Goal: Information Seeking & Learning: Check status

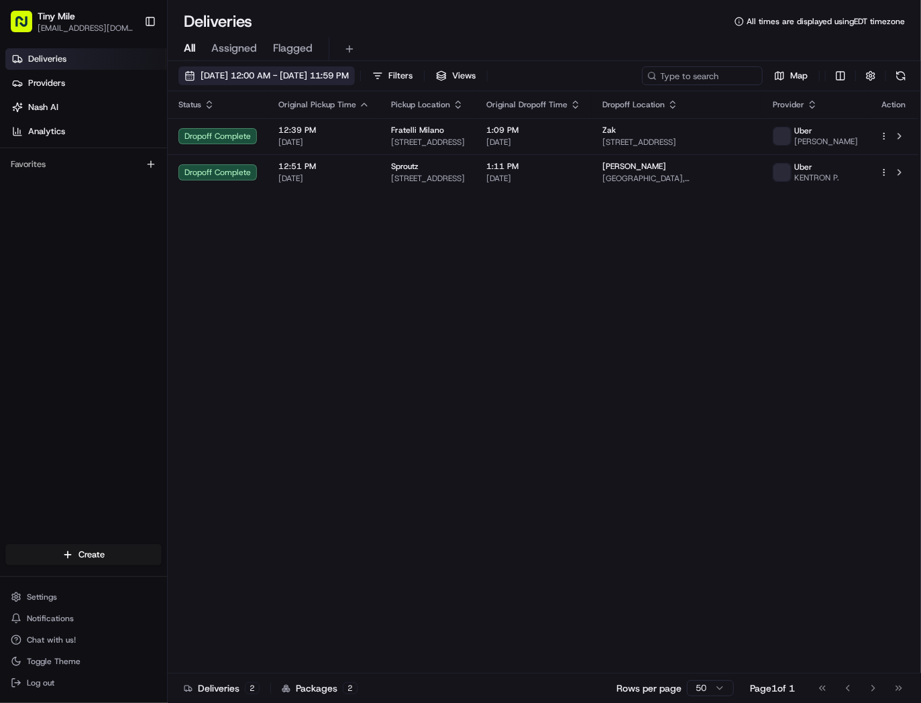
click at [282, 74] on span "[DATE] 12:00 AM - [DATE] 11:59 PM" at bounding box center [275, 76] width 148 height 12
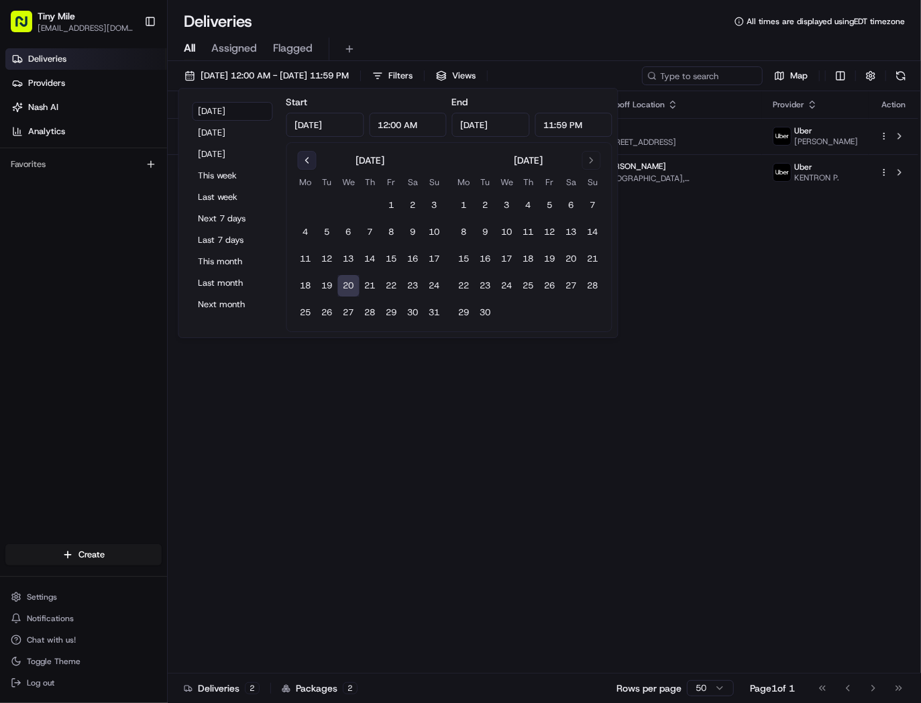
click at [299, 160] on button "Go to previous month" at bounding box center [307, 160] width 19 height 19
click at [597, 160] on button "Go to next month" at bounding box center [591, 160] width 19 height 19
click at [672, 433] on div "Status Original Pickup Time Pickup Location Original Dropoff Time Dropoff Locat…" at bounding box center [543, 382] width 751 height 582
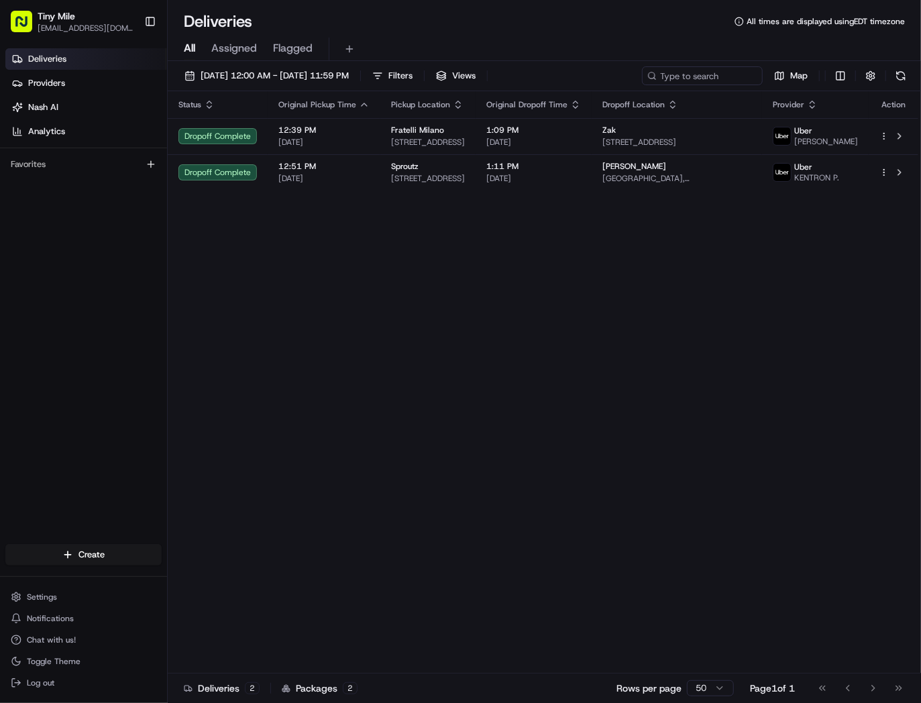
click at [248, 50] on span "Assigned" at bounding box center [234, 48] width 46 height 16
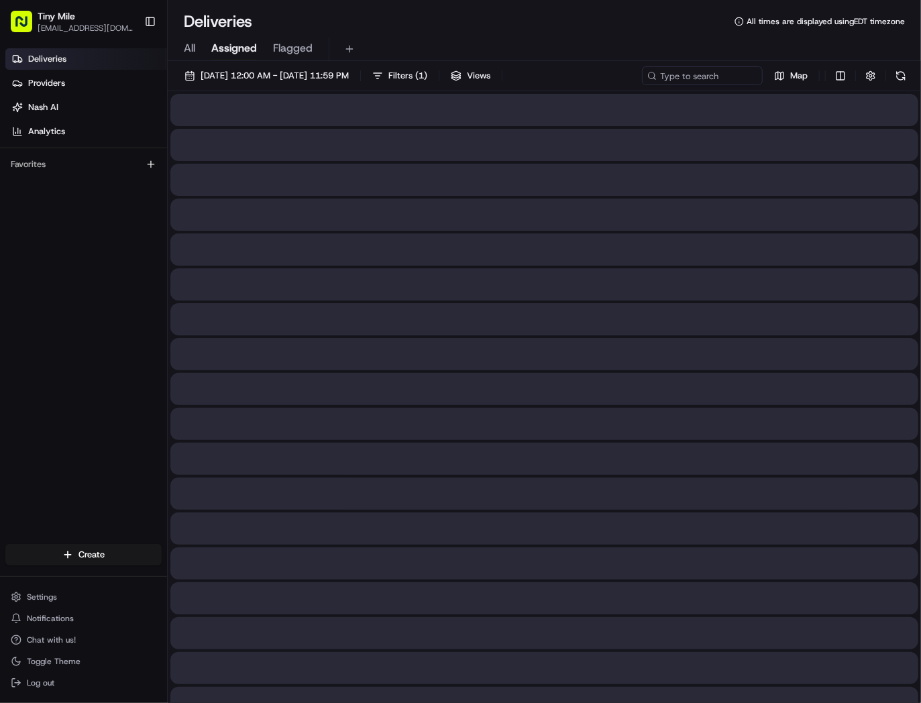
click at [200, 47] on div "All Assigned Flagged" at bounding box center [544, 49] width 753 height 23
click at [190, 52] on span "All" at bounding box center [189, 48] width 11 height 16
click at [236, 76] on span "[DATE] 12:00 AM - [DATE] 11:59 PM" at bounding box center [275, 76] width 148 height 12
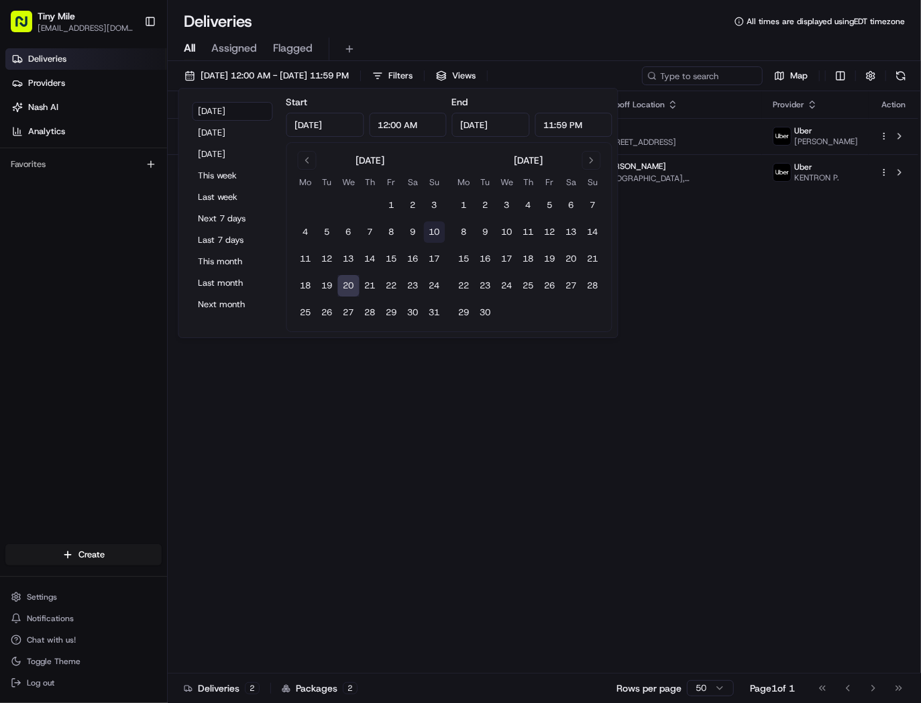
click at [431, 235] on button "10" at bounding box center [434, 231] width 21 height 21
type input "Aug 10, 2025"
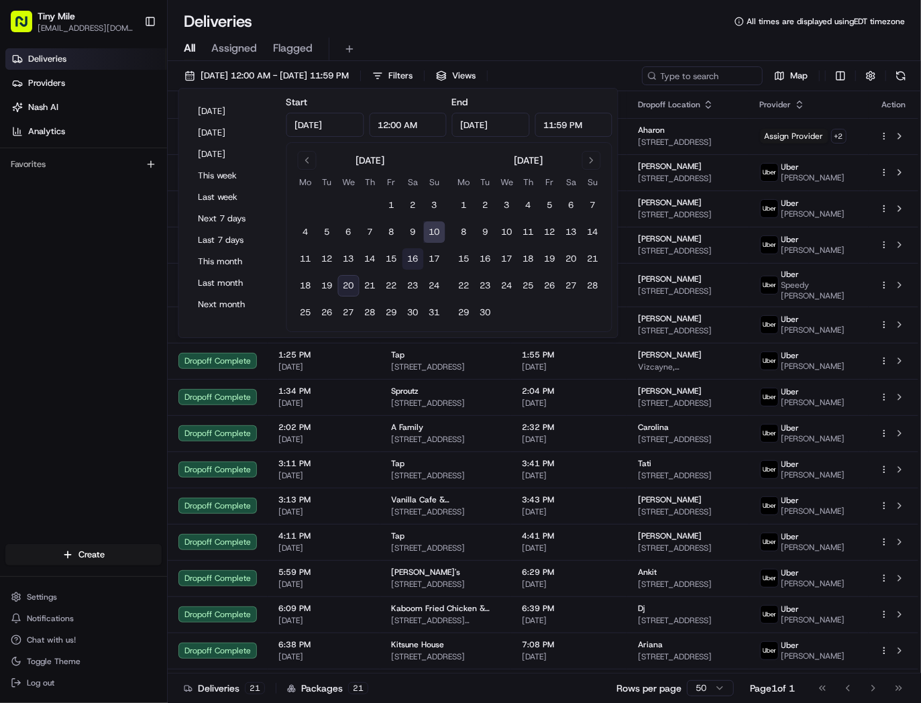
click at [418, 259] on button "16" at bounding box center [413, 258] width 21 height 21
type input "Aug 16, 2025"
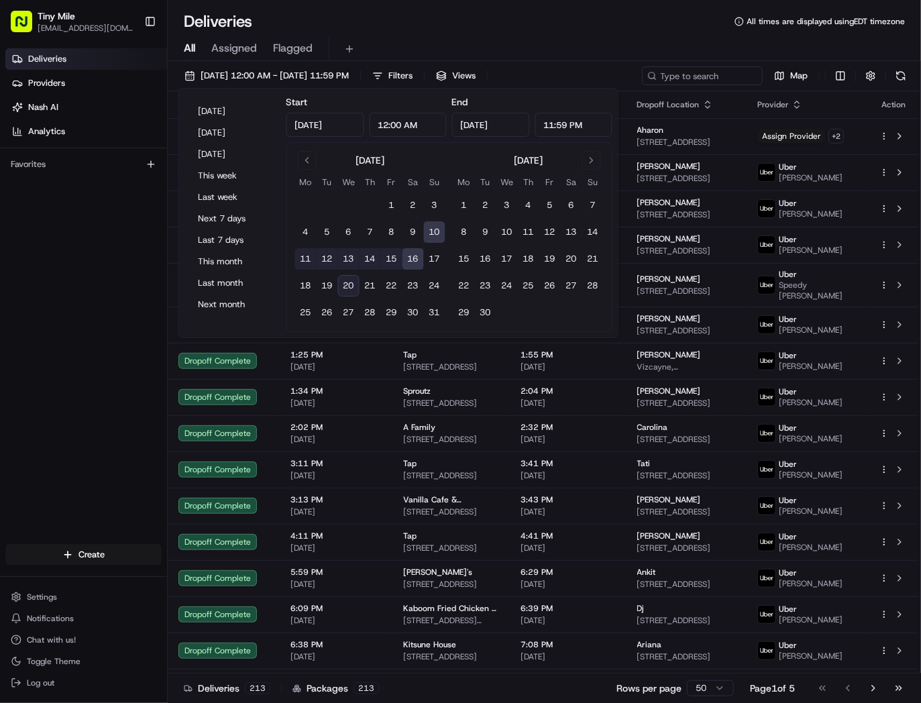
click at [66, 403] on div "Deliveries Providers Nash AI Analytics Favorites" at bounding box center [83, 297] width 167 height 509
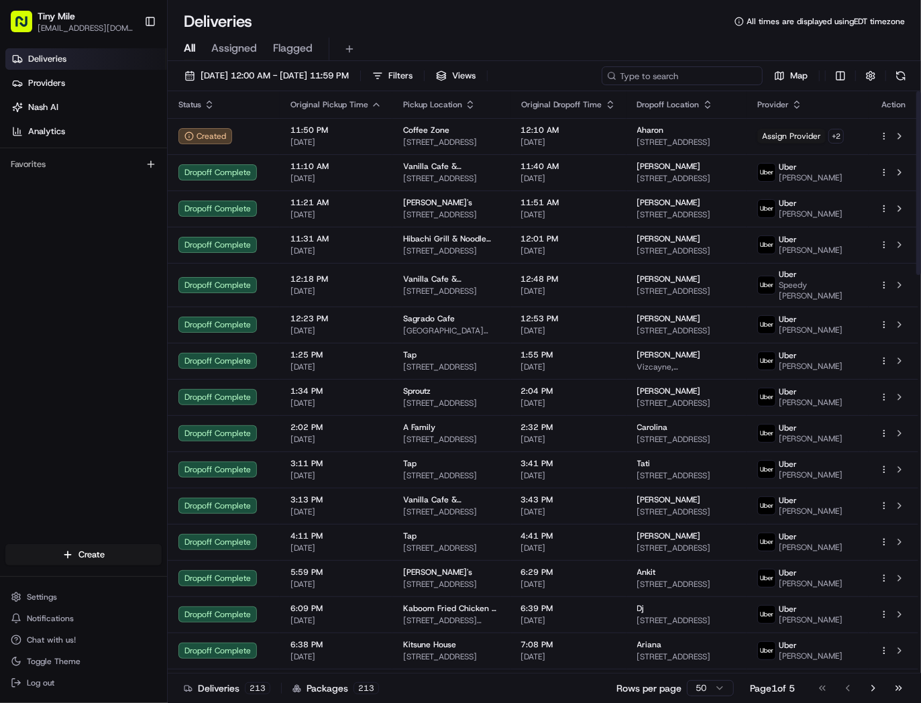
click at [698, 70] on input at bounding box center [682, 75] width 161 height 19
paste input "Tiffany O"
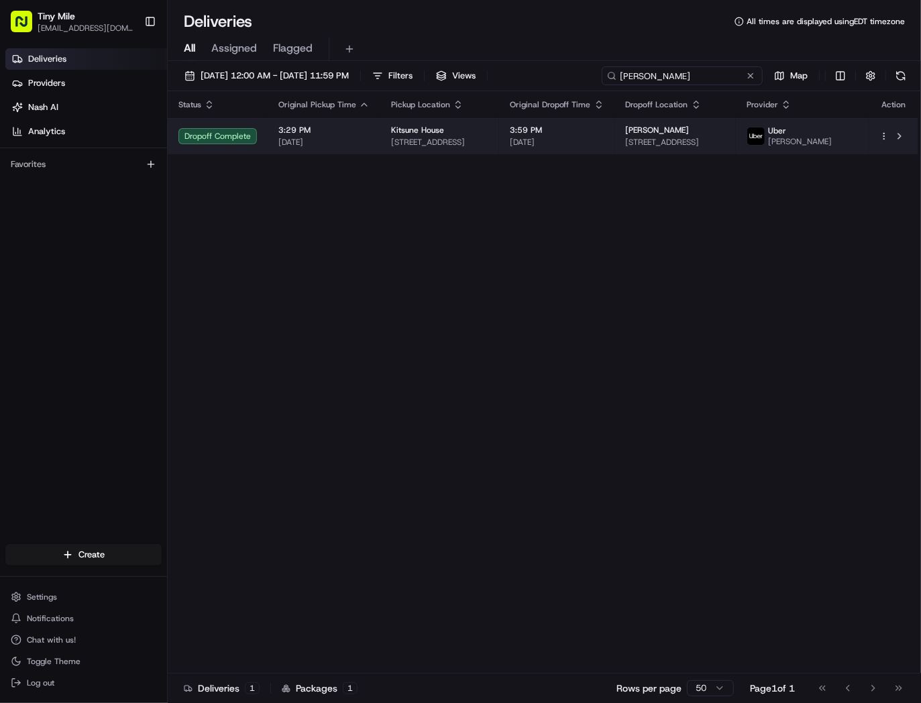
type input "Tiffany O"
click at [668, 148] on span "250 NE 25th St #1407, Miami, FL 33137, USA" at bounding box center [675, 142] width 99 height 11
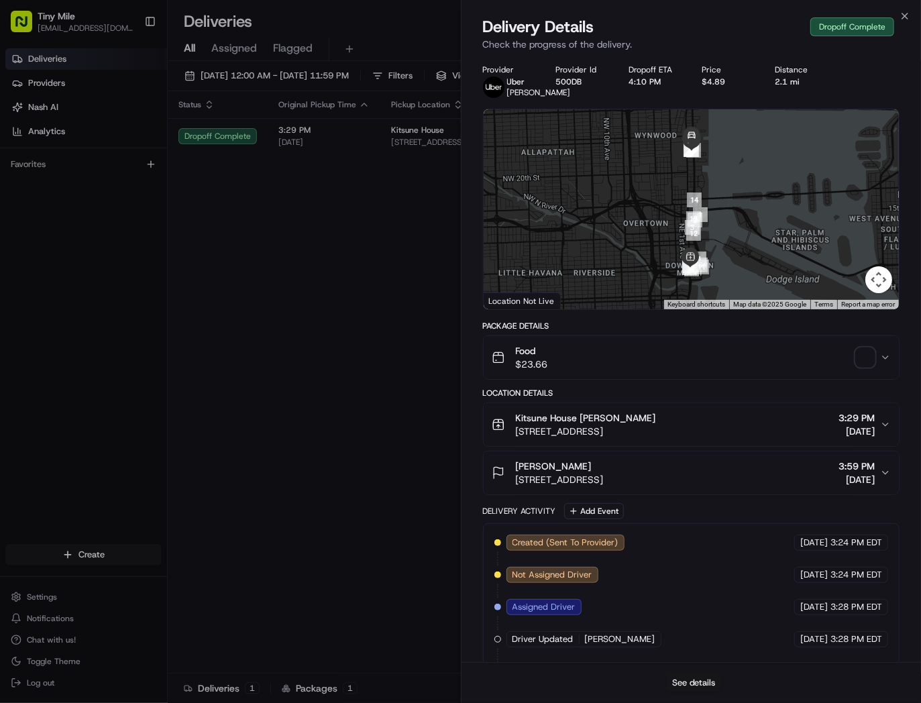
click at [696, 678] on button "See details" at bounding box center [694, 683] width 56 height 19
drag, startPoint x: 266, startPoint y: 257, endPoint x: 330, endPoint y: 235, distance: 67.5
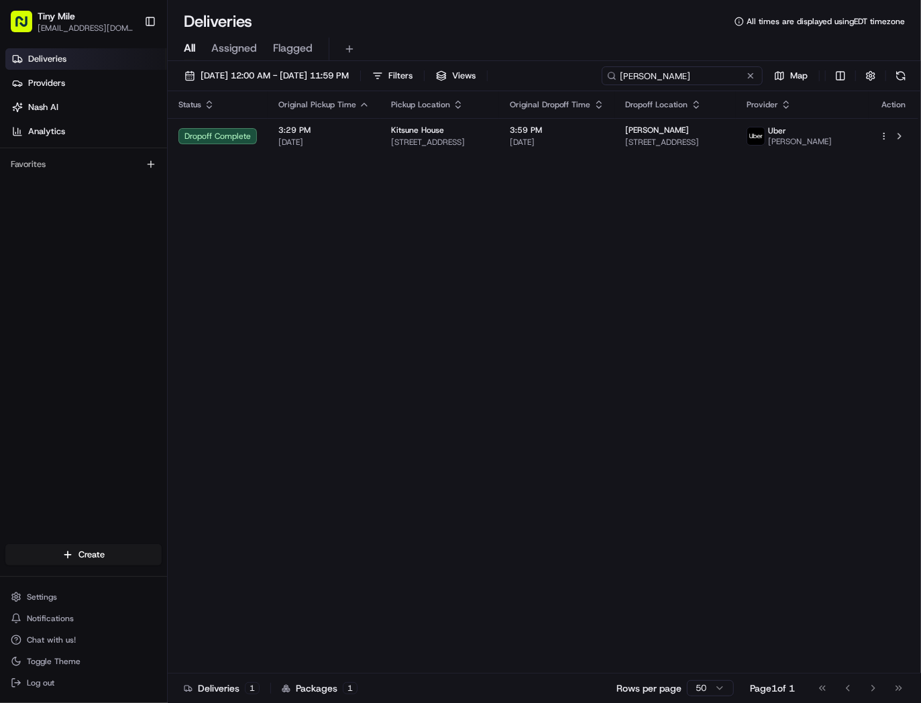
click at [699, 74] on input "Tiffany O" at bounding box center [682, 75] width 161 height 19
paste input "Bella M"
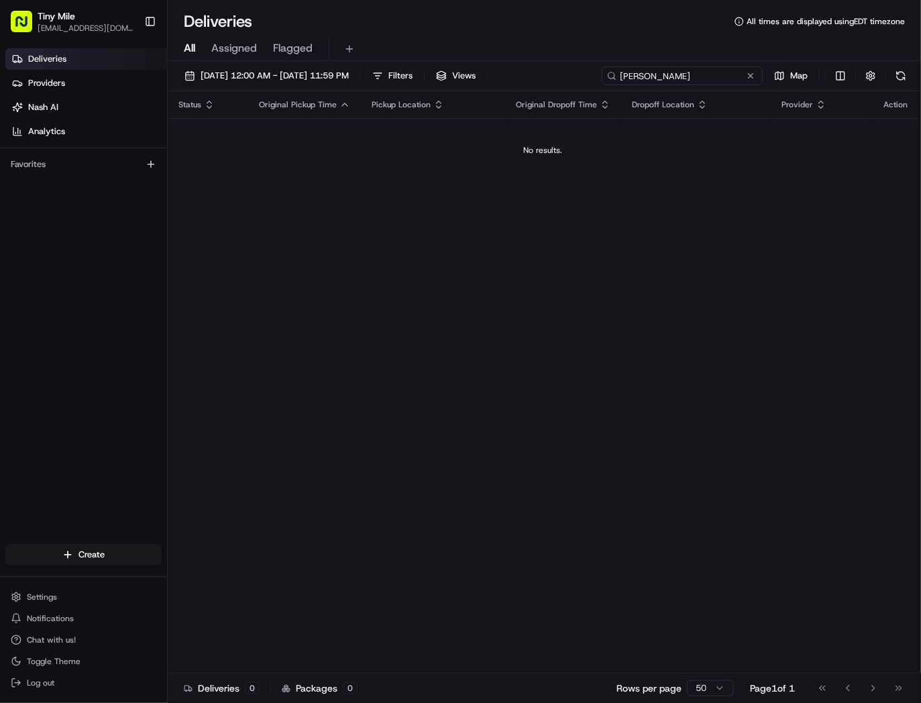
click at [670, 79] on input "Bella M" at bounding box center [682, 75] width 161 height 19
click at [622, 74] on input "Bella M" at bounding box center [682, 75] width 161 height 19
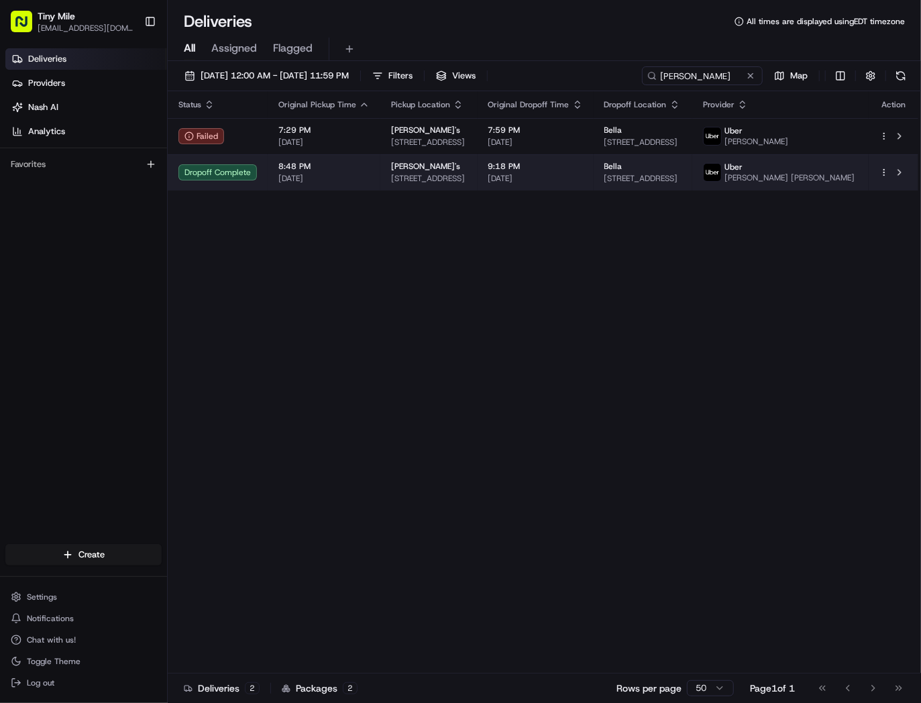
click at [467, 182] on span "[STREET_ADDRESS]" at bounding box center [429, 178] width 76 height 11
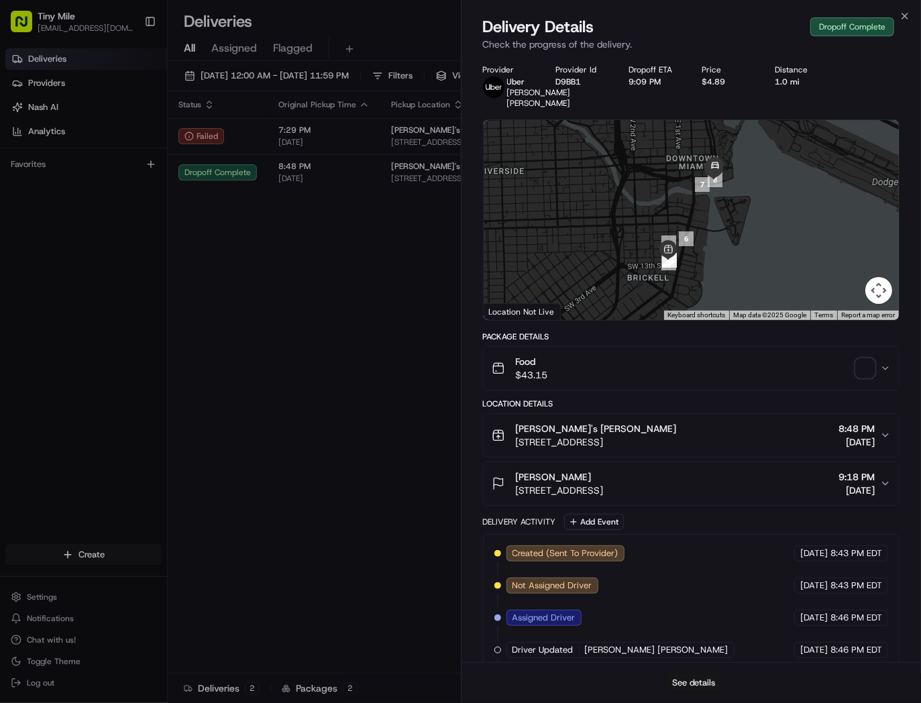
click at [675, 684] on button "See details" at bounding box center [694, 683] width 56 height 19
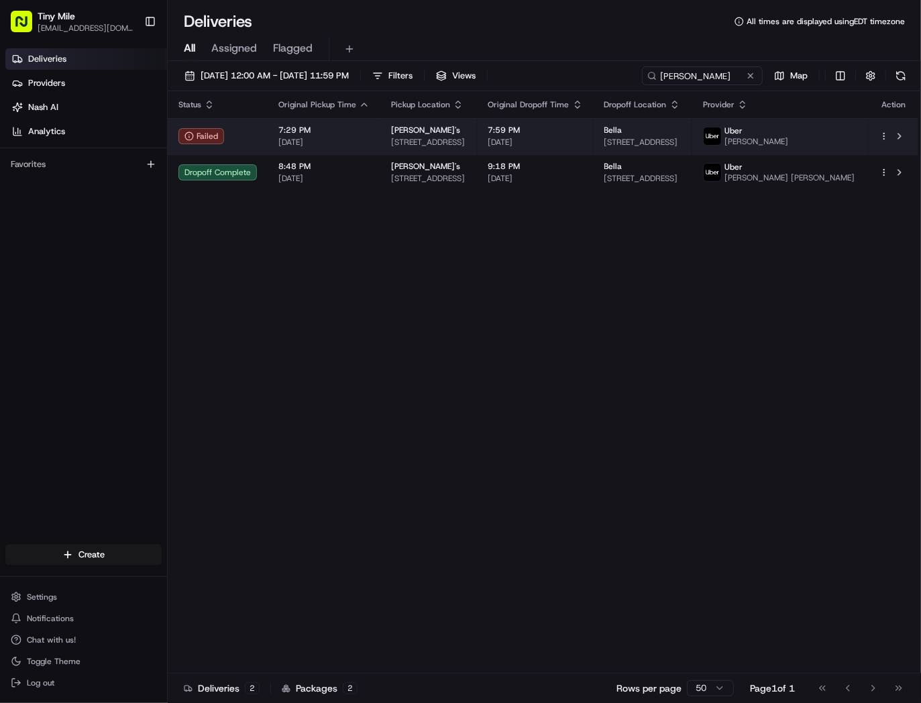
click at [319, 146] on span "[DATE]" at bounding box center [323, 142] width 91 height 11
click at [358, 145] on span "[DATE]" at bounding box center [323, 142] width 91 height 11
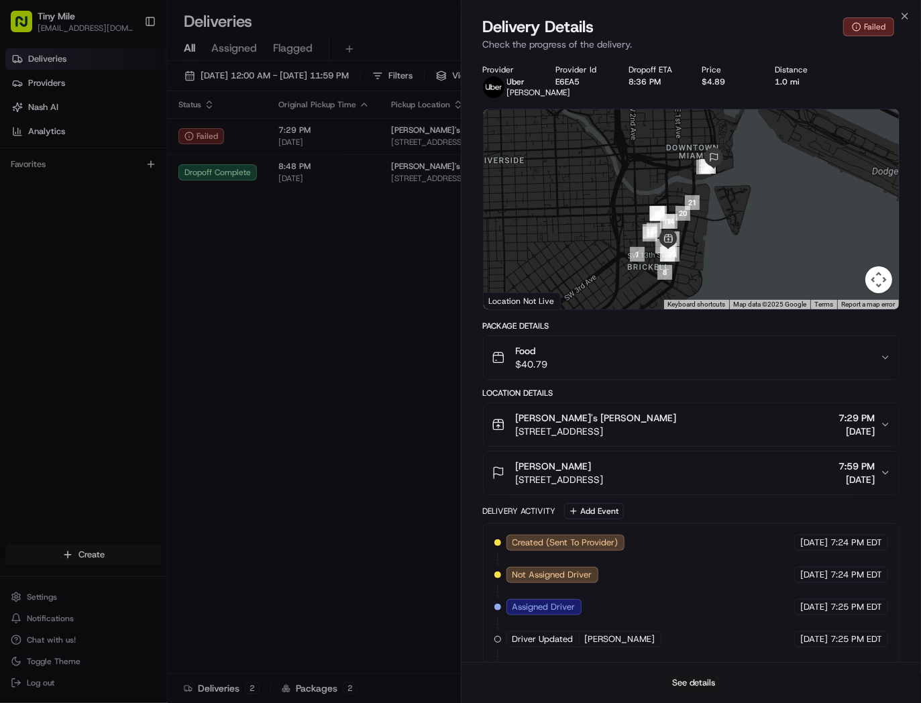
click at [675, 676] on button "See details" at bounding box center [694, 683] width 56 height 19
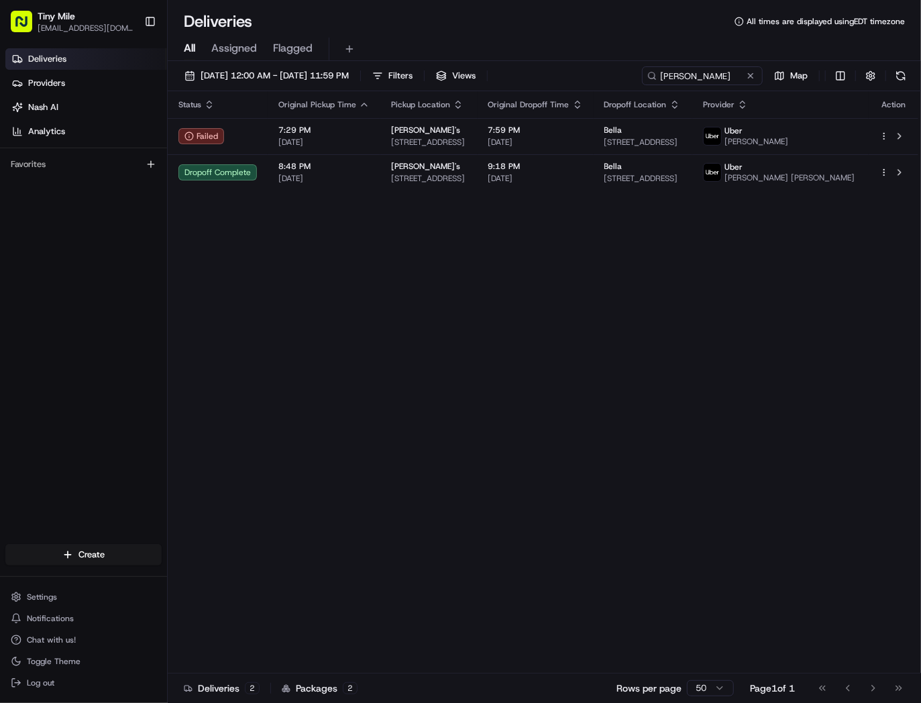
drag, startPoint x: 236, startPoint y: 333, endPoint x: 306, endPoint y: 317, distance: 71.6
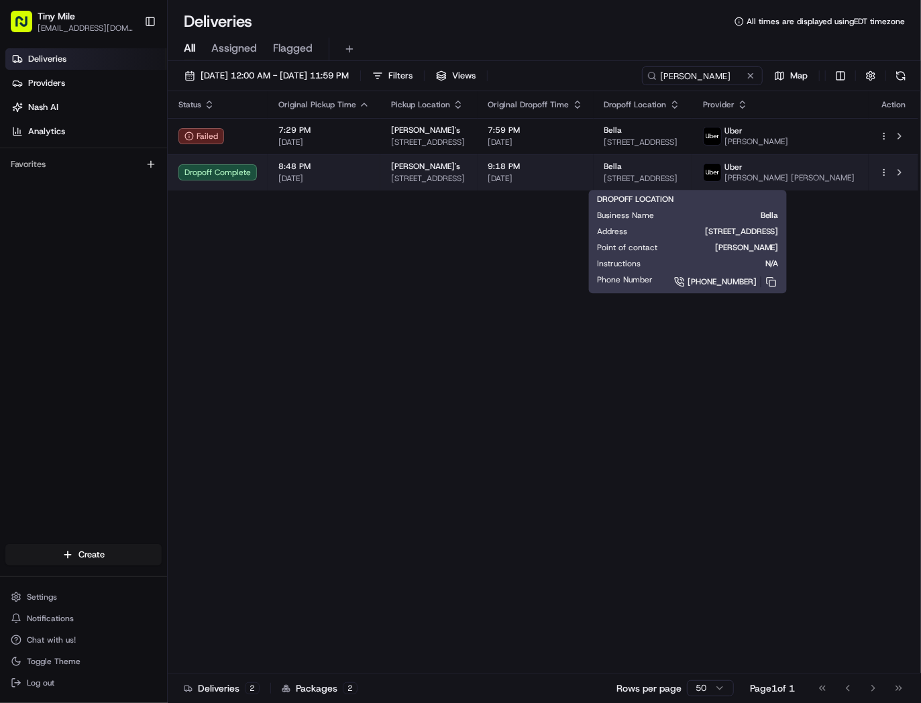
click at [651, 182] on span "[STREET_ADDRESS]" at bounding box center [643, 178] width 78 height 11
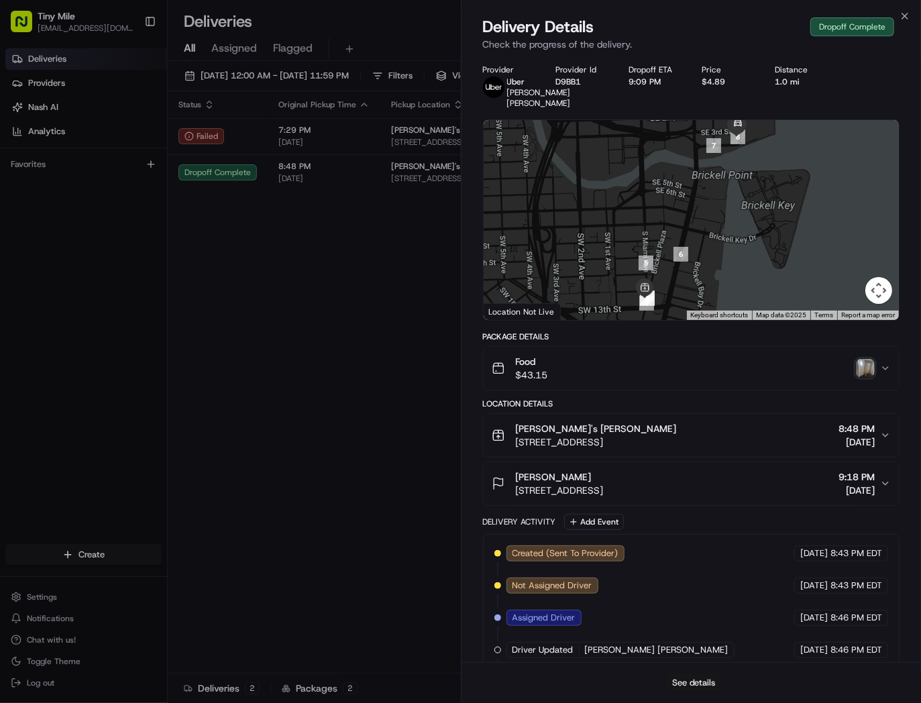
click at [696, 685] on button "See details" at bounding box center [694, 683] width 56 height 19
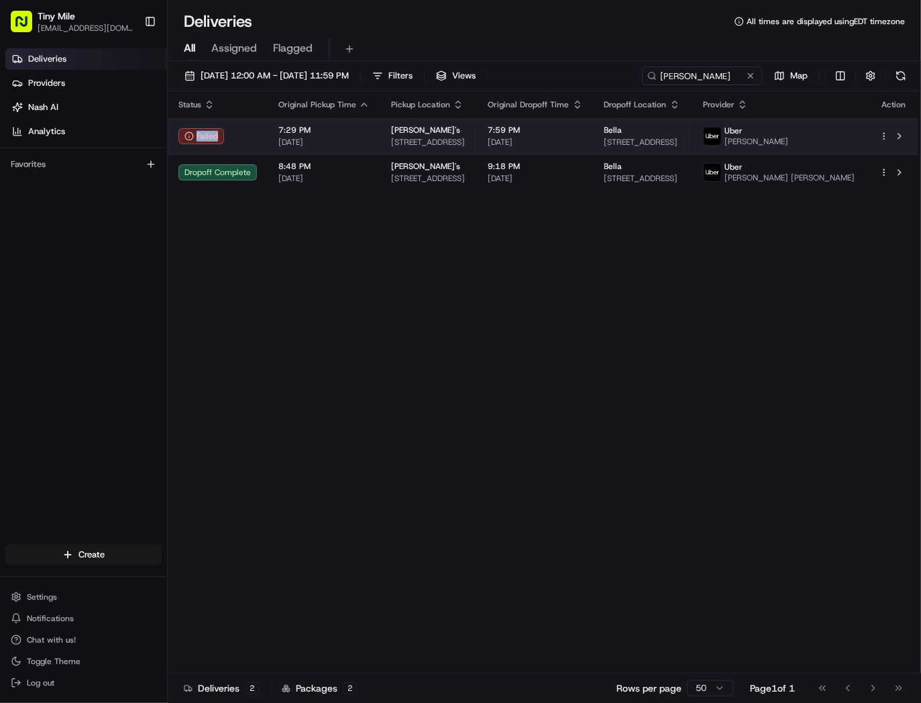
click at [264, 131] on td "Failed" at bounding box center [218, 136] width 100 height 36
click at [419, 138] on span "[STREET_ADDRESS]" at bounding box center [429, 142] width 76 height 11
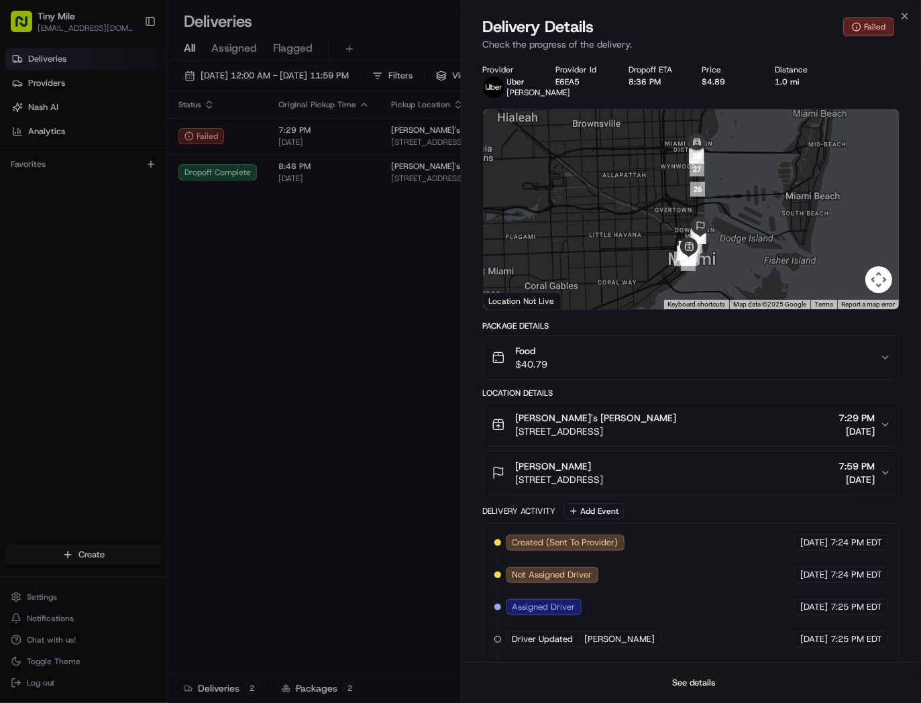
click at [699, 689] on button "See details" at bounding box center [694, 683] width 56 height 19
click at [896, 373] on button "Food $40.79" at bounding box center [692, 357] width 416 height 43
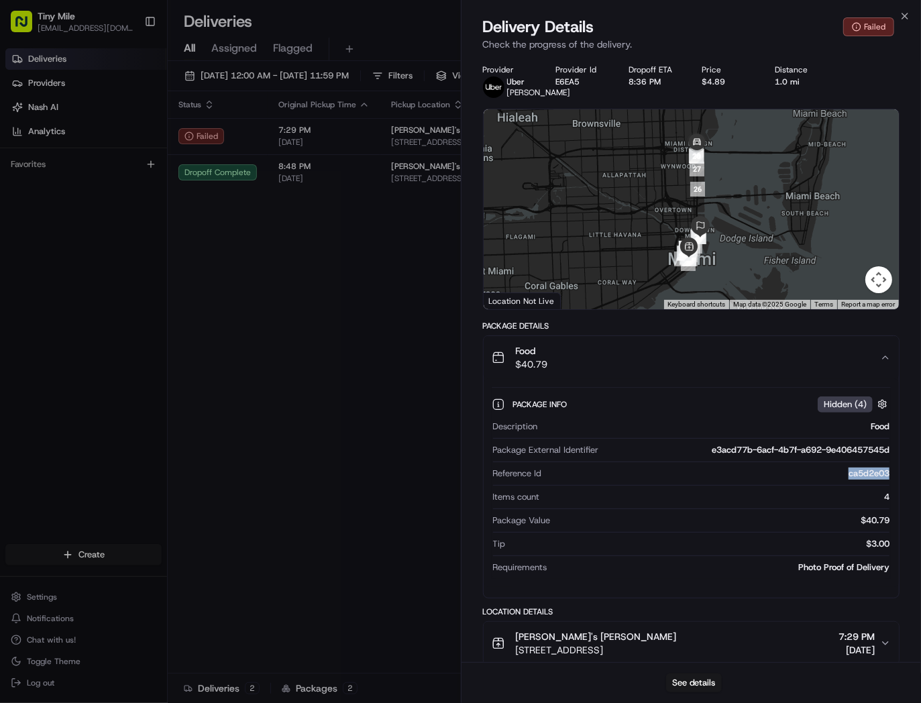
drag, startPoint x: 844, startPoint y: 483, endPoint x: 887, endPoint y: 484, distance: 43.0
click at [887, 480] on div "ca5d2e03" at bounding box center [718, 474] width 343 height 12
copy div "ca5d2e03"
click at [884, 363] on icon "button" at bounding box center [885, 357] width 11 height 11
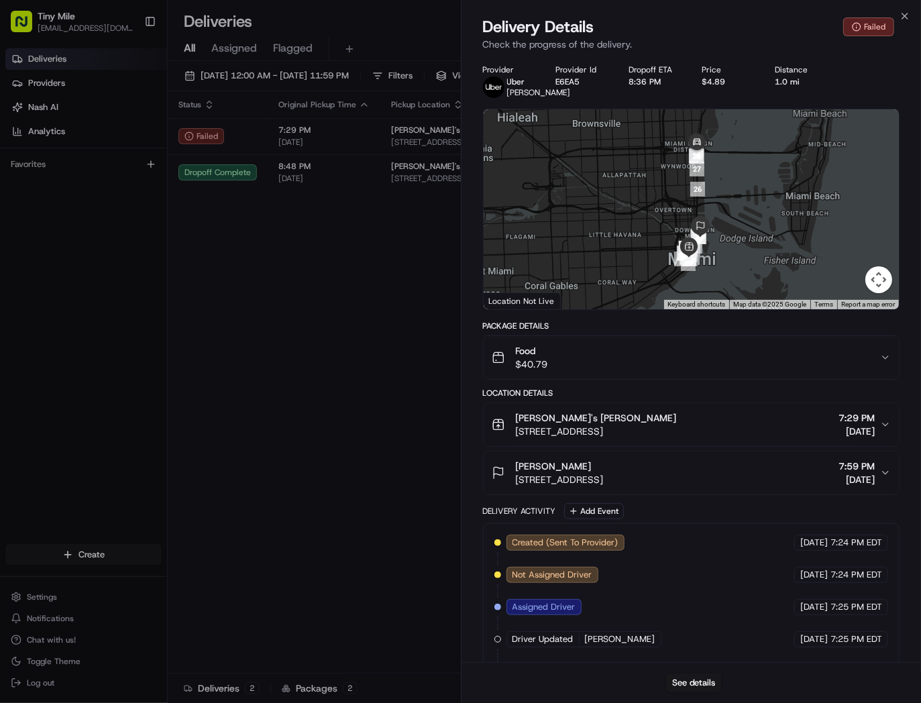
drag, startPoint x: 345, startPoint y: 277, endPoint x: 425, endPoint y: 255, distance: 83.5
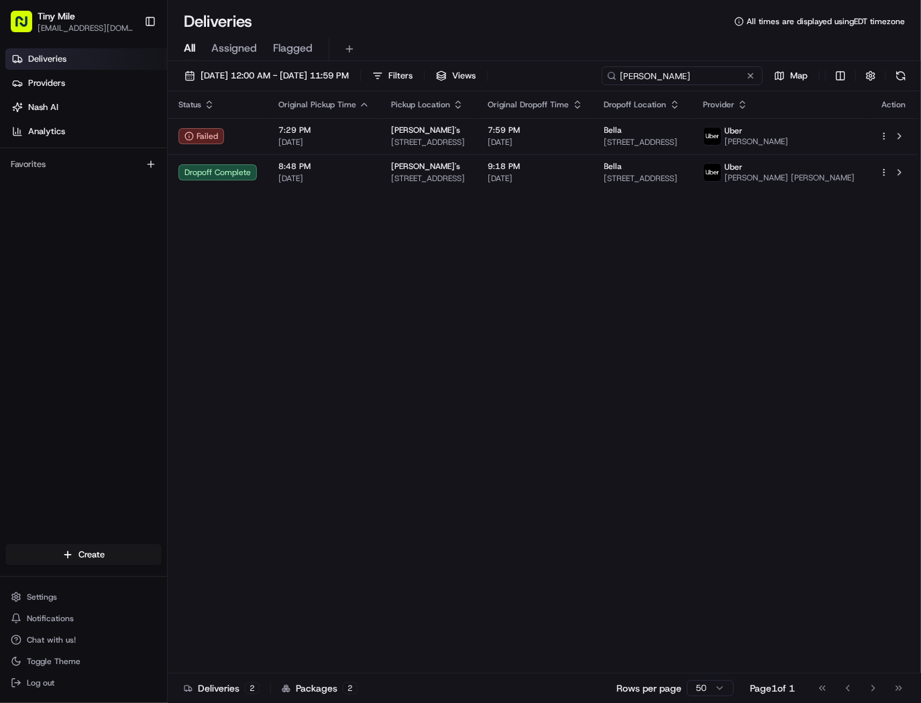
click at [707, 78] on input "Bella M" at bounding box center [682, 75] width 161 height 19
paste input "Zak H"
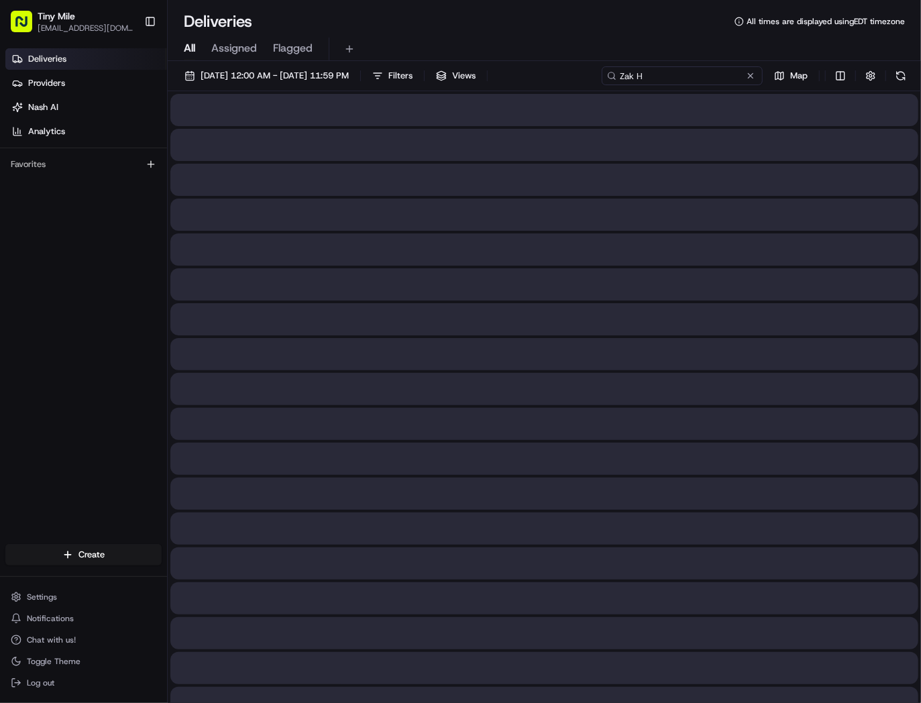
type input "Zak H"
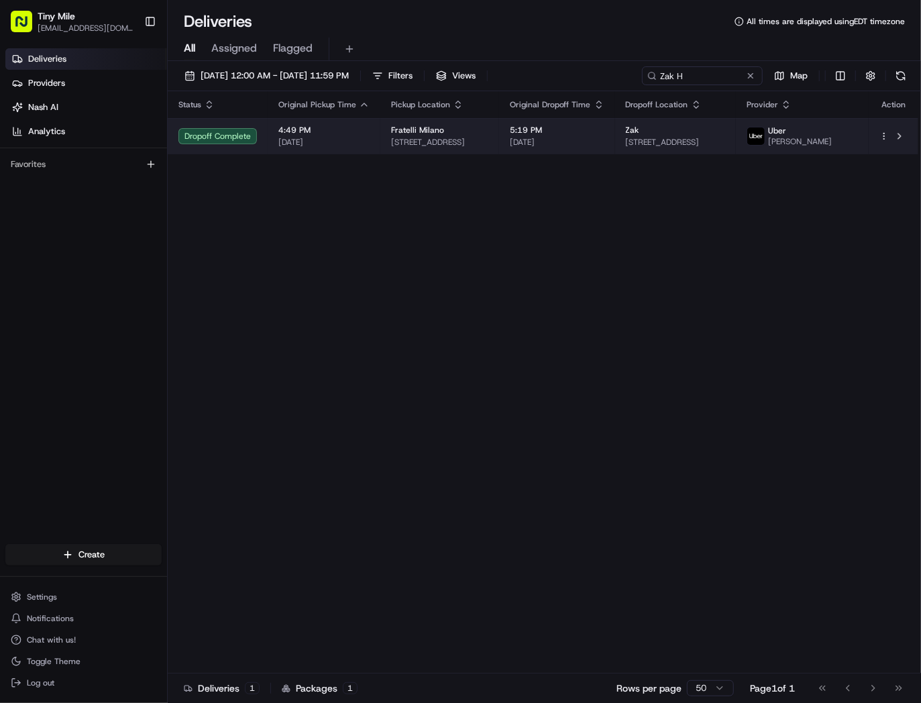
click at [325, 148] on span "08/16/2025" at bounding box center [323, 142] width 91 height 11
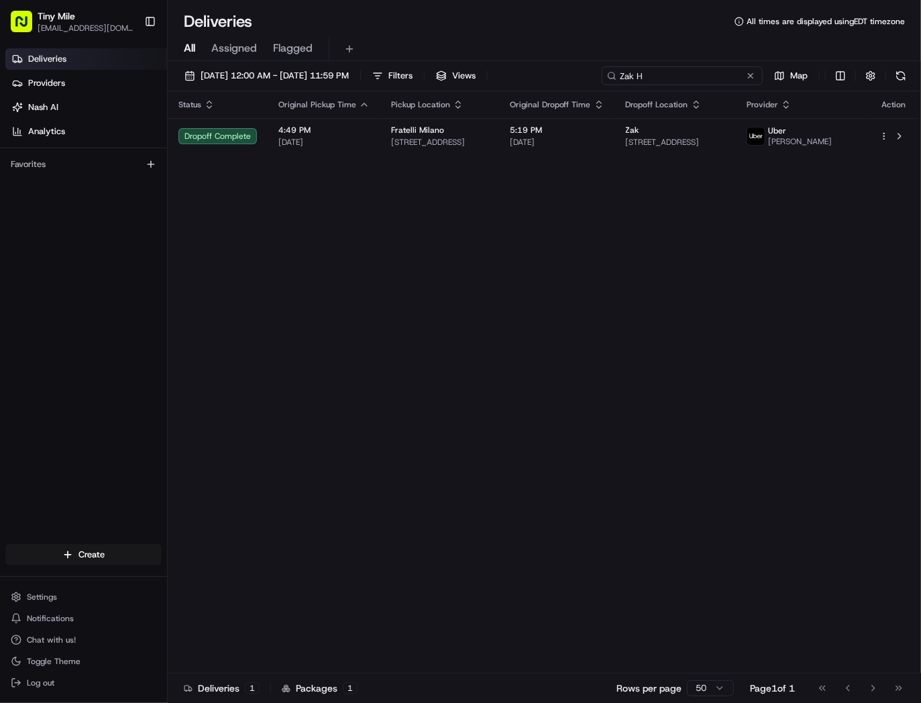
click at [659, 75] on input "Zak H" at bounding box center [682, 75] width 161 height 19
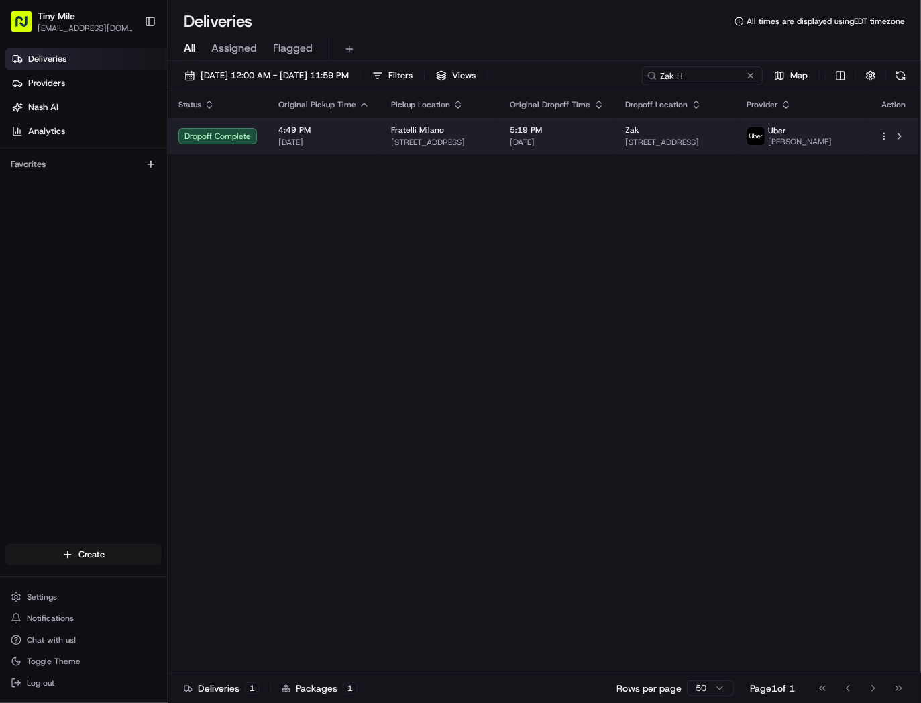
click at [635, 142] on td "Zak 151 SE 1st St Apt 2007, Miami, FL 33131, USA" at bounding box center [675, 136] width 121 height 36
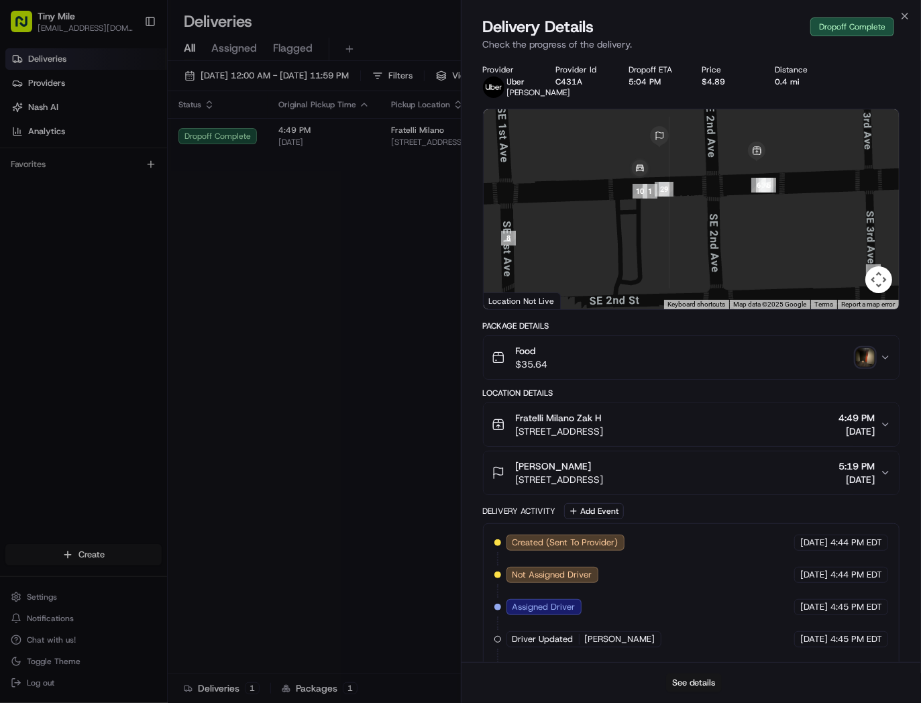
click at [692, 683] on button "See details" at bounding box center [694, 683] width 56 height 19
drag, startPoint x: 391, startPoint y: 366, endPoint x: 491, endPoint y: 292, distance: 124.7
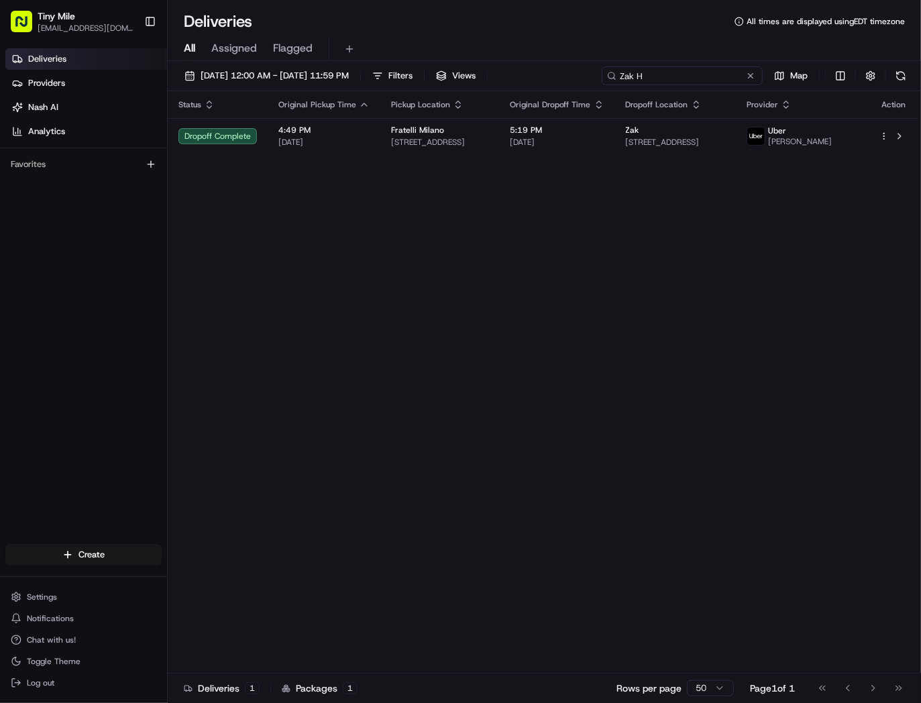
click at [705, 76] on input "Zak H" at bounding box center [682, 75] width 161 height 19
paste input "Joska M M"
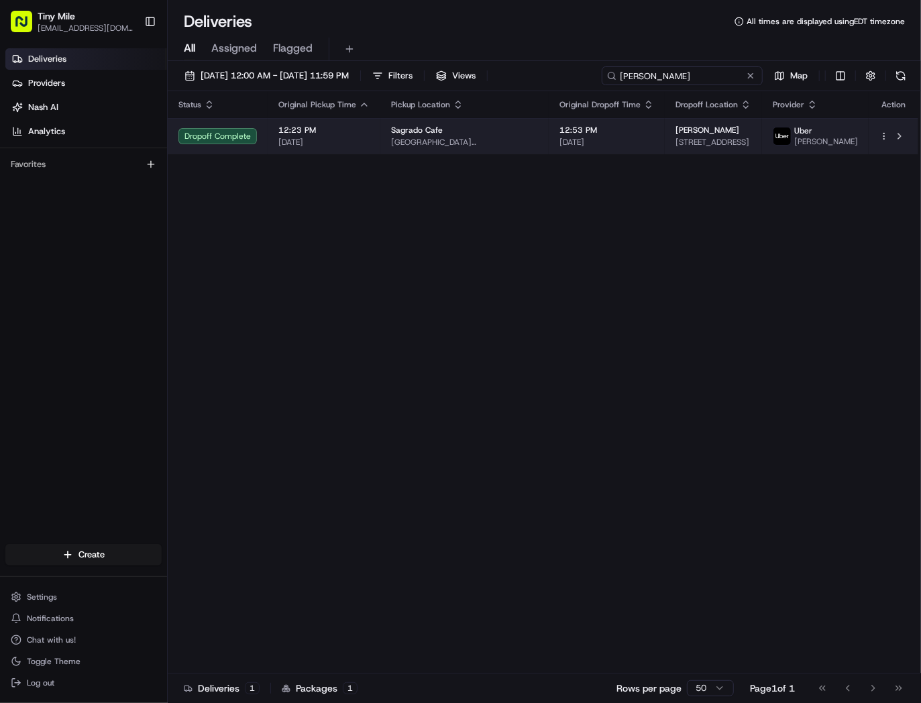
type input "Joska M M"
drag, startPoint x: 592, startPoint y: 142, endPoint x: 600, endPoint y: 148, distance: 9.5
click at [594, 143] on span "08/10/2025" at bounding box center [607, 142] width 95 height 11
click at [510, 136] on div "Sagrado Cafe" at bounding box center [464, 130] width 147 height 11
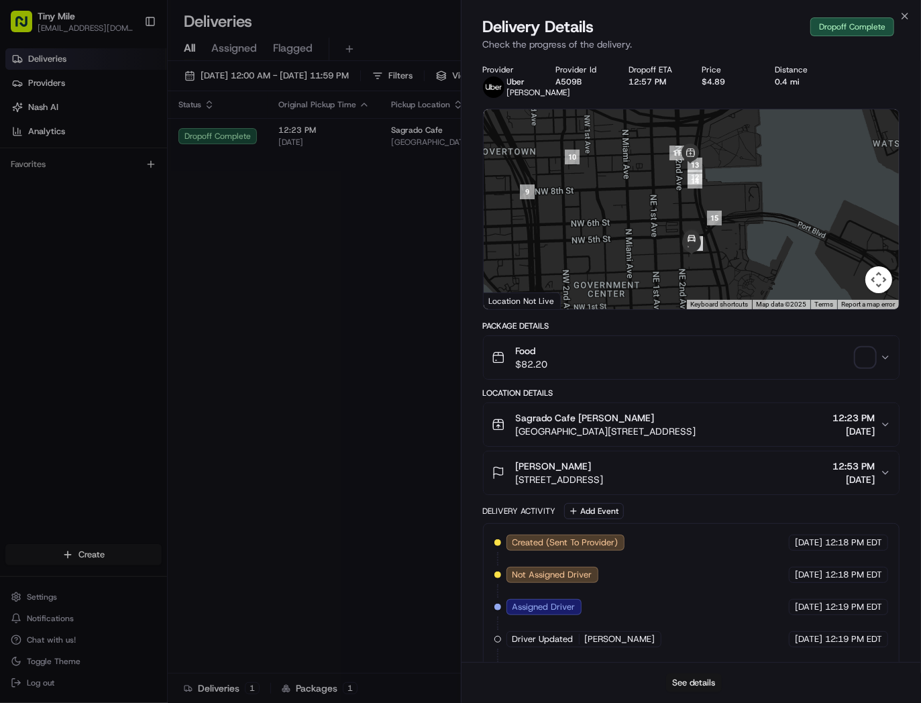
click at [704, 682] on button "See details" at bounding box center [694, 683] width 56 height 19
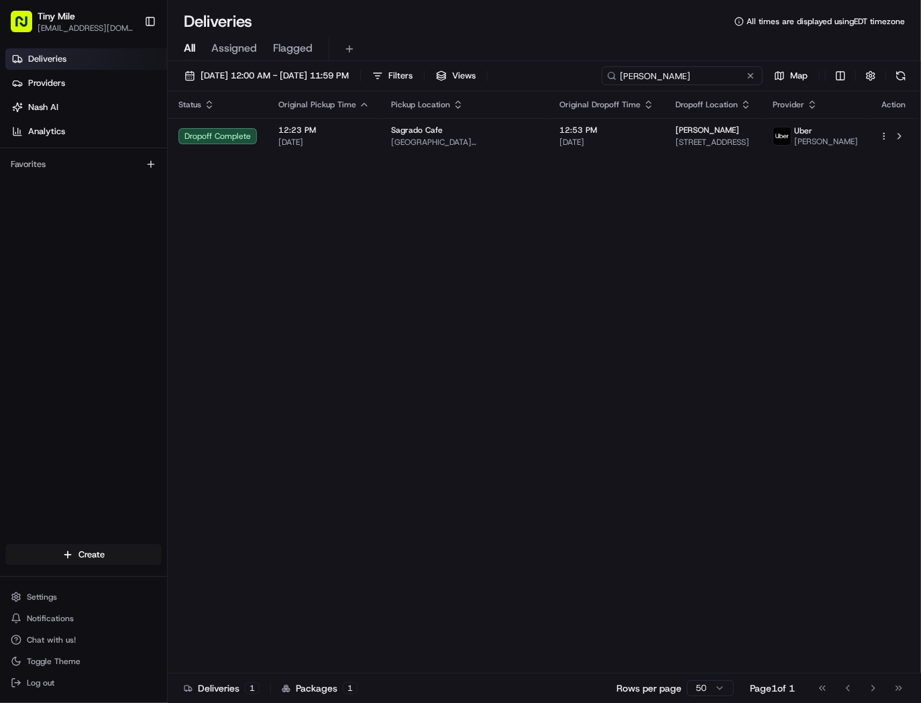
click at [718, 75] on input "Joska M M" at bounding box center [682, 75] width 161 height 19
paste input "Sabina S"
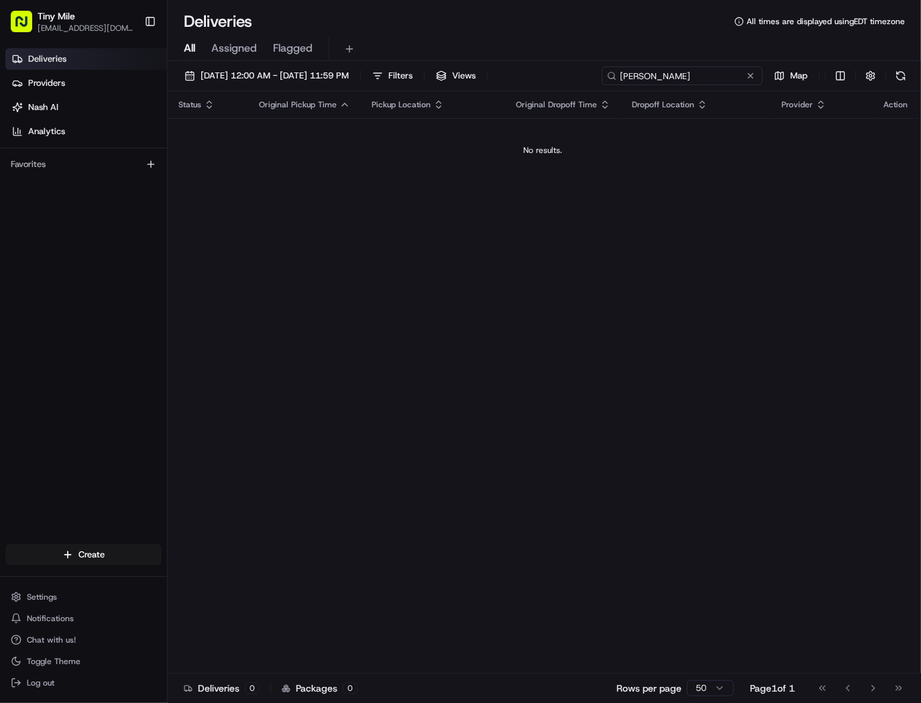
click at [623, 76] on input "Sabina S" at bounding box center [682, 75] width 161 height 19
type input "Sabina S"
click at [678, 71] on input "Sabina S" at bounding box center [682, 75] width 161 height 19
click at [622, 76] on input "Sabina S" at bounding box center [682, 75] width 161 height 19
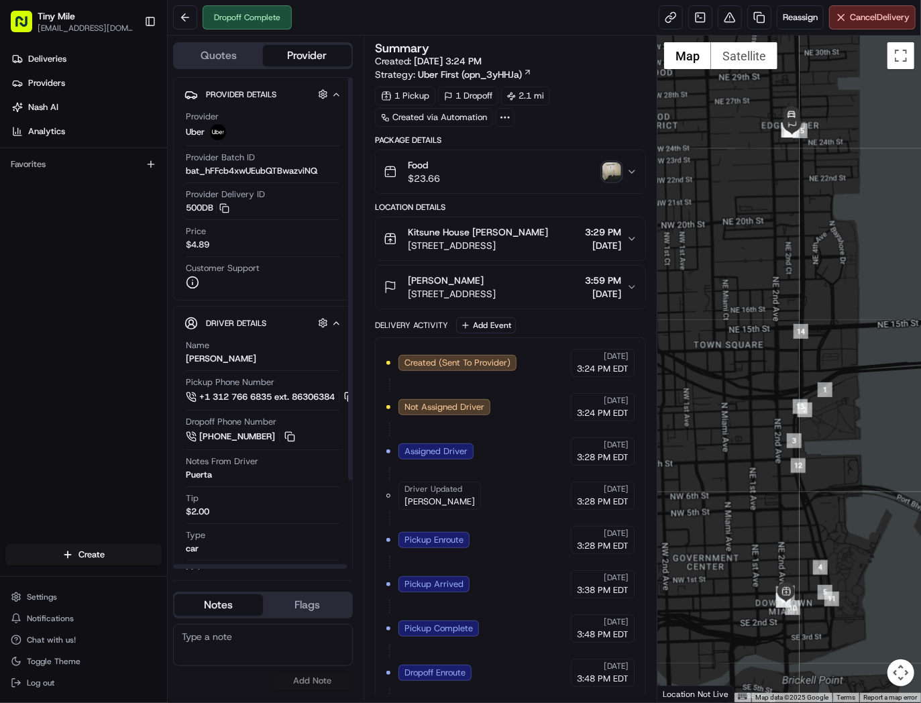
click at [611, 176] on img "button" at bounding box center [611, 171] width 19 height 19
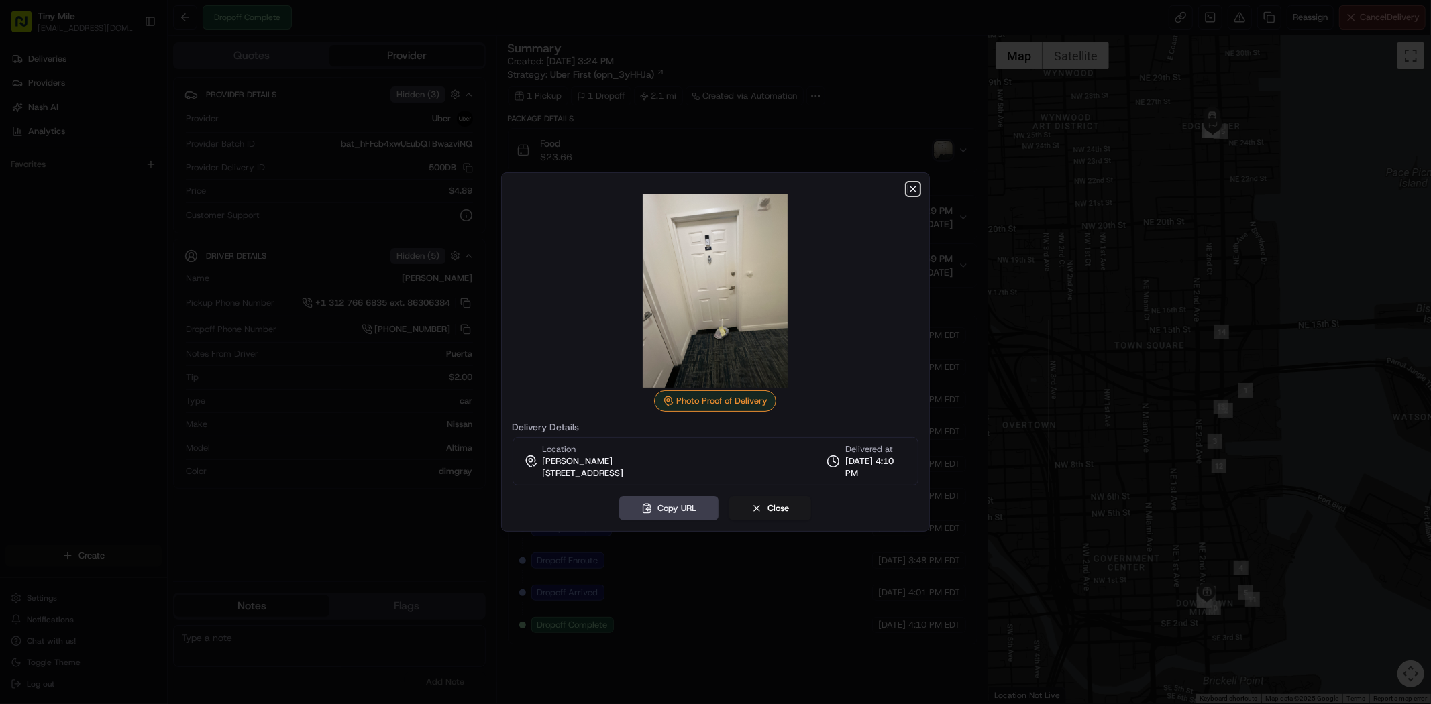
click at [916, 191] on icon "button" at bounding box center [913, 189] width 11 height 11
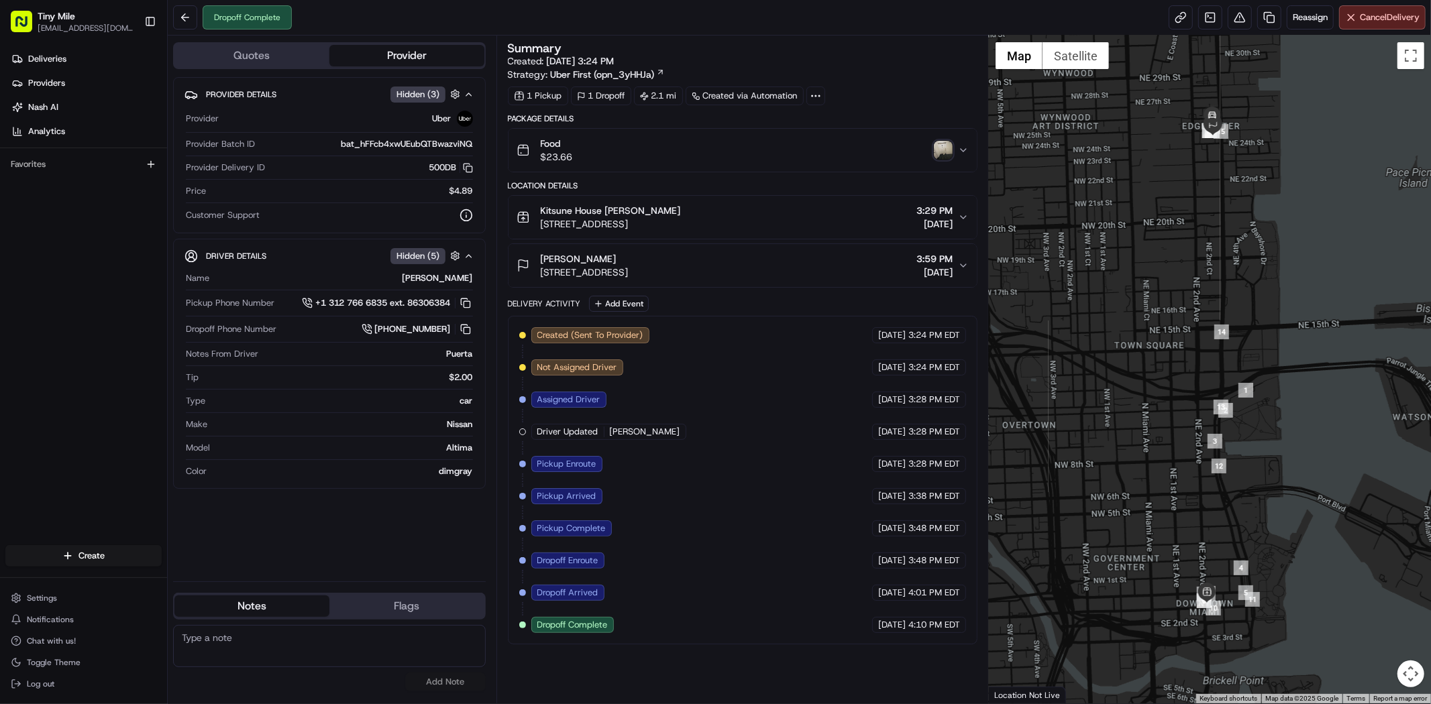
click at [920, 157] on div "Food $23.66" at bounding box center [737, 150] width 441 height 27
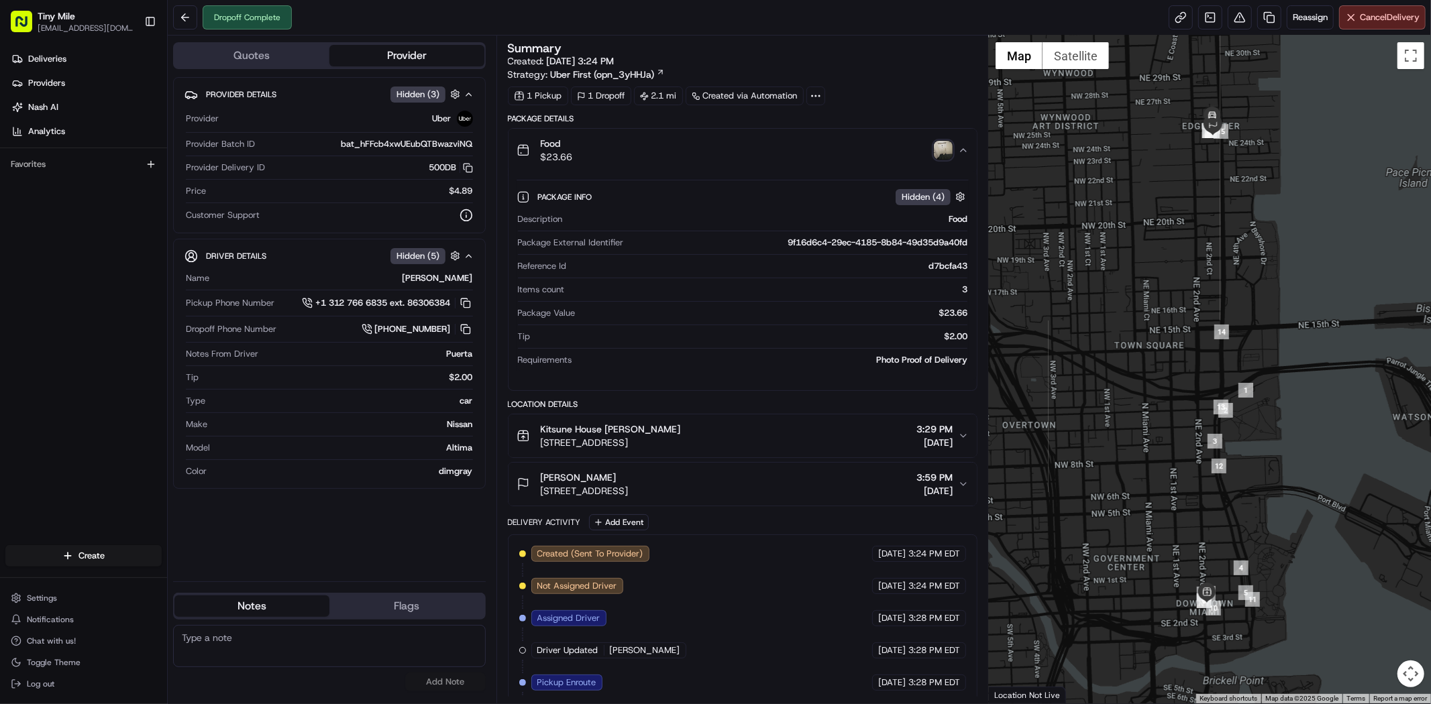
click at [920, 152] on img "button" at bounding box center [943, 150] width 19 height 19
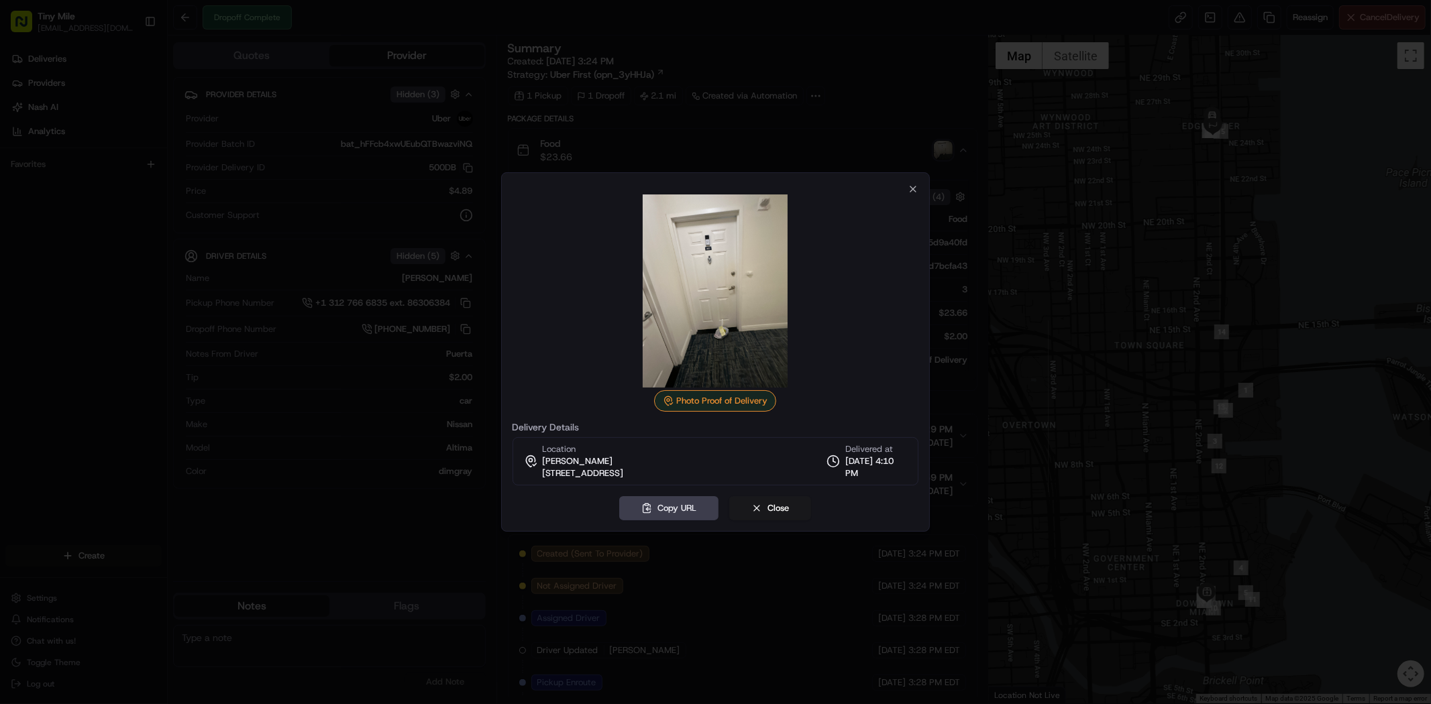
click at [920, 189] on div "Photo Proof of Delivery Delivery Details Location Tiffany Tiffany Otero 250 NE …" at bounding box center [715, 352] width 429 height 360
click at [910, 196] on div at bounding box center [716, 291] width 407 height 193
click at [912, 190] on icon "button" at bounding box center [912, 189] width 5 height 5
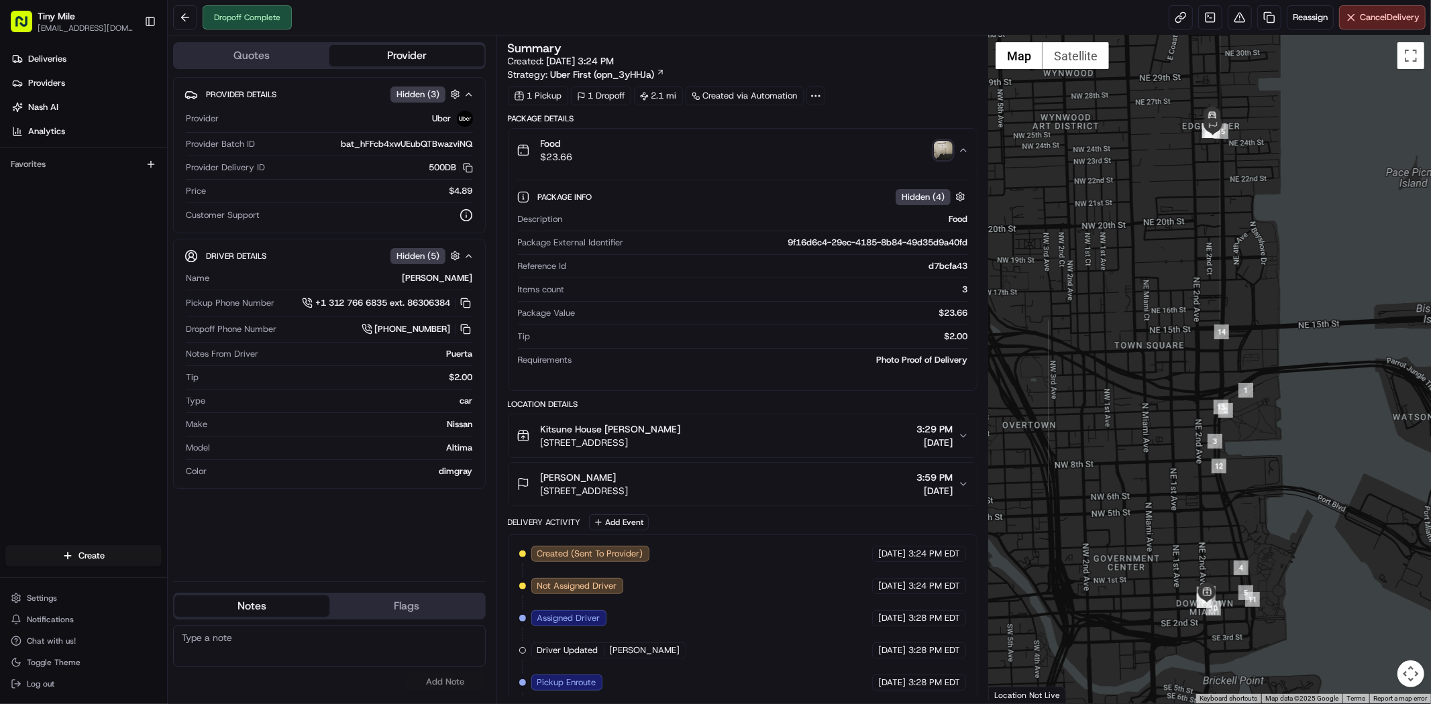
click at [920, 156] on button "Food $23.66" at bounding box center [743, 150] width 468 height 43
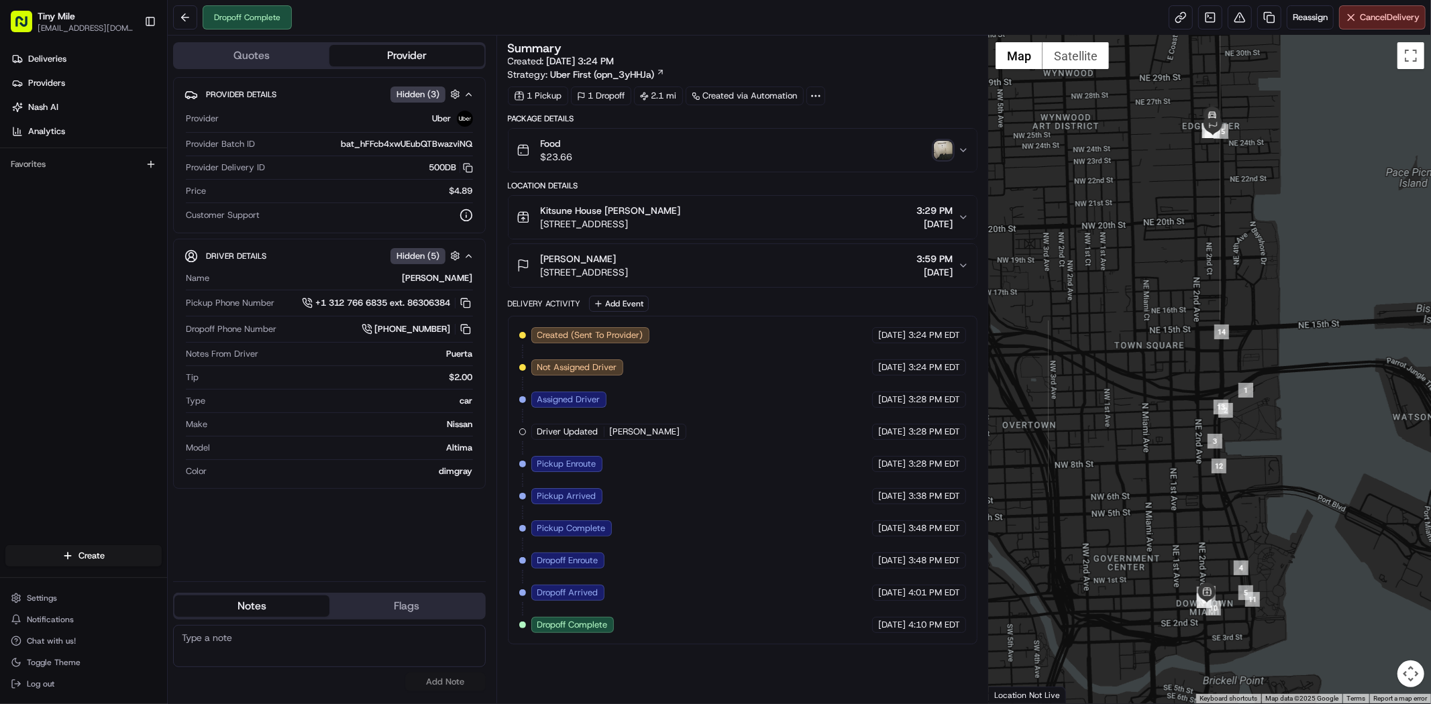
click at [920, 163] on div "Food $23.66" at bounding box center [737, 150] width 441 height 27
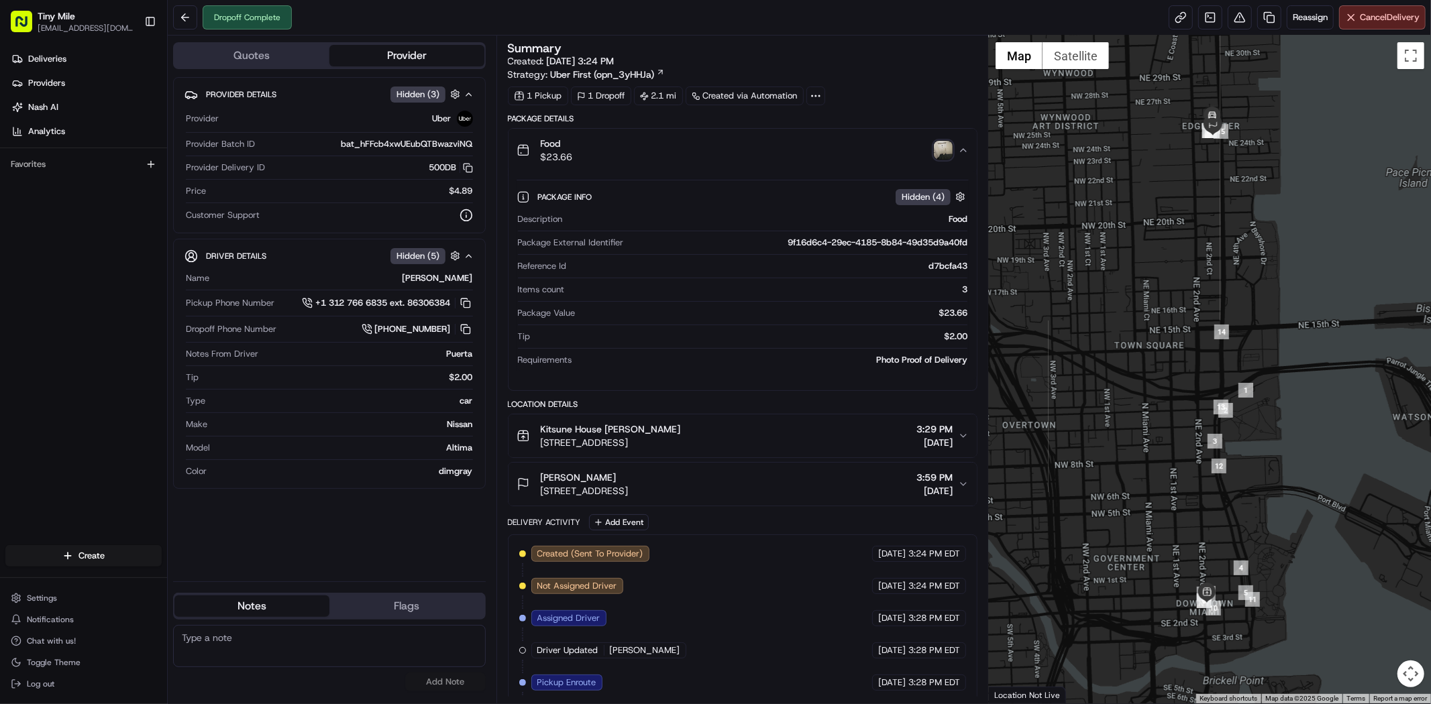
click at [920, 157] on button "Food $23.66" at bounding box center [743, 150] width 468 height 43
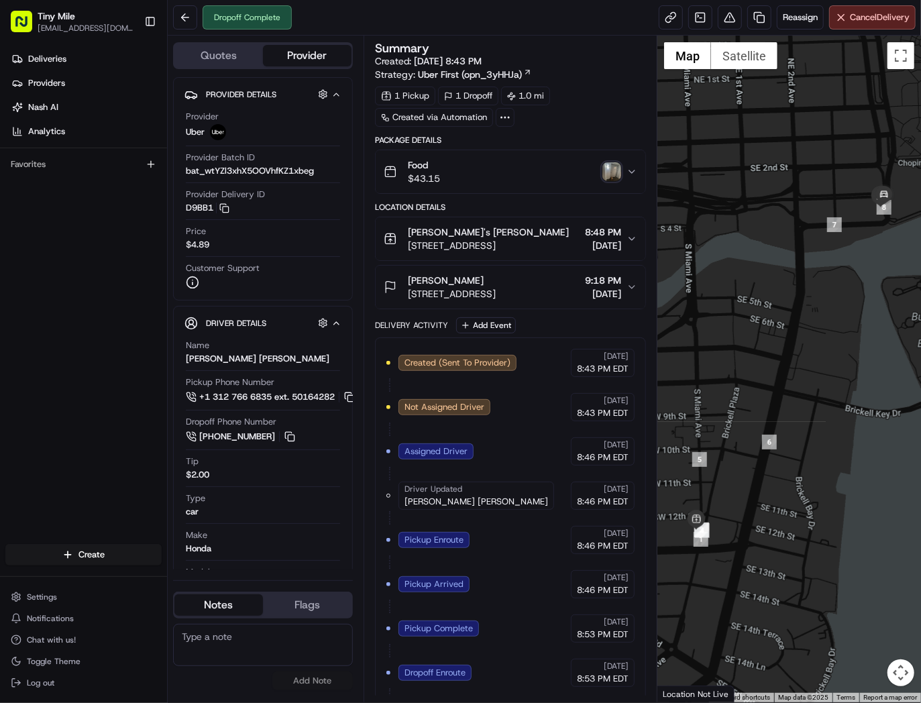
click at [633, 177] on icon "button" at bounding box center [632, 171] width 11 height 11
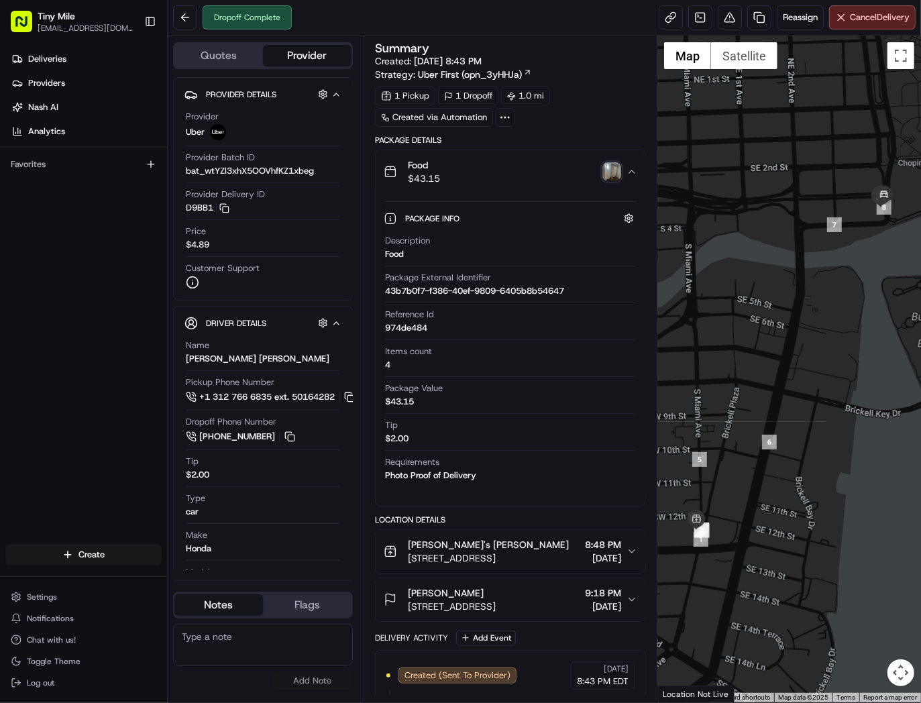
click at [633, 177] on icon "button" at bounding box center [632, 171] width 11 height 11
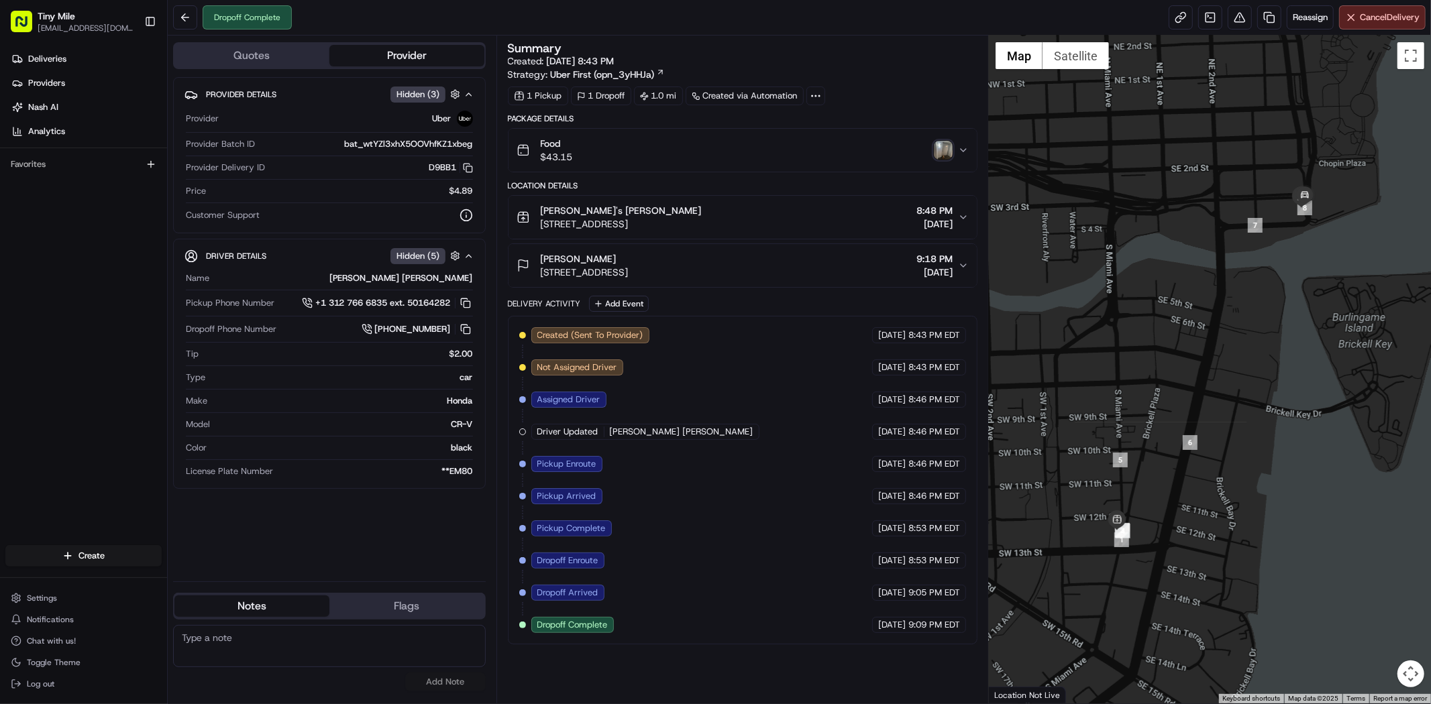
click at [920, 152] on icon "button" at bounding box center [963, 150] width 11 height 11
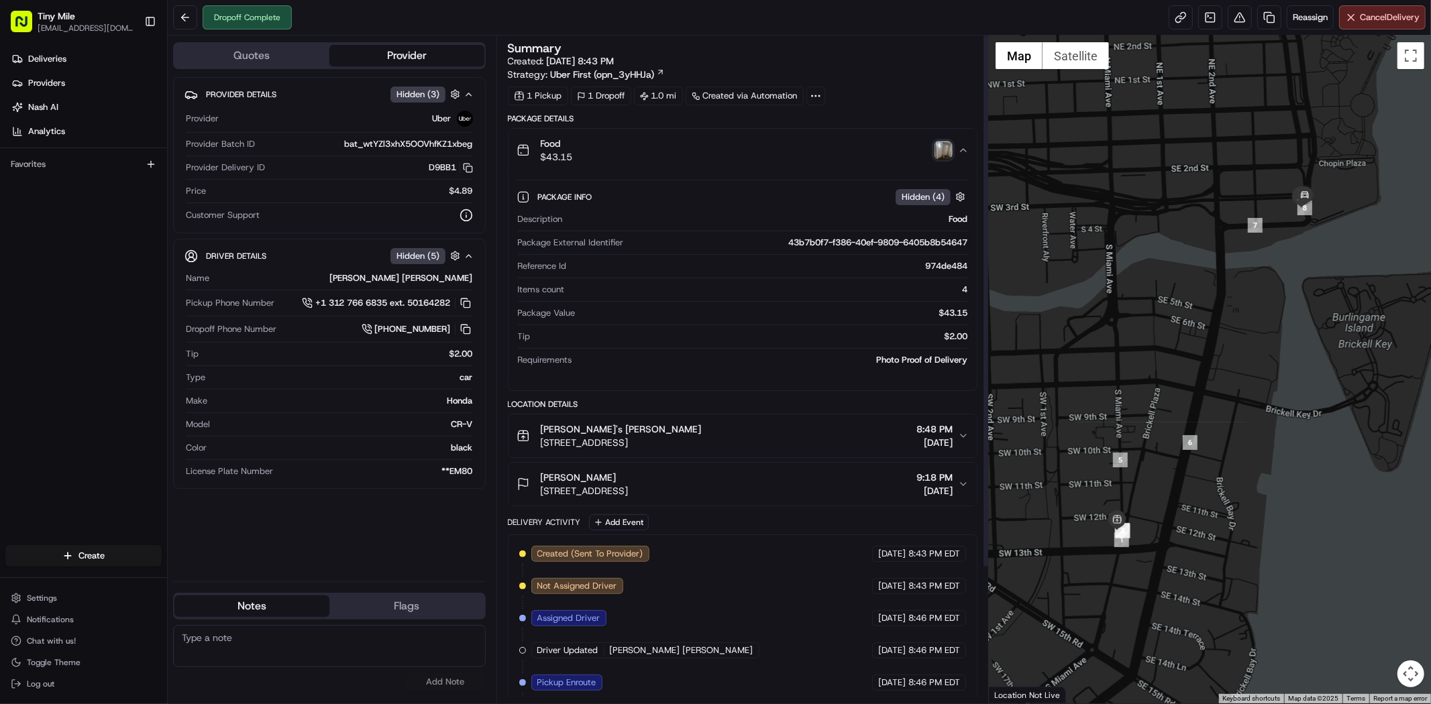
click at [920, 154] on div "Food $43.15" at bounding box center [737, 150] width 441 height 27
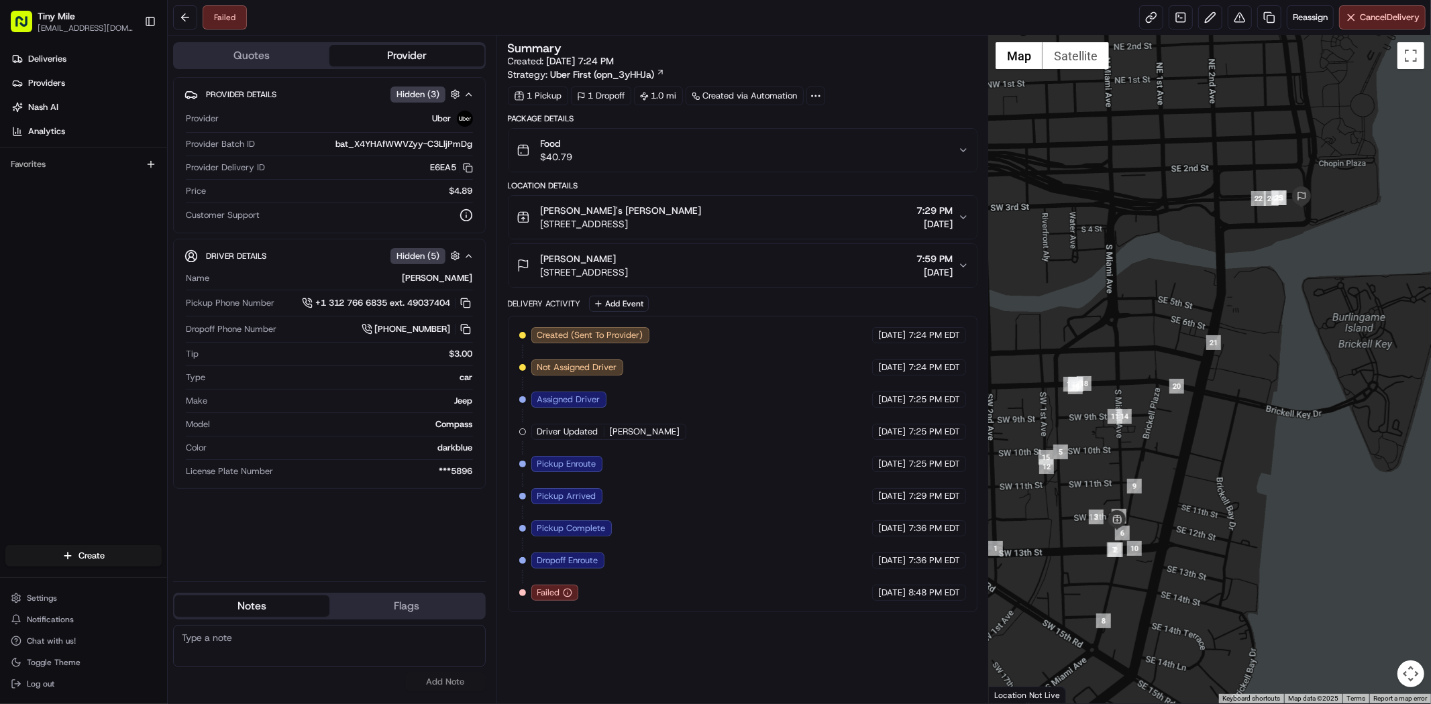
click at [920, 152] on button "Food $40.79" at bounding box center [743, 150] width 468 height 43
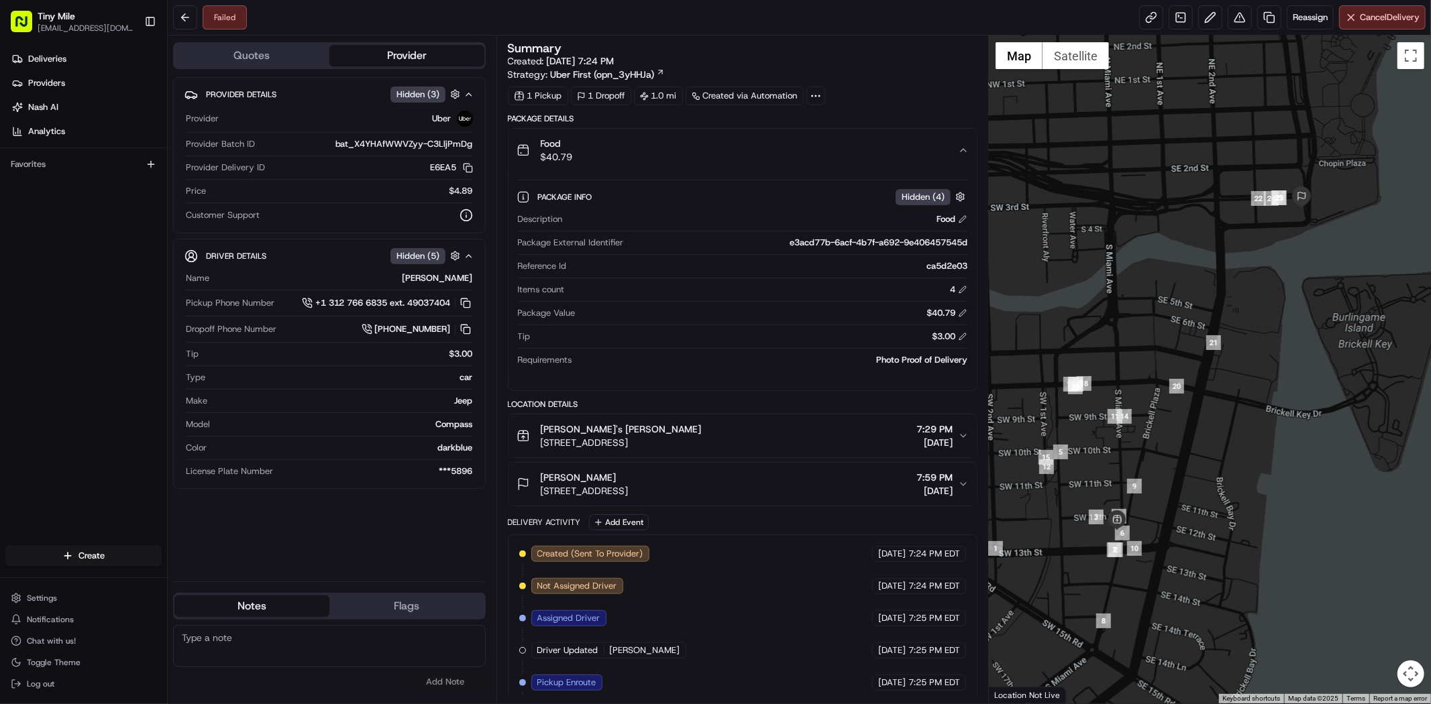
click at [920, 152] on button "Food $40.79" at bounding box center [743, 150] width 468 height 43
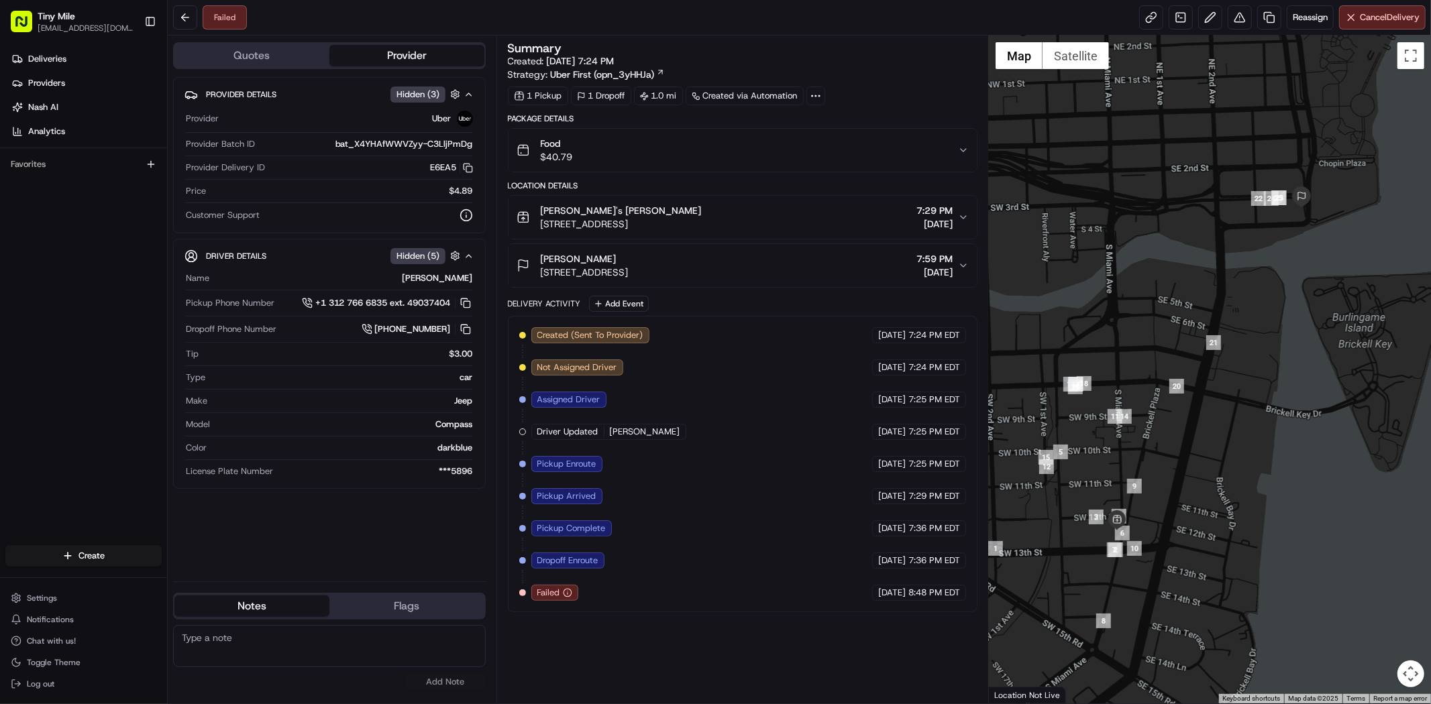
click at [920, 152] on icon "button" at bounding box center [963, 150] width 11 height 11
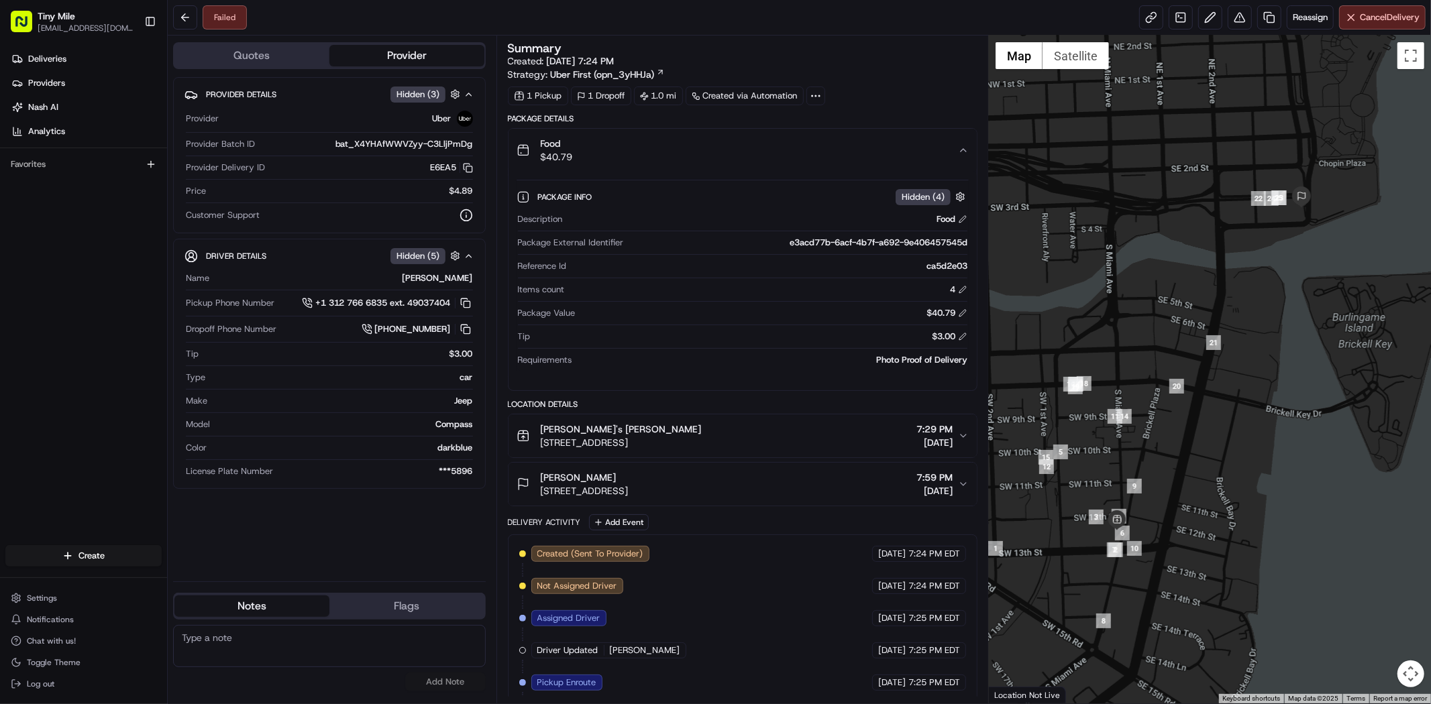
click at [914, 197] on span "Hidden ( 4 )" at bounding box center [923, 197] width 43 height 12
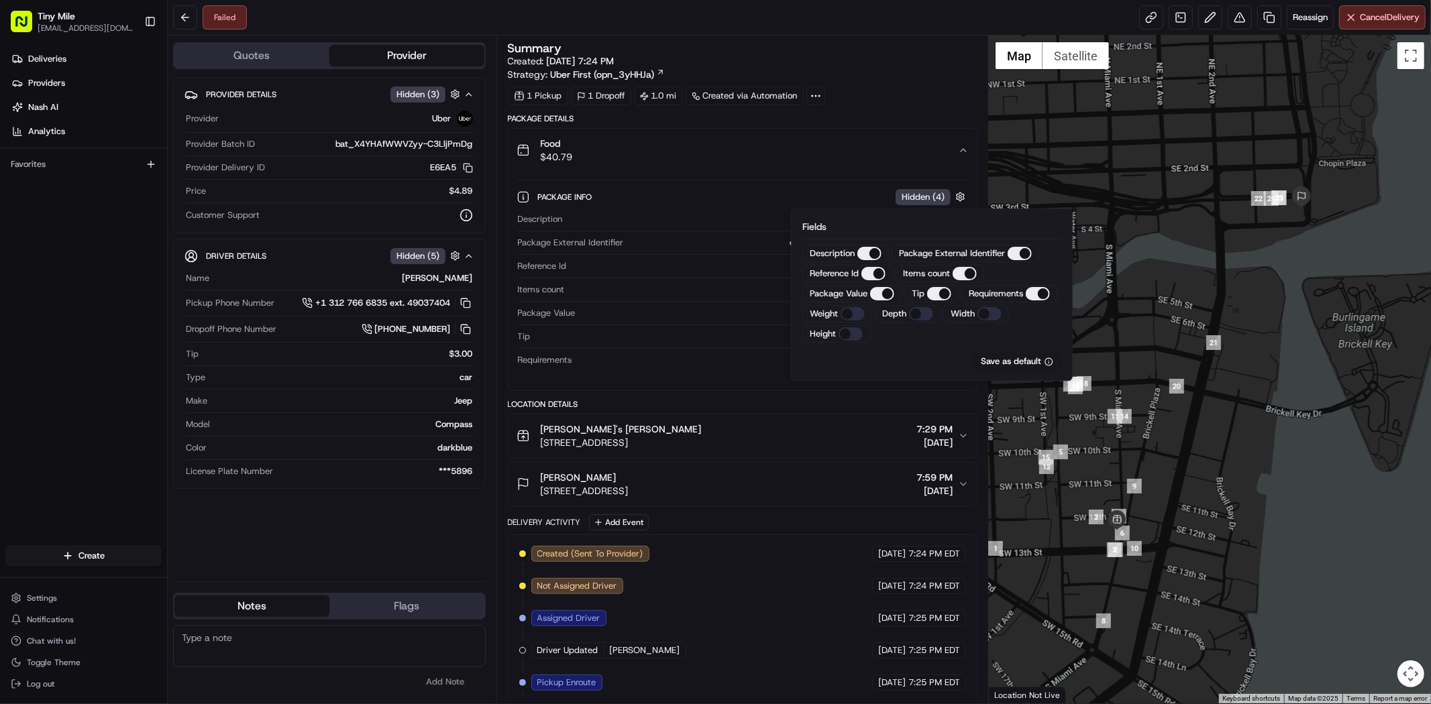
click at [914, 196] on span "Hidden ( 4 )" at bounding box center [923, 197] width 43 height 12
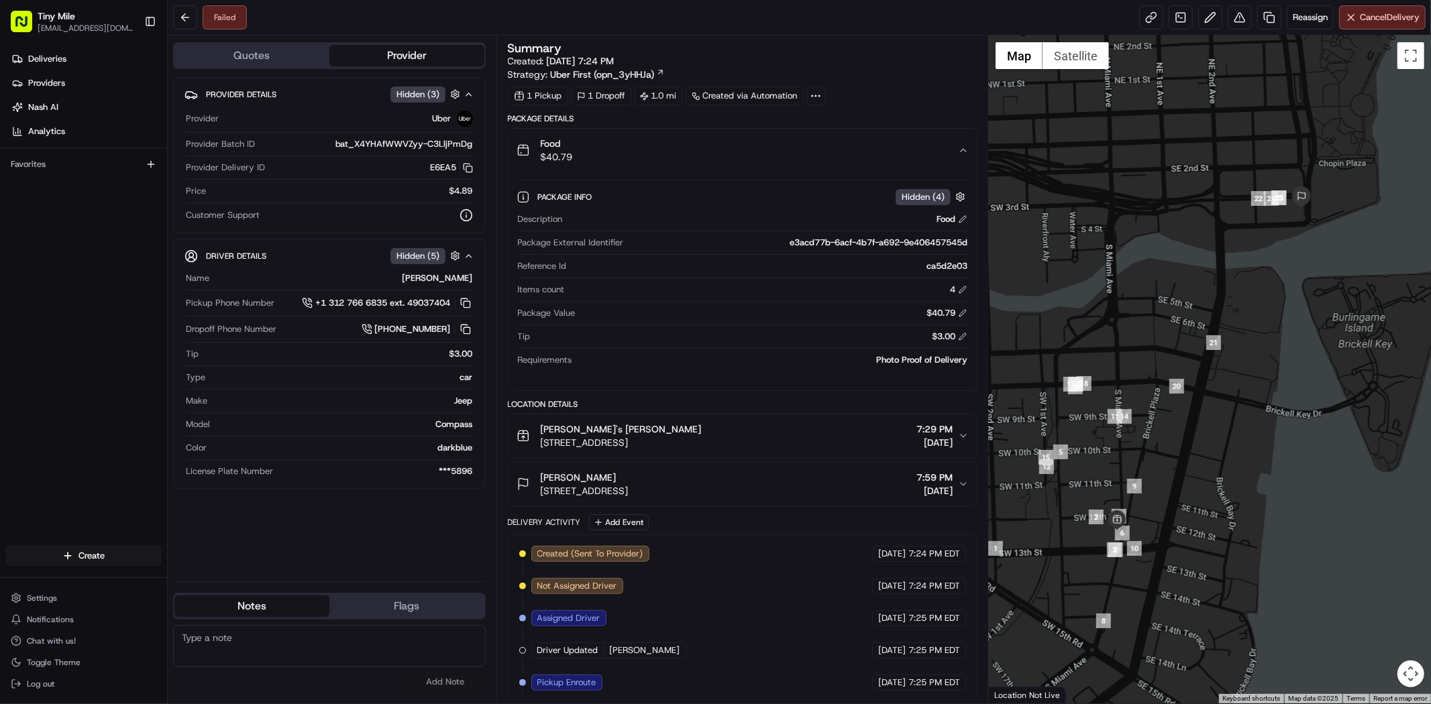
click at [920, 149] on icon "button" at bounding box center [963, 150] width 11 height 11
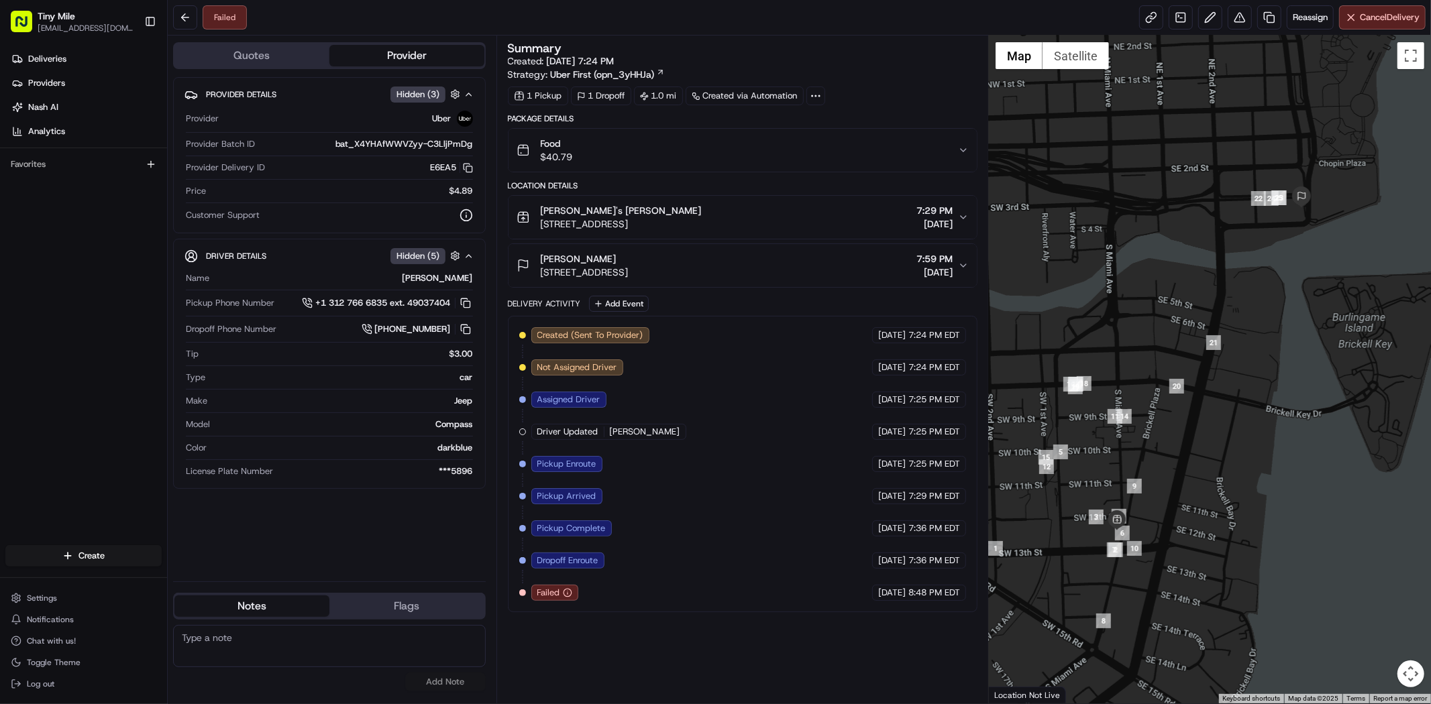
click at [920, 262] on icon "button" at bounding box center [963, 265] width 11 height 11
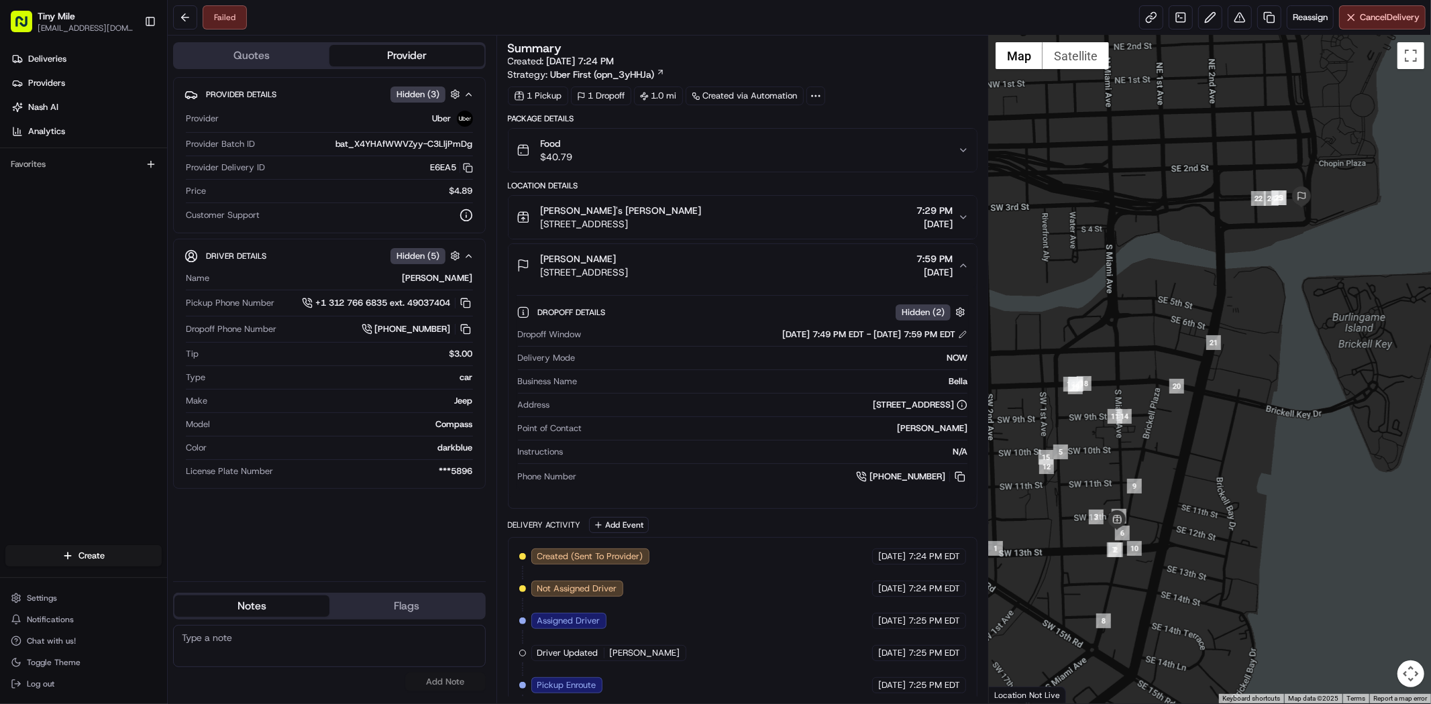
click at [920, 262] on icon "button" at bounding box center [963, 265] width 11 height 11
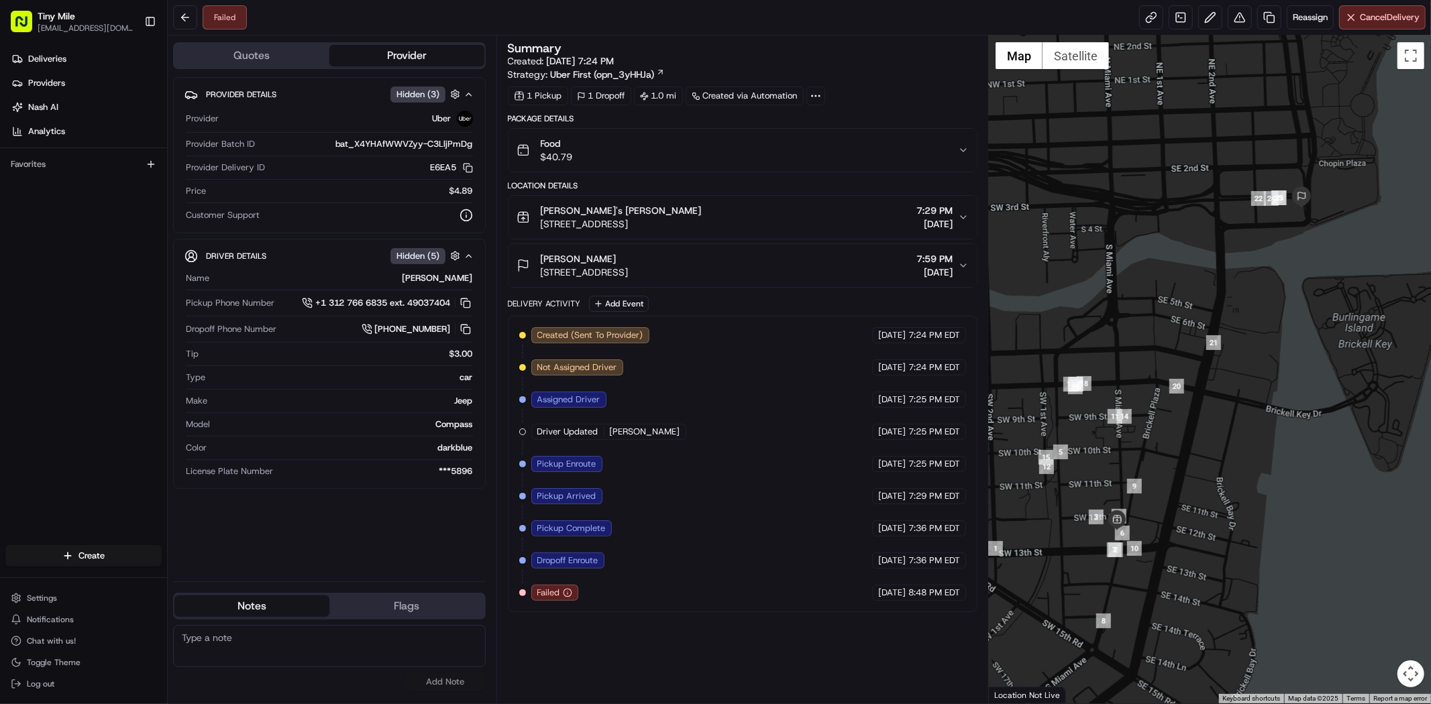
click at [920, 225] on button "Happea's Bella Miller 1250 S Miami Ave #4, Miami, FL 33130, USA 7:29 PM 08/11/2…" at bounding box center [743, 217] width 468 height 43
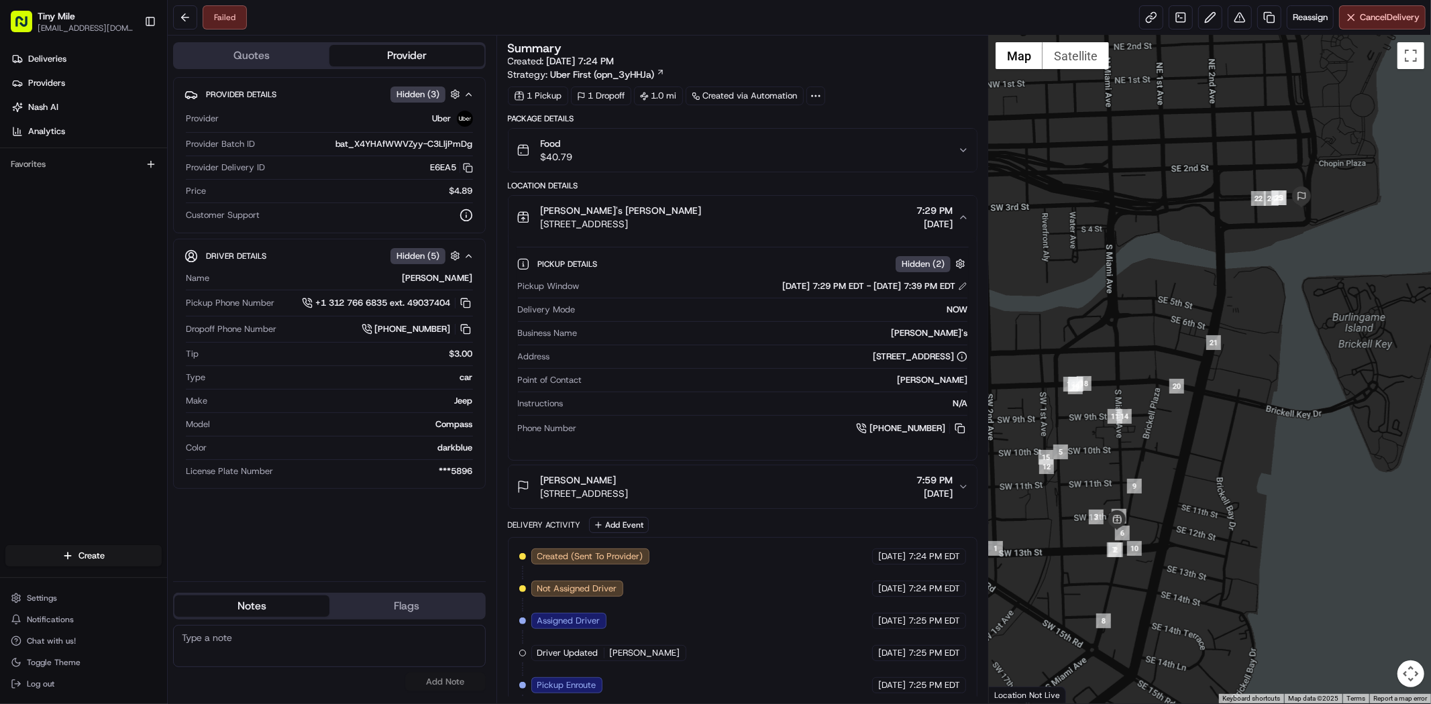
click at [920, 225] on button "Happea's Bella Miller 1250 S Miami Ave #4, Miami, FL 33130, USA 7:29 PM 08/11/2…" at bounding box center [743, 217] width 468 height 43
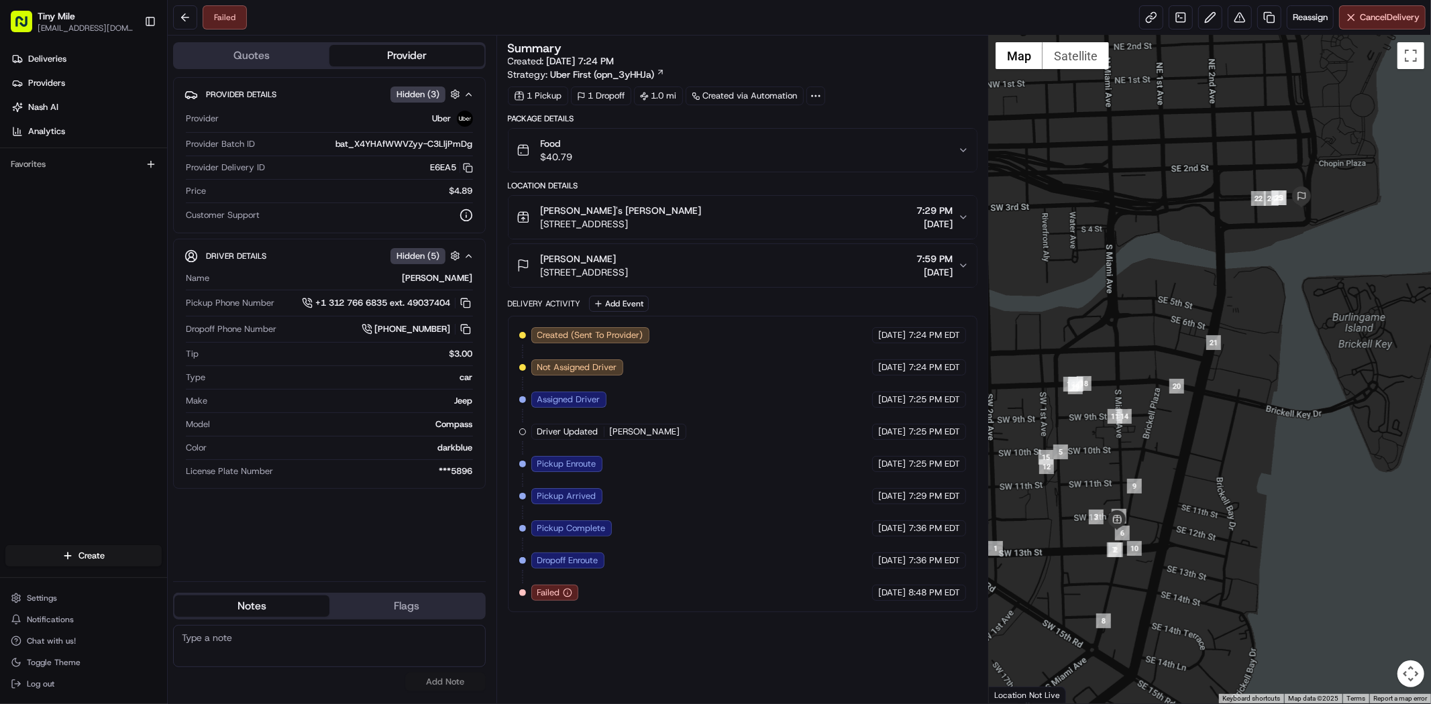
click at [569, 594] on icon "button" at bounding box center [567, 592] width 9 height 9
click at [568, 594] on icon "button" at bounding box center [567, 592] width 9 height 9
click at [567, 594] on icon "button" at bounding box center [567, 592] width 9 height 9
click at [574, 633] on div "Summary Created: 08/11/2025 7:24 PM Strategy: Uber First (opn_3yHHJa) 1 Pickup …" at bounding box center [743, 369] width 470 height 655
click at [197, 16] on button at bounding box center [185, 17] width 24 height 24
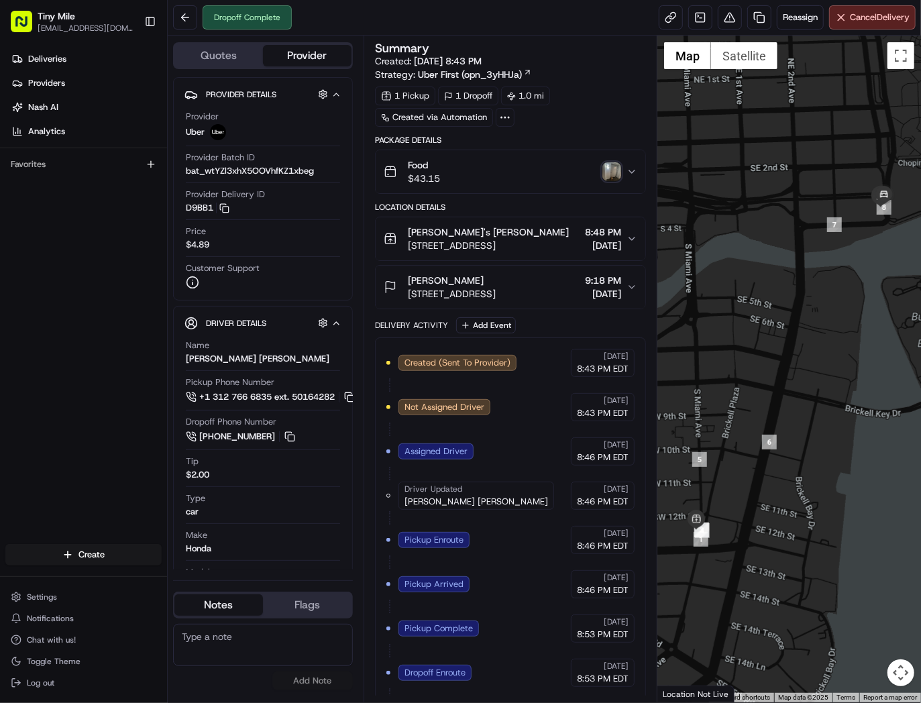
click at [607, 166] on img "button" at bounding box center [611, 171] width 19 height 19
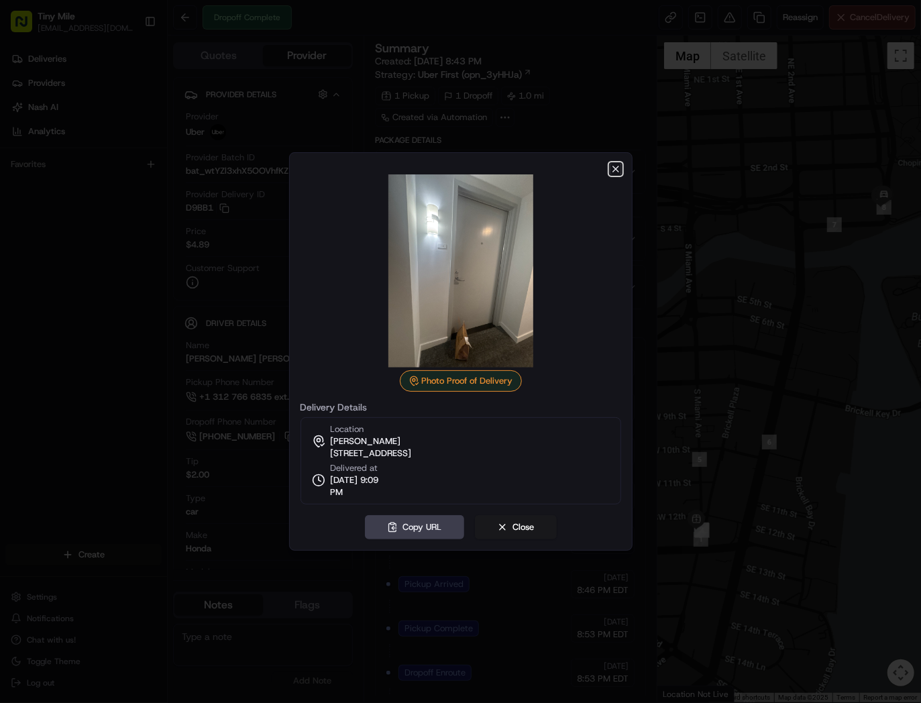
click at [615, 164] on icon "button" at bounding box center [616, 169] width 11 height 11
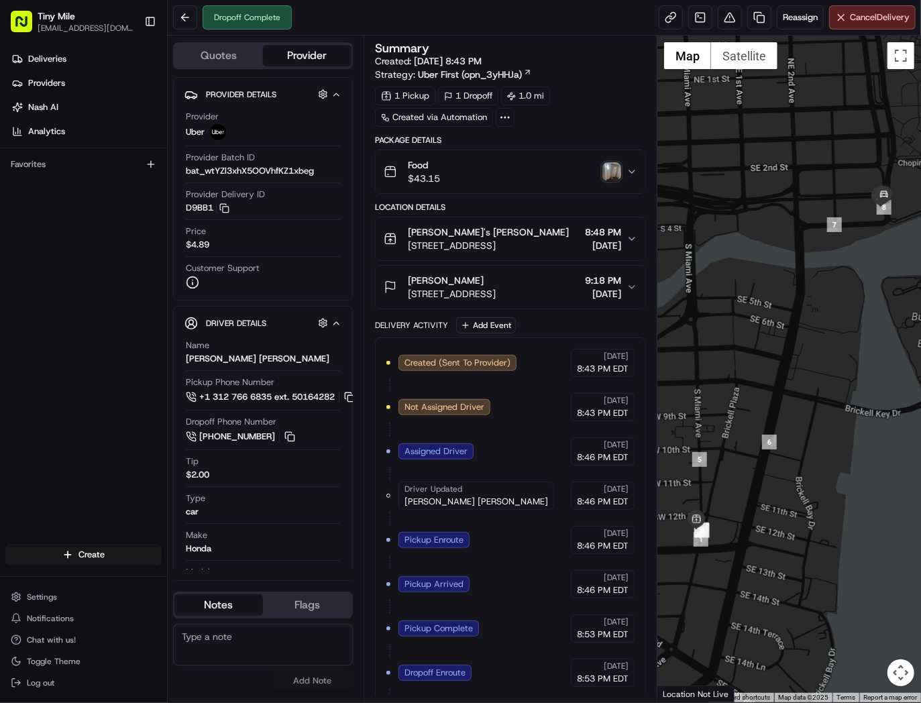
click at [631, 175] on icon "button" at bounding box center [632, 171] width 11 height 11
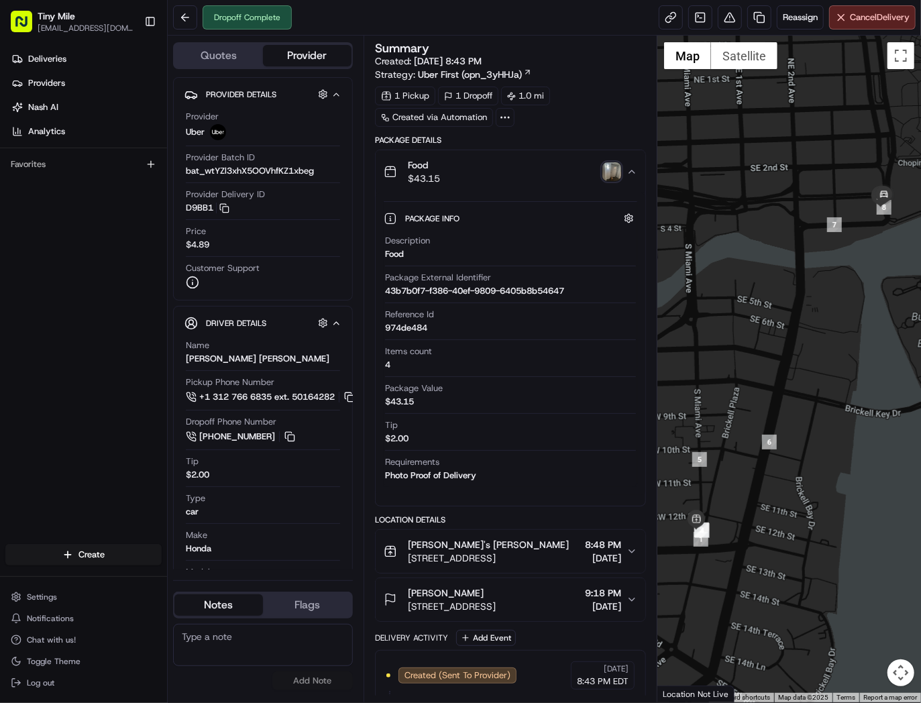
click at [633, 176] on icon "button" at bounding box center [632, 171] width 11 height 11
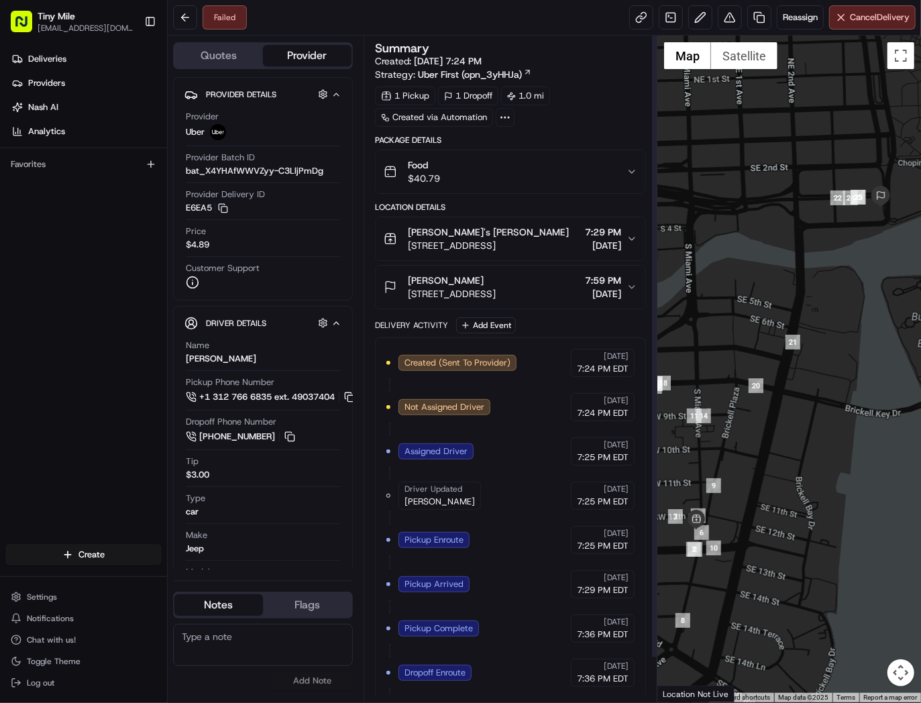
click at [635, 158] on button "Food $40.79" at bounding box center [511, 171] width 270 height 43
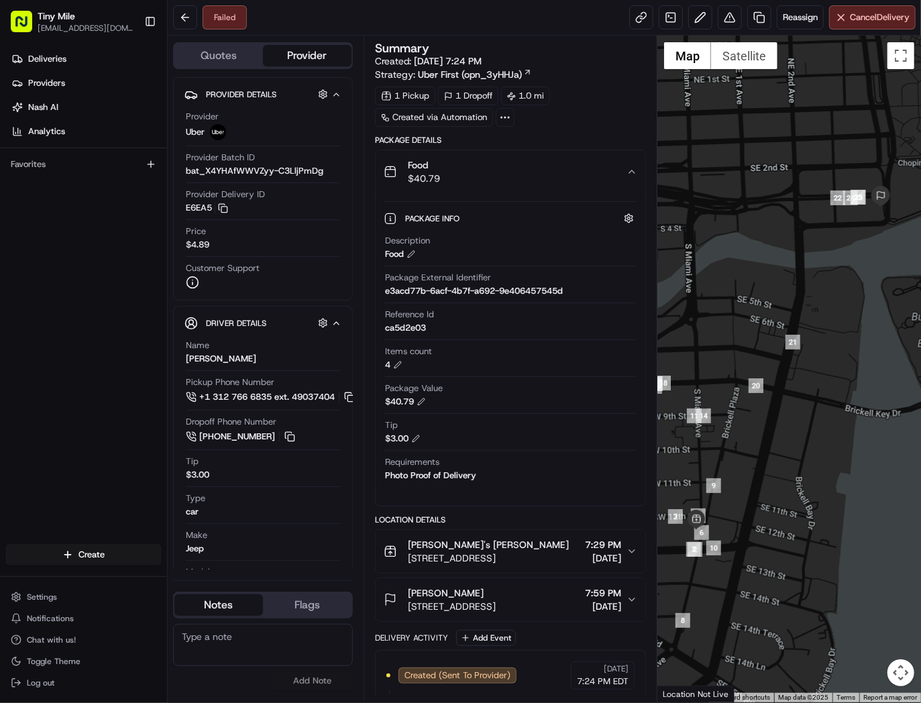
drag, startPoint x: 635, startPoint y: 158, endPoint x: 356, endPoint y: 327, distance: 326.7
click at [635, 159] on button "Food $40.79" at bounding box center [511, 171] width 270 height 43
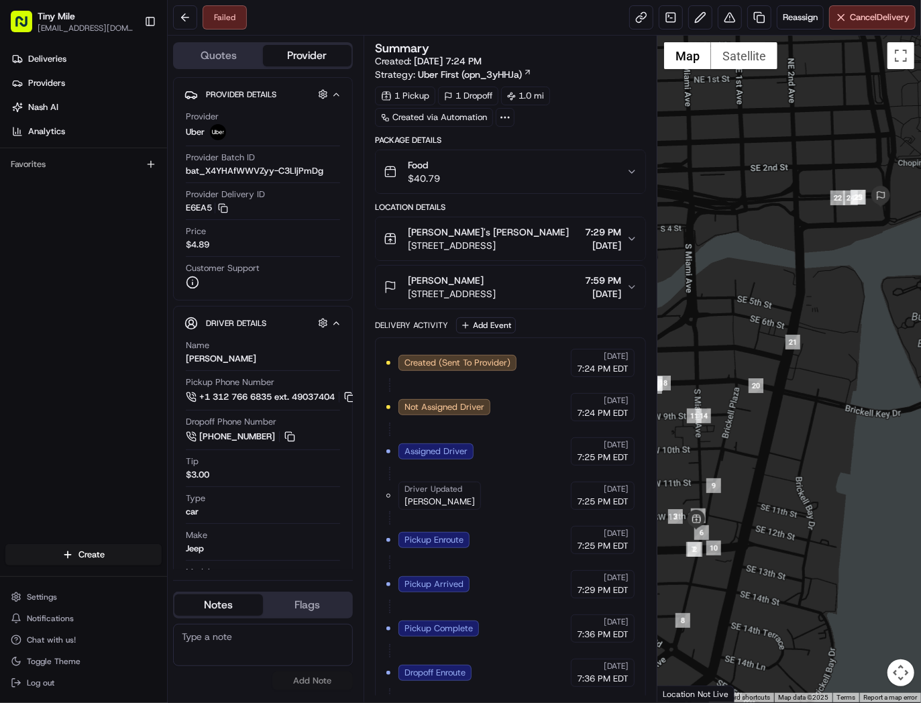
click at [635, 176] on icon "button" at bounding box center [632, 171] width 11 height 11
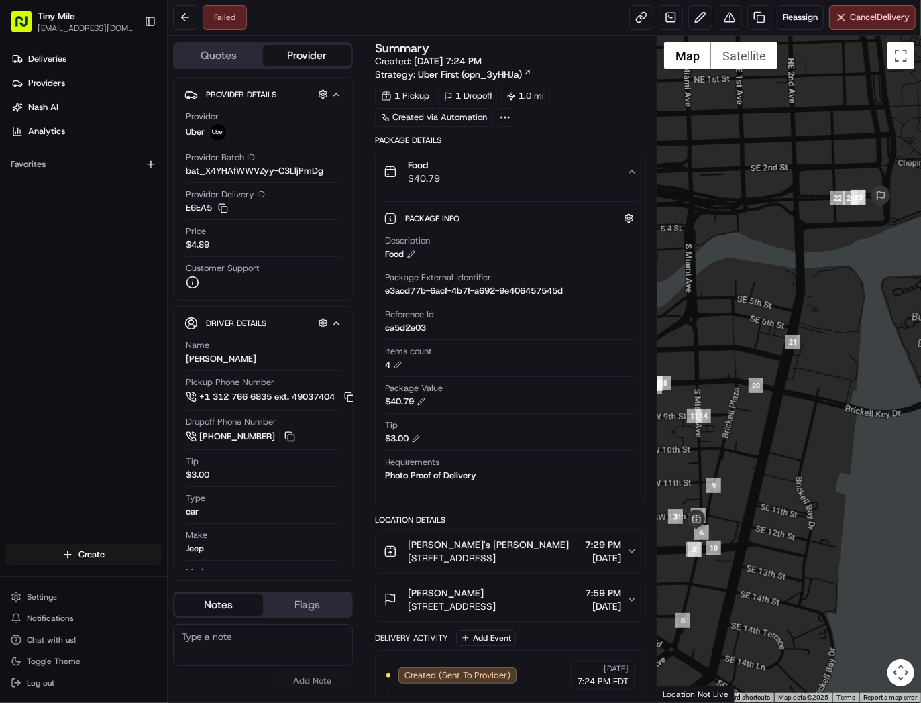
click at [635, 176] on icon "button" at bounding box center [632, 171] width 11 height 11
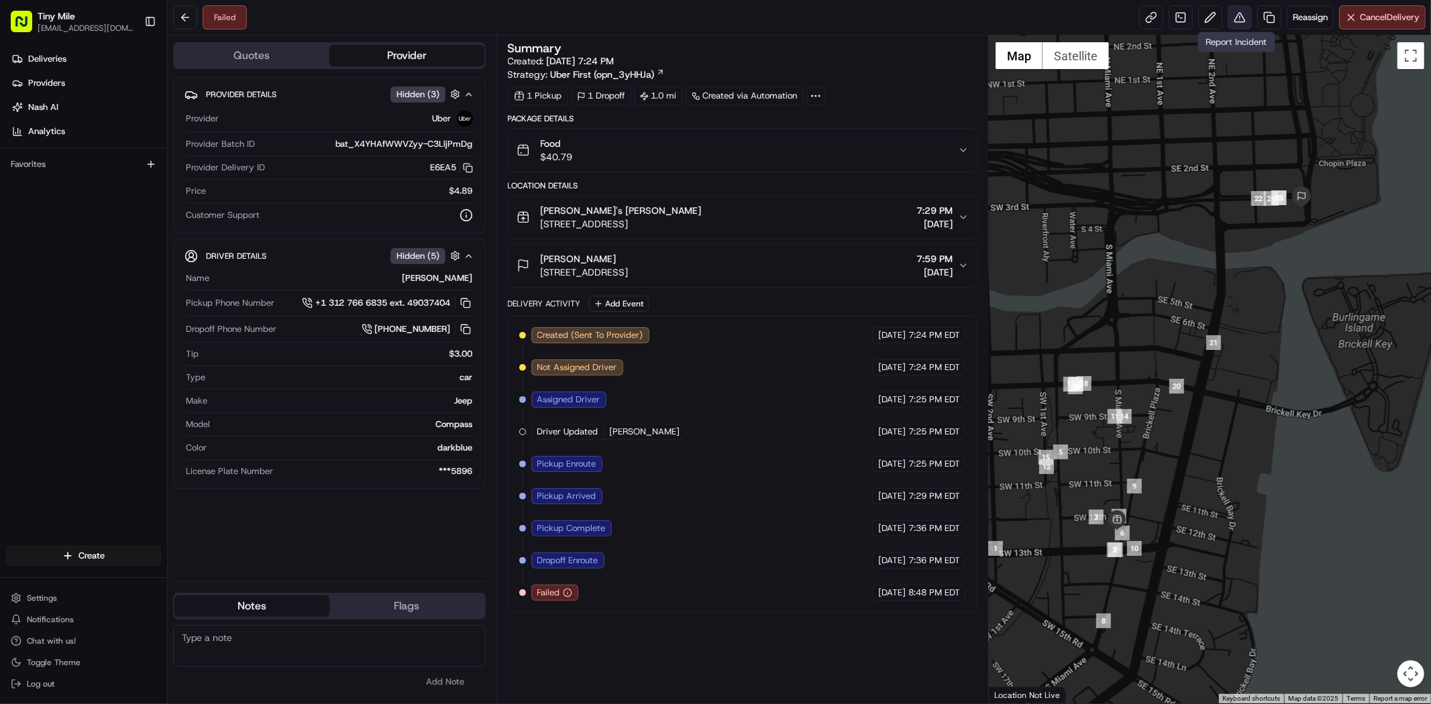
click at [920, 23] on button at bounding box center [1240, 17] width 24 height 24
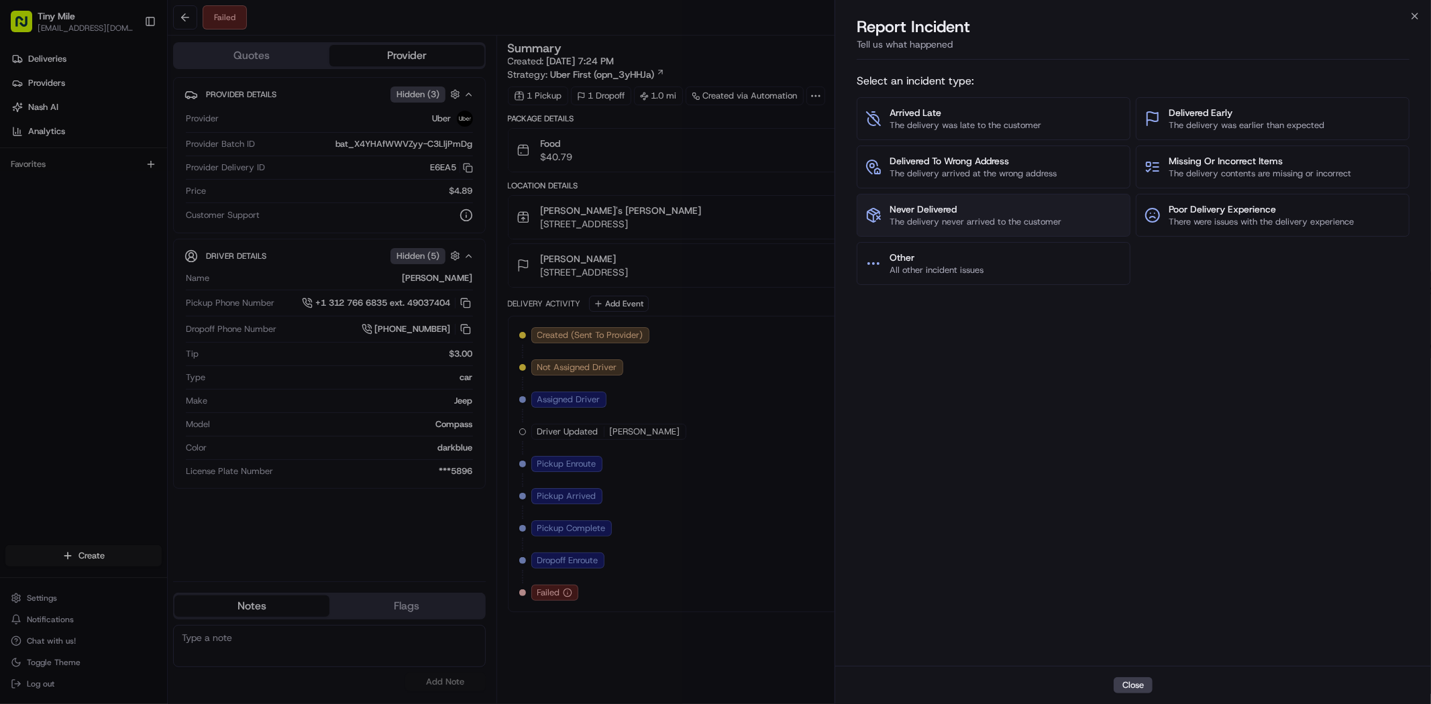
click at [920, 217] on span "The delivery never arrived to the customer" at bounding box center [976, 222] width 172 height 12
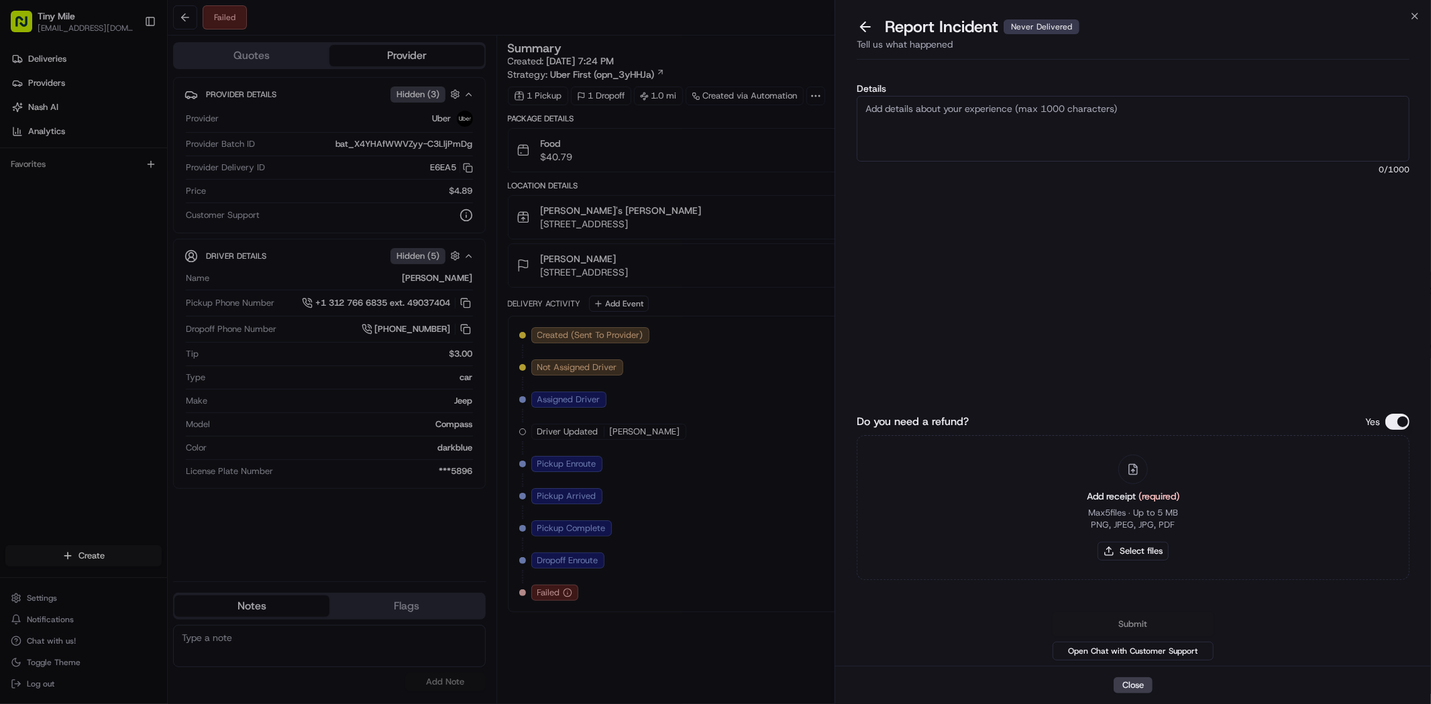
click at [866, 38] on div "Tell us what happened" at bounding box center [1133, 49] width 553 height 22
click at [859, 23] on button at bounding box center [865, 26] width 28 height 19
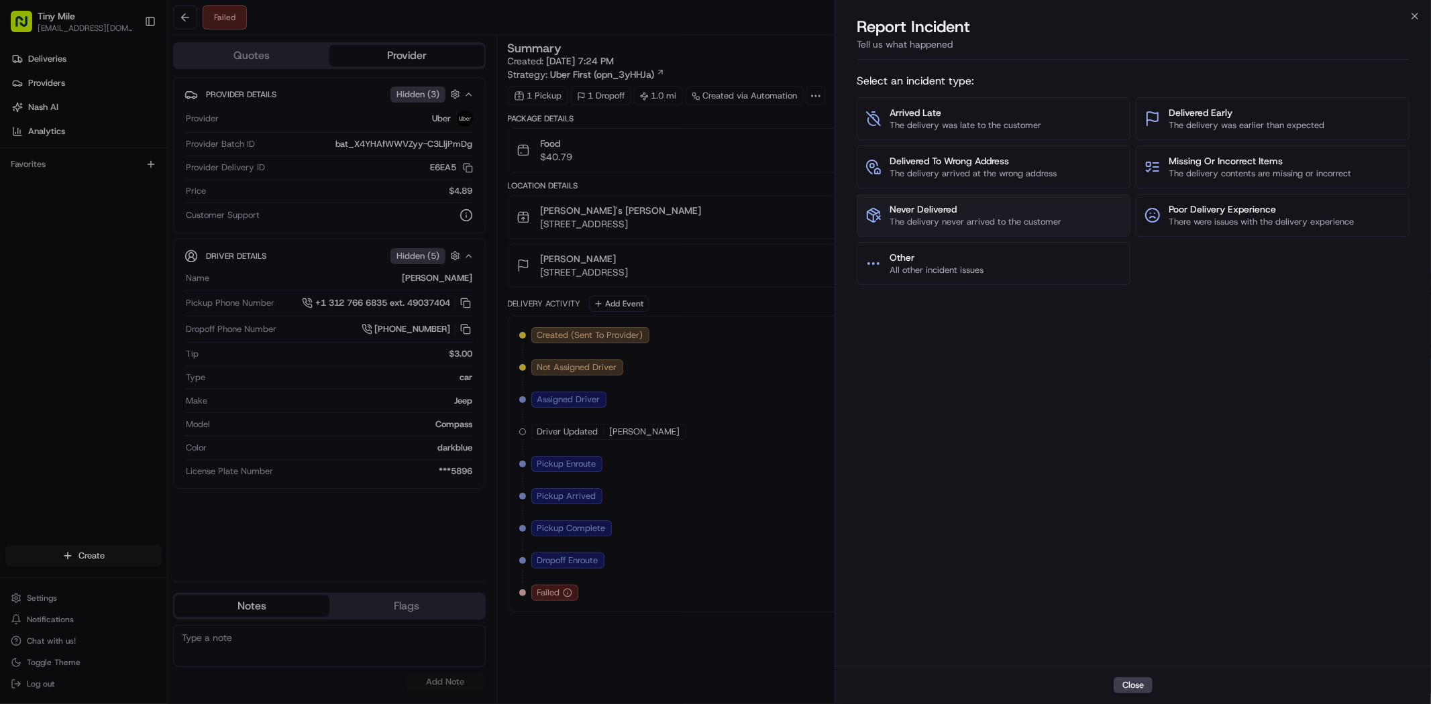
click at [920, 212] on span "Never Delivered" at bounding box center [976, 209] width 172 height 13
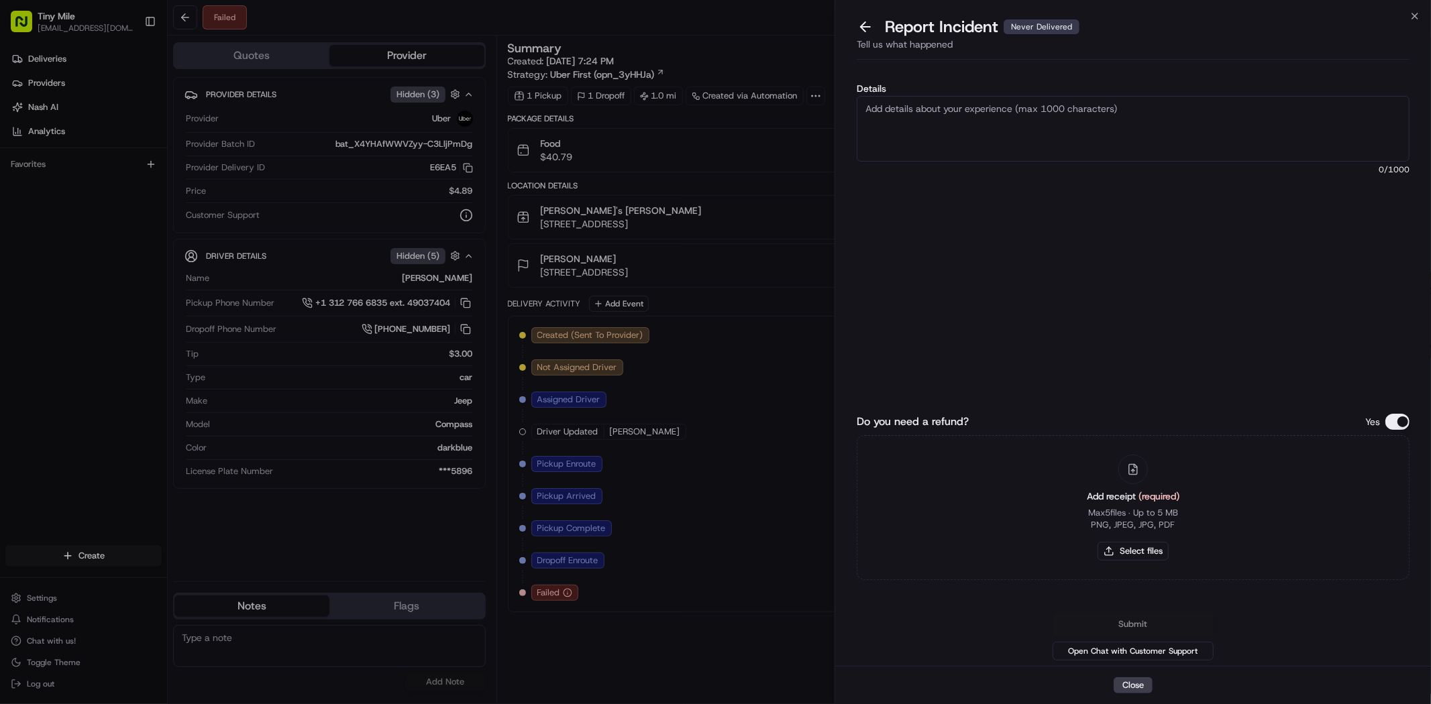
click at [920, 117] on textarea "Details" at bounding box center [1133, 129] width 553 height 66
type textarea "T"
click at [920, 115] on textarea "Details" at bounding box center [1133, 129] width 553 height 66
type textarea "T"
click at [882, 111] on textarea "Customer complained, The ordered items were never delivered. Please refer to th…" at bounding box center [1133, 129] width 553 height 66
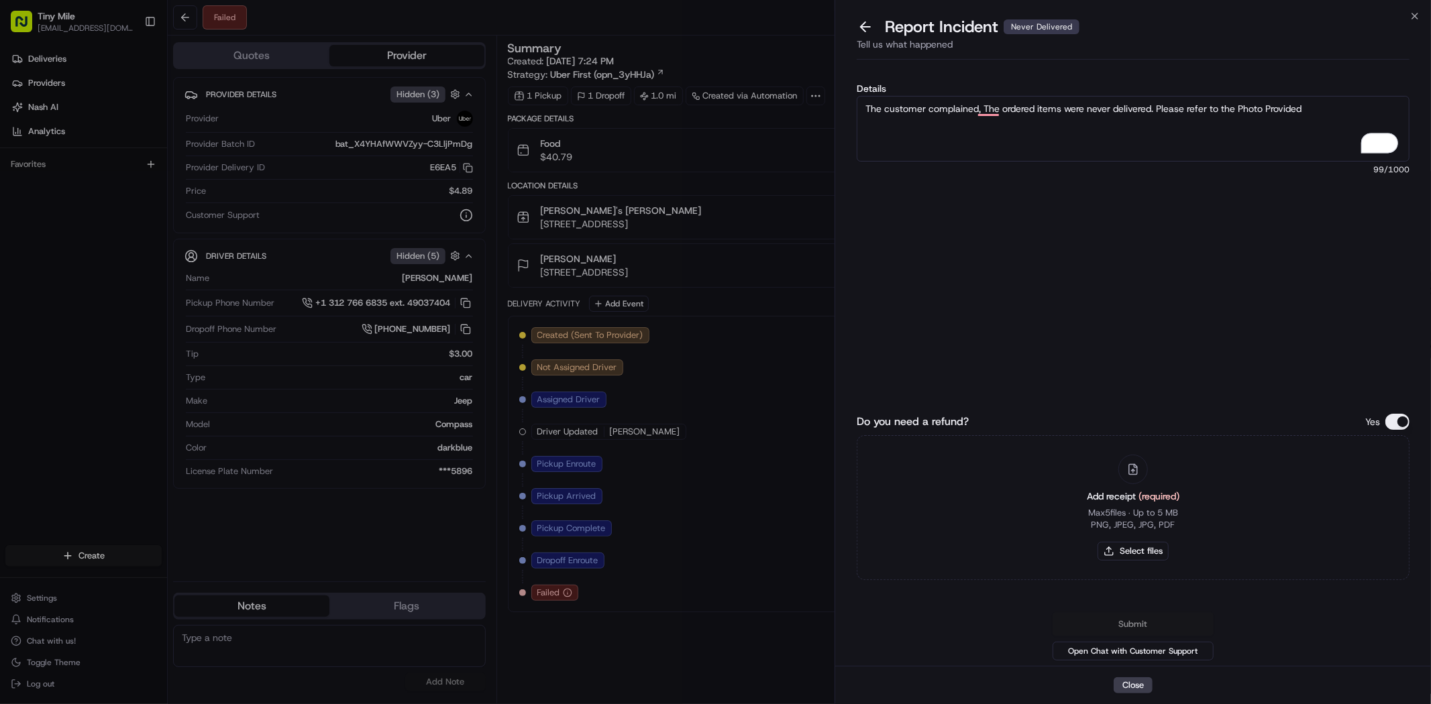
click at [920, 104] on textarea "The customer complained, The ordered items were never delivered. Please refer t…" at bounding box center [1133, 129] width 553 height 66
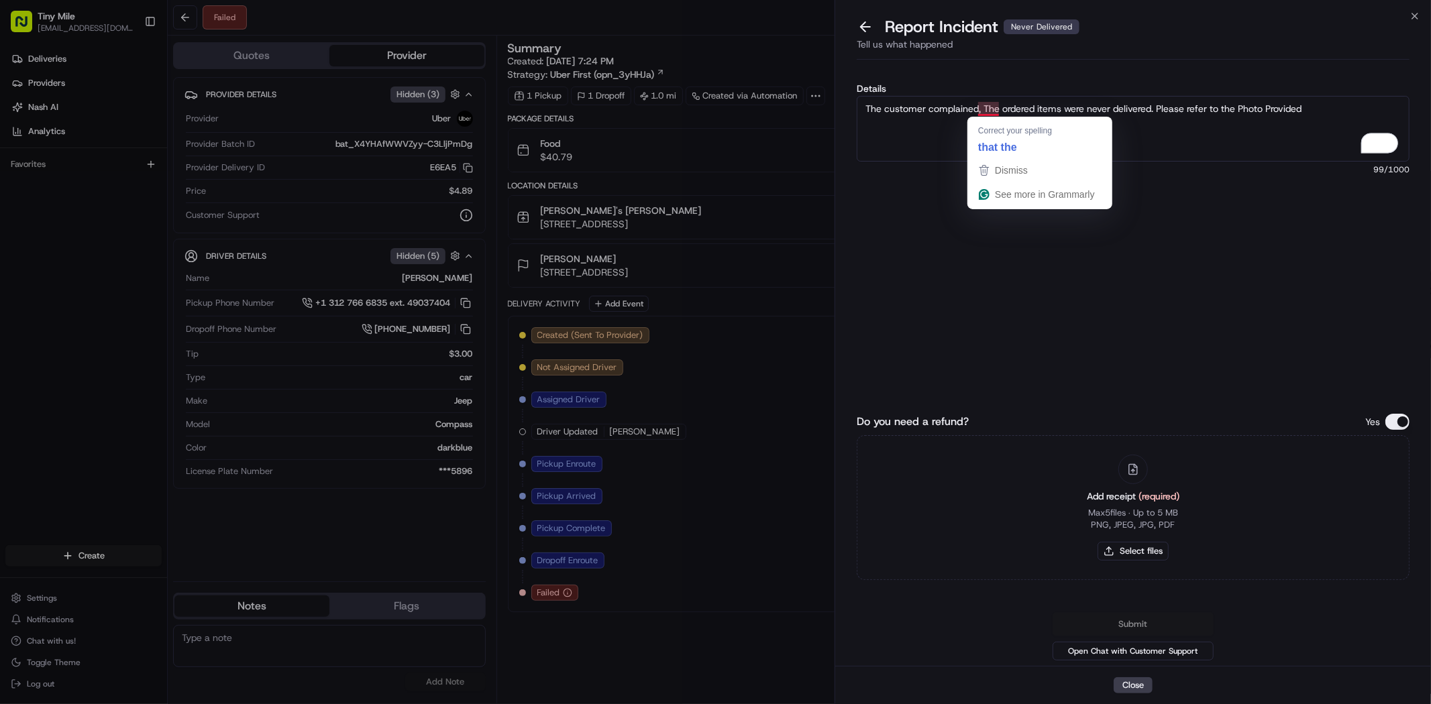
click at [920, 112] on textarea "The customer complained, The ordered items were never delivered. Please refer t…" at bounding box center [1133, 129] width 553 height 66
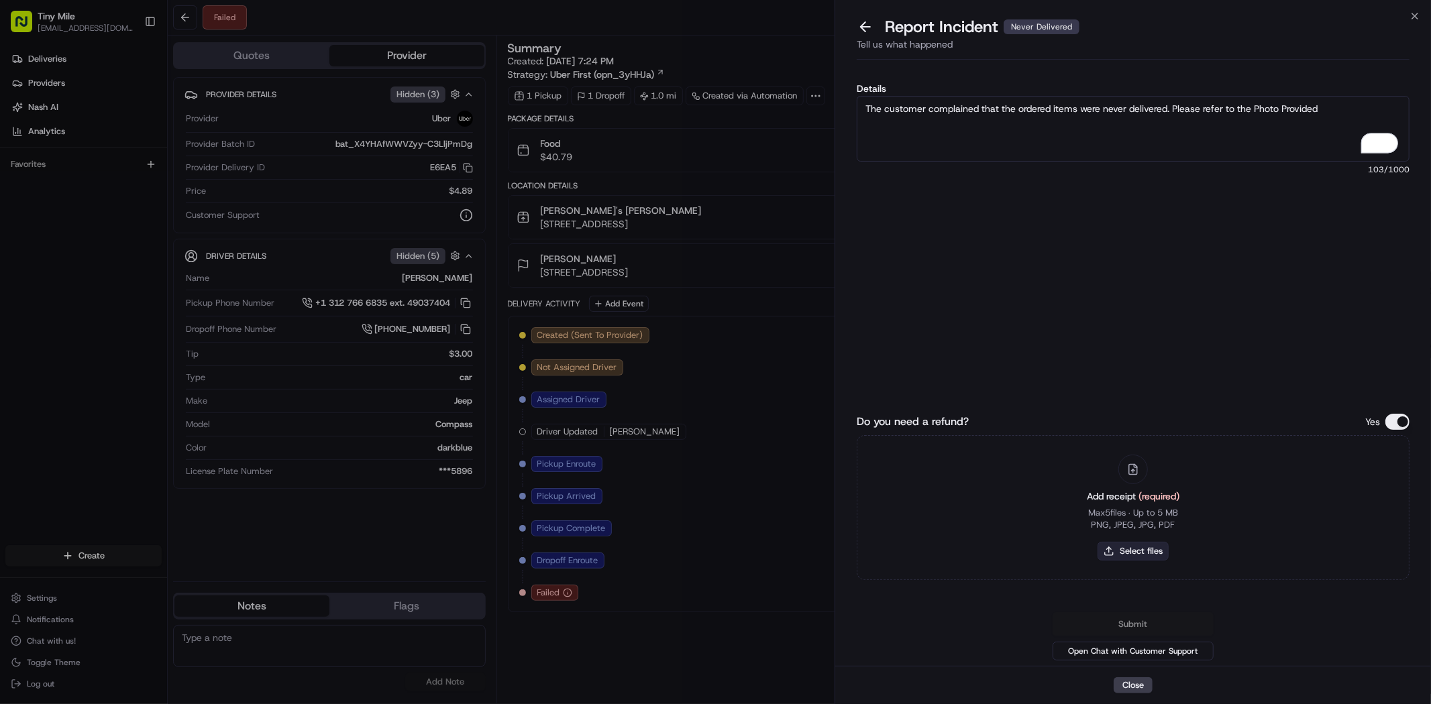
type textarea "The customer complained that the ordered items were never delivered. Please ref…"
click at [920, 551] on button "Select files" at bounding box center [1133, 551] width 71 height 19
type input "C:\fakepath\[PERSON_NAME]png"
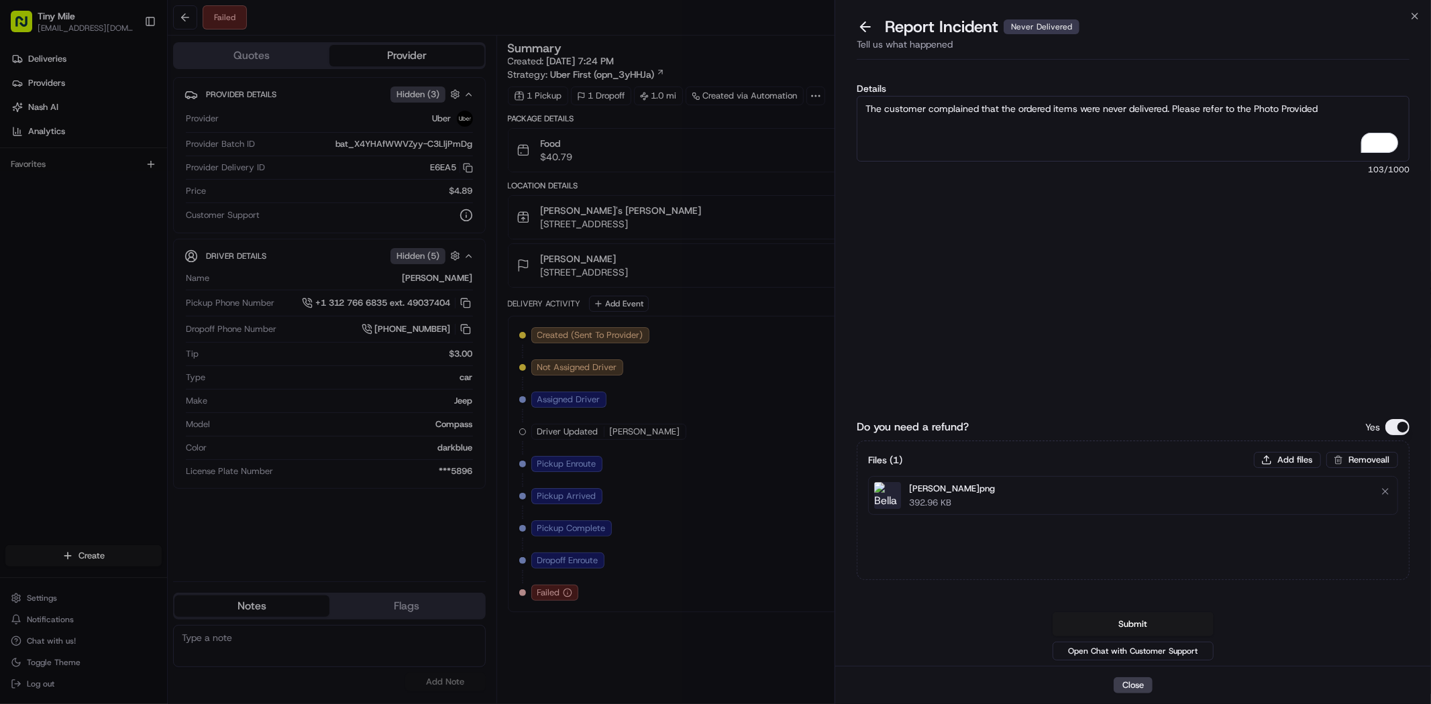
click at [890, 503] on img at bounding box center [887, 495] width 27 height 27
click at [890, 500] on img at bounding box center [887, 495] width 27 height 27
click at [920, 117] on textarea "The customer complained that the ordered items were never delivered. Please ref…" at bounding box center [1133, 129] width 553 height 66
click at [920, 621] on button "Submit" at bounding box center [1133, 625] width 161 height 24
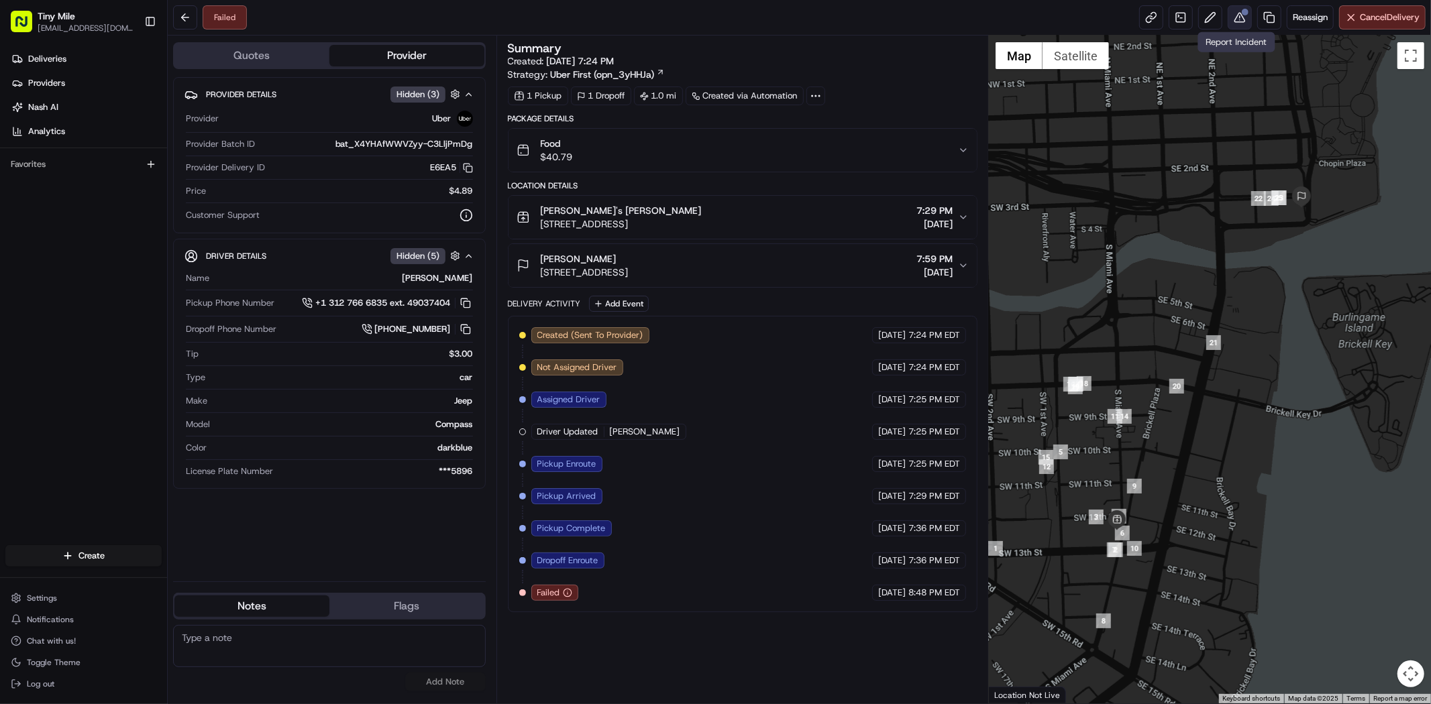
click at [920, 22] on button at bounding box center [1240, 17] width 24 height 24
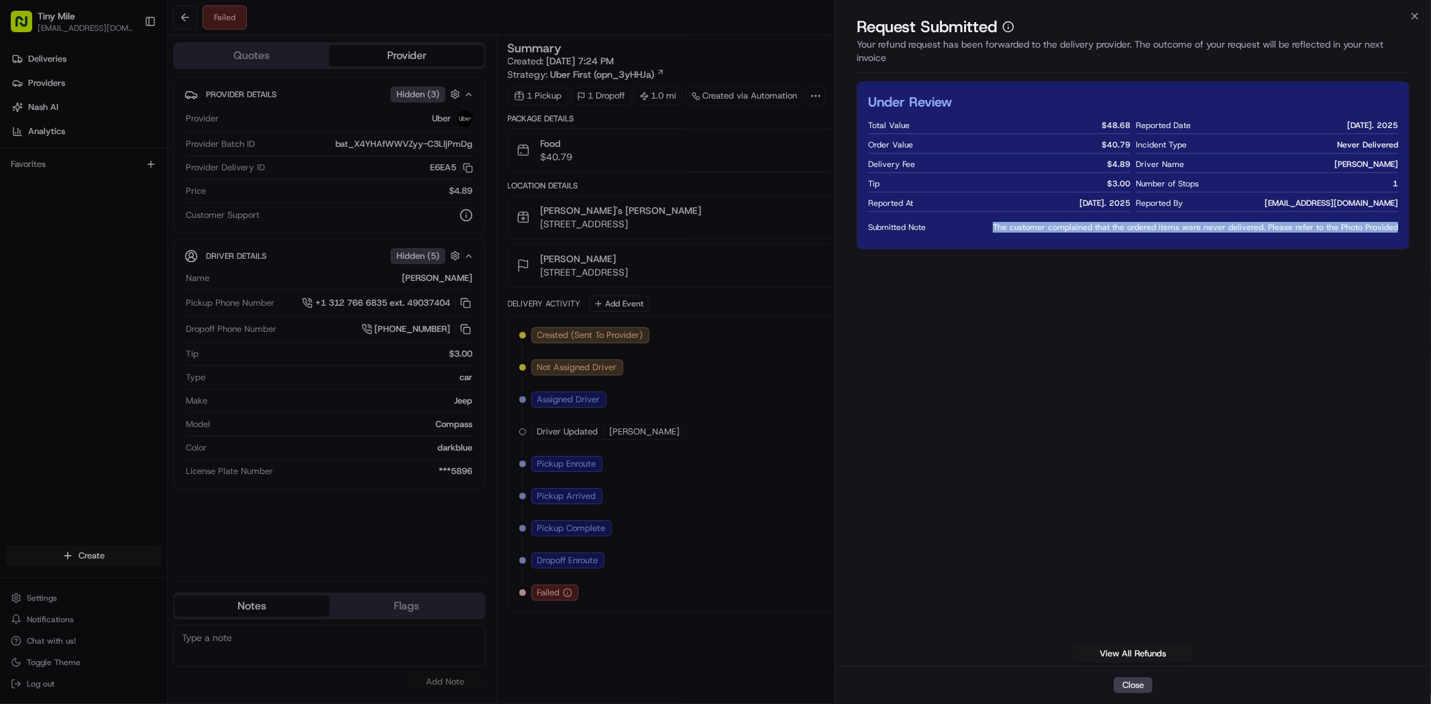
drag, startPoint x: 1008, startPoint y: 228, endPoint x: 1403, endPoint y: 226, distance: 395.2
click at [920, 226] on div "Under Review Total Value $ 48.68 Order Value $ 40.79 Delivery Fee $ 4.89 Tip $ …" at bounding box center [1133, 165] width 553 height 168
copy span "The customer complained that the ordered items were never delivered. Please ref…"
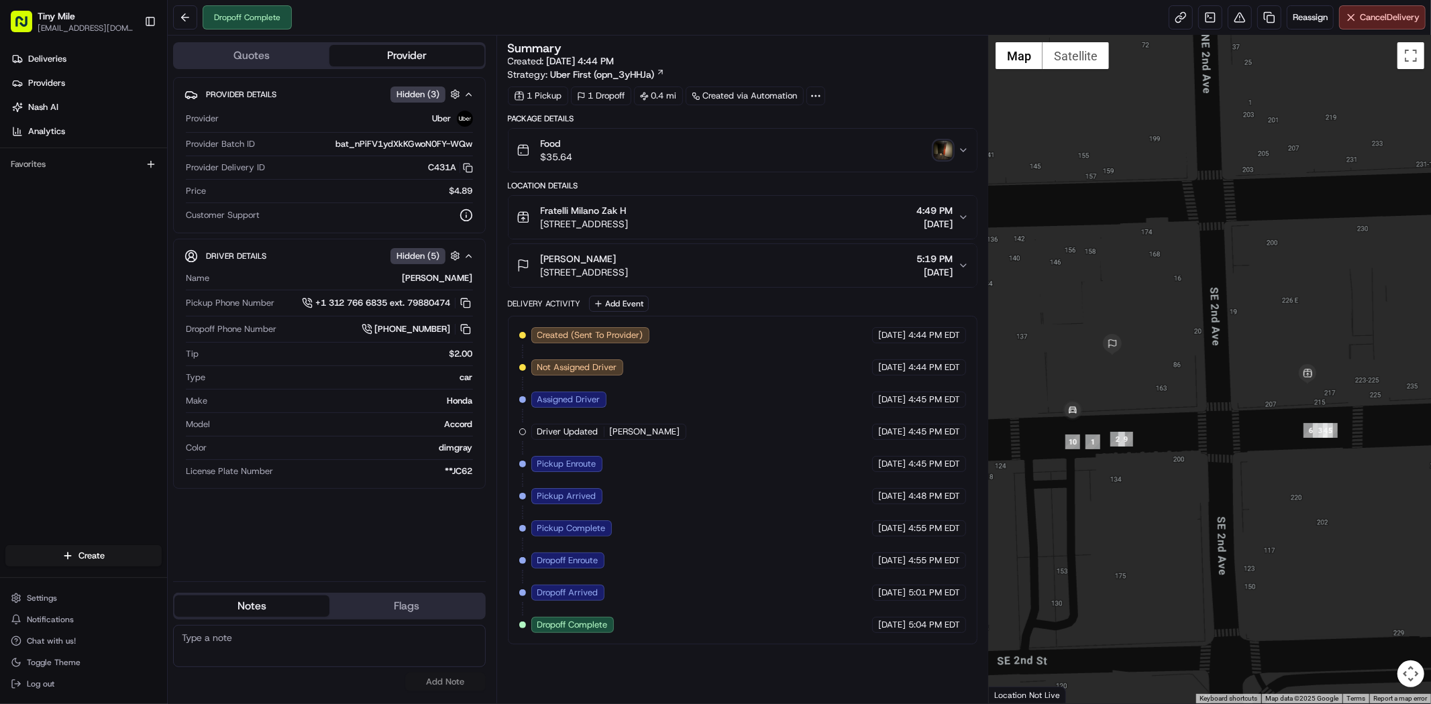
click at [920, 149] on button "Food $35.64" at bounding box center [743, 150] width 468 height 43
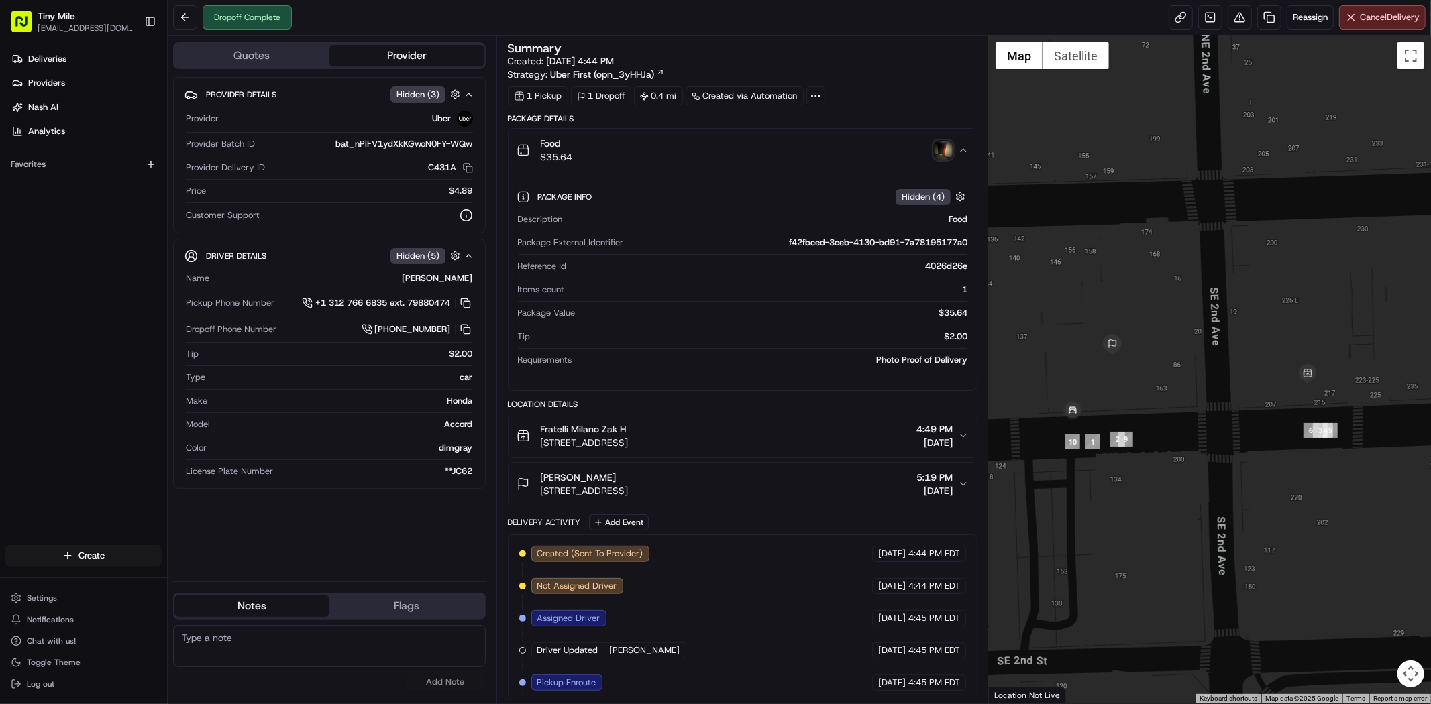
click at [920, 151] on icon "button" at bounding box center [963, 150] width 11 height 11
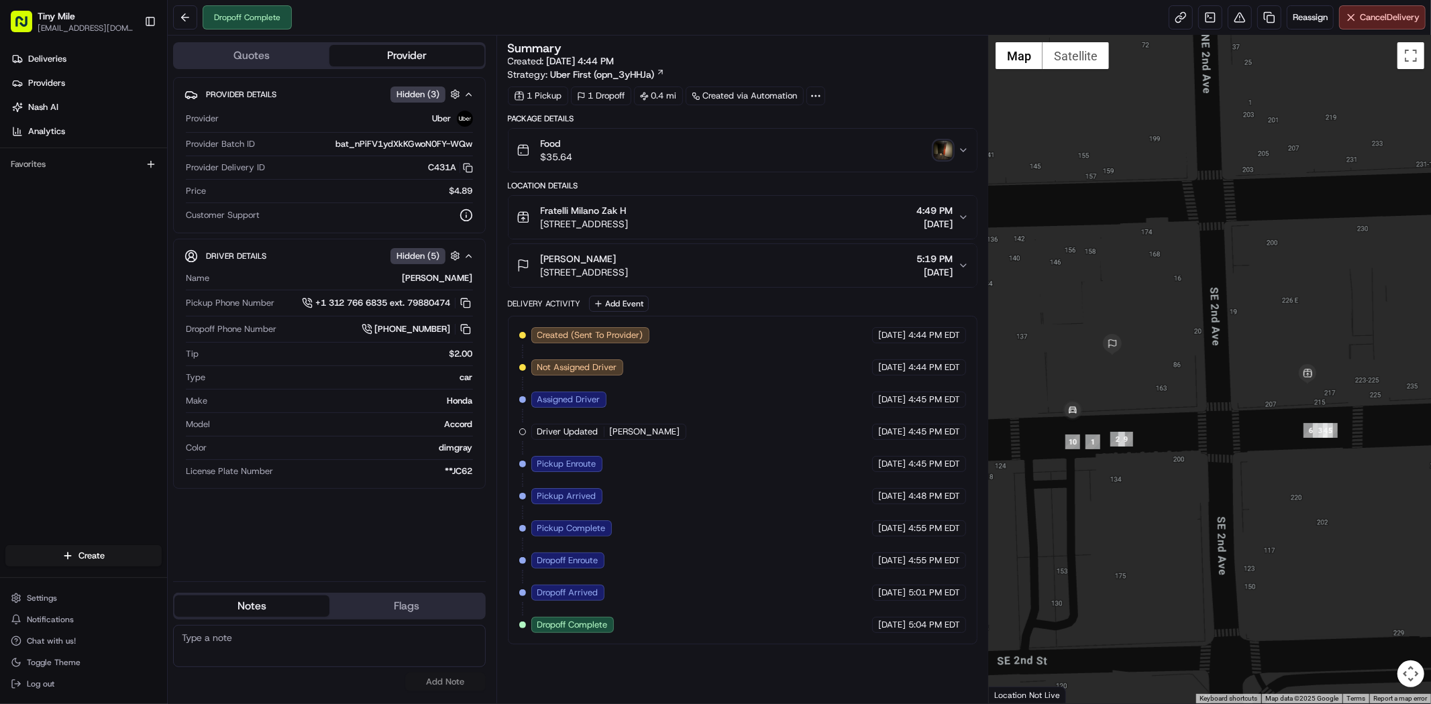
click at [920, 156] on button "Food $35.64" at bounding box center [743, 150] width 468 height 43
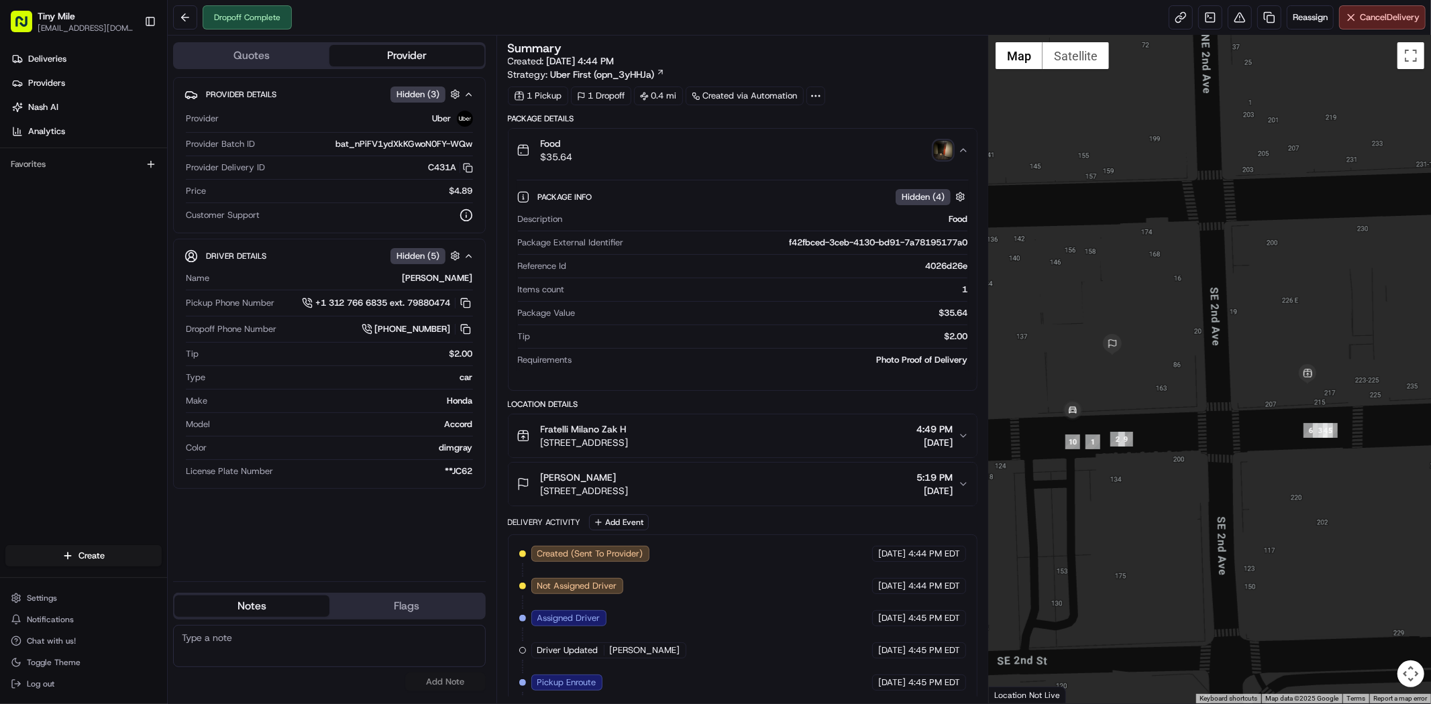
click at [920, 152] on img "button" at bounding box center [943, 150] width 19 height 19
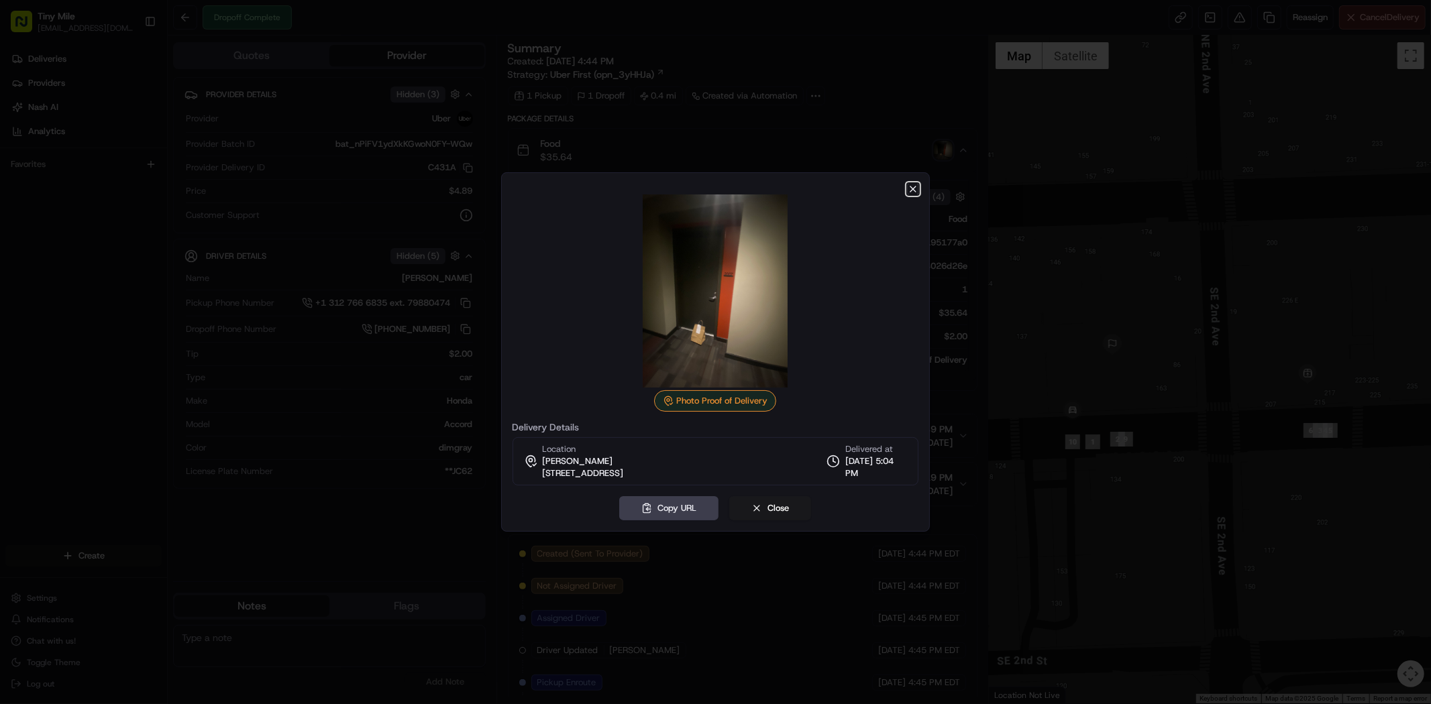
click at [917, 186] on icon "button" at bounding box center [913, 189] width 11 height 11
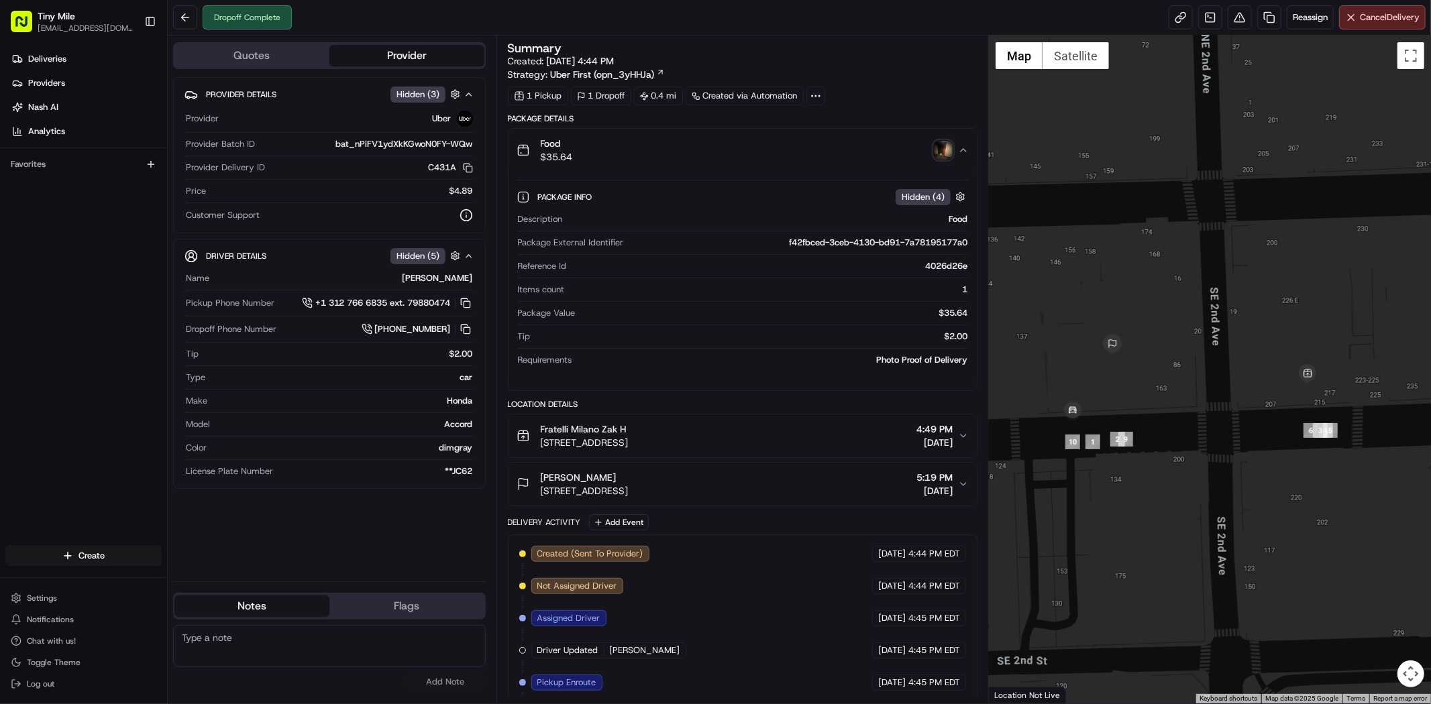
click at [920, 151] on icon "button" at bounding box center [963, 150] width 5 height 3
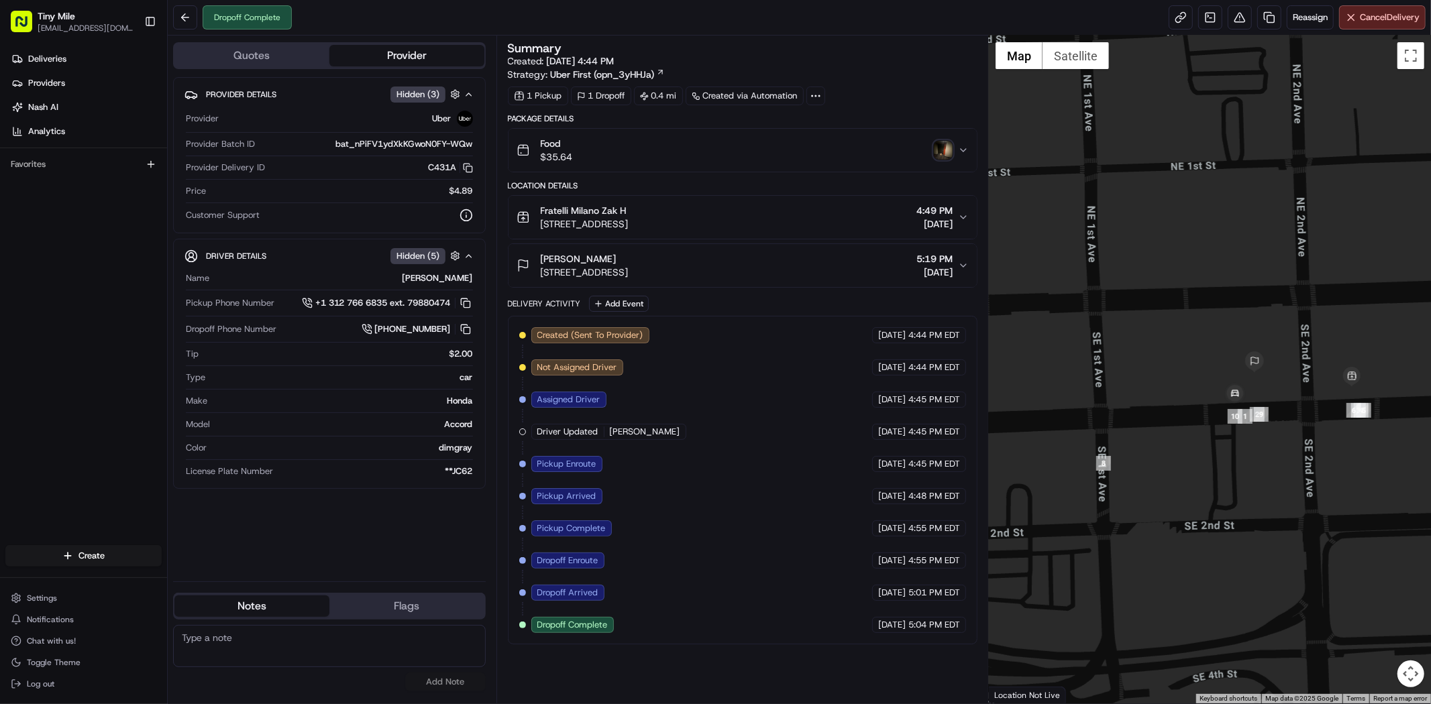
drag, startPoint x: 943, startPoint y: 150, endPoint x: 772, endPoint y: 260, distance: 203.4
click at [772, 260] on div "Zak Zak H 151 SE 1st St Apt 2007, Miami, FL 33131, USA 5:19 PM 08/16/2025" at bounding box center [737, 265] width 441 height 27
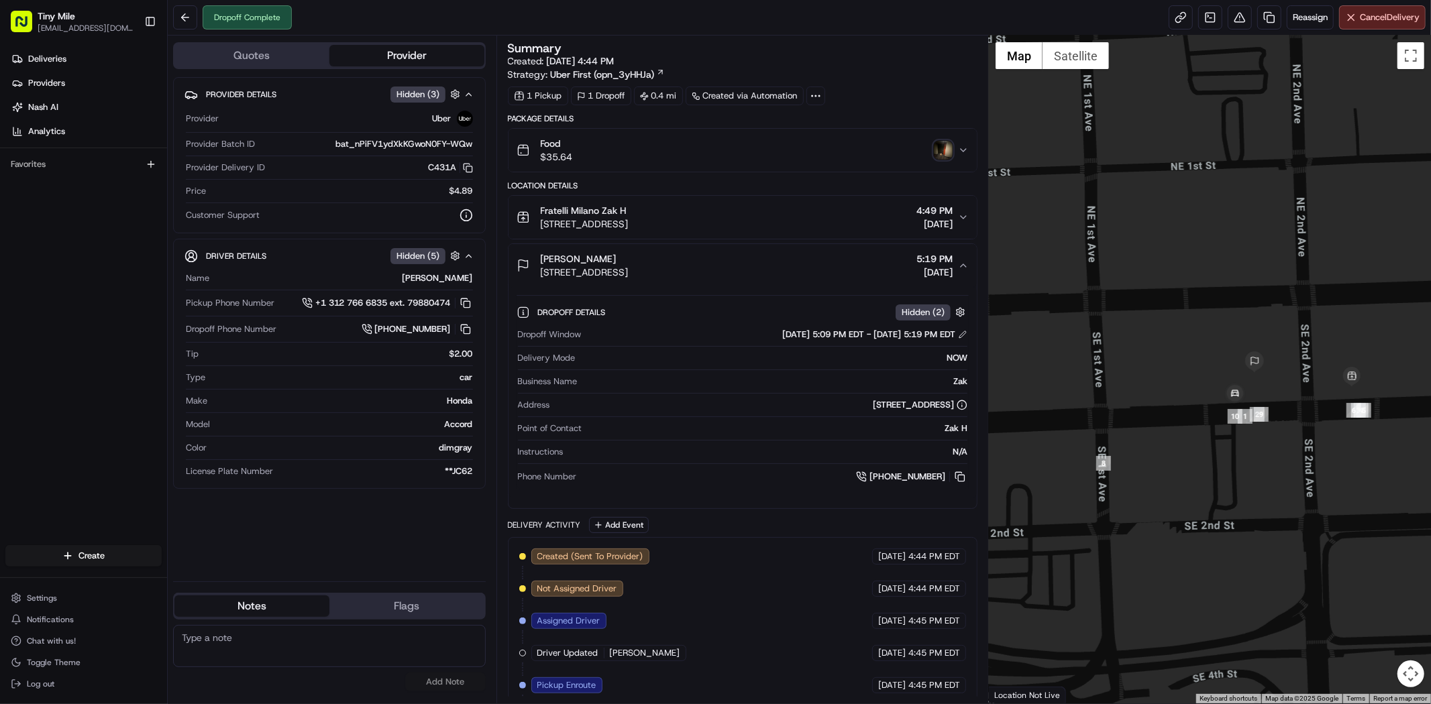
click at [920, 270] on icon "button" at bounding box center [963, 265] width 11 height 11
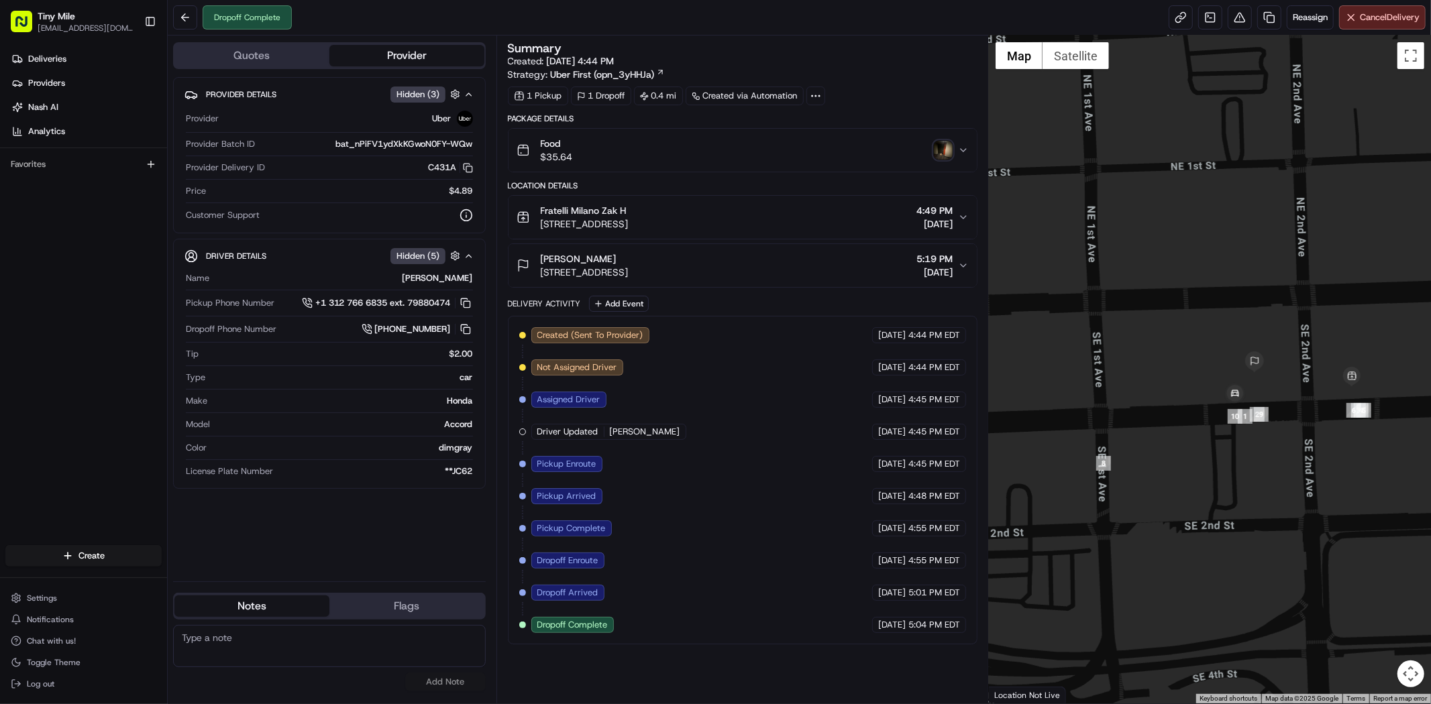
click img "button"
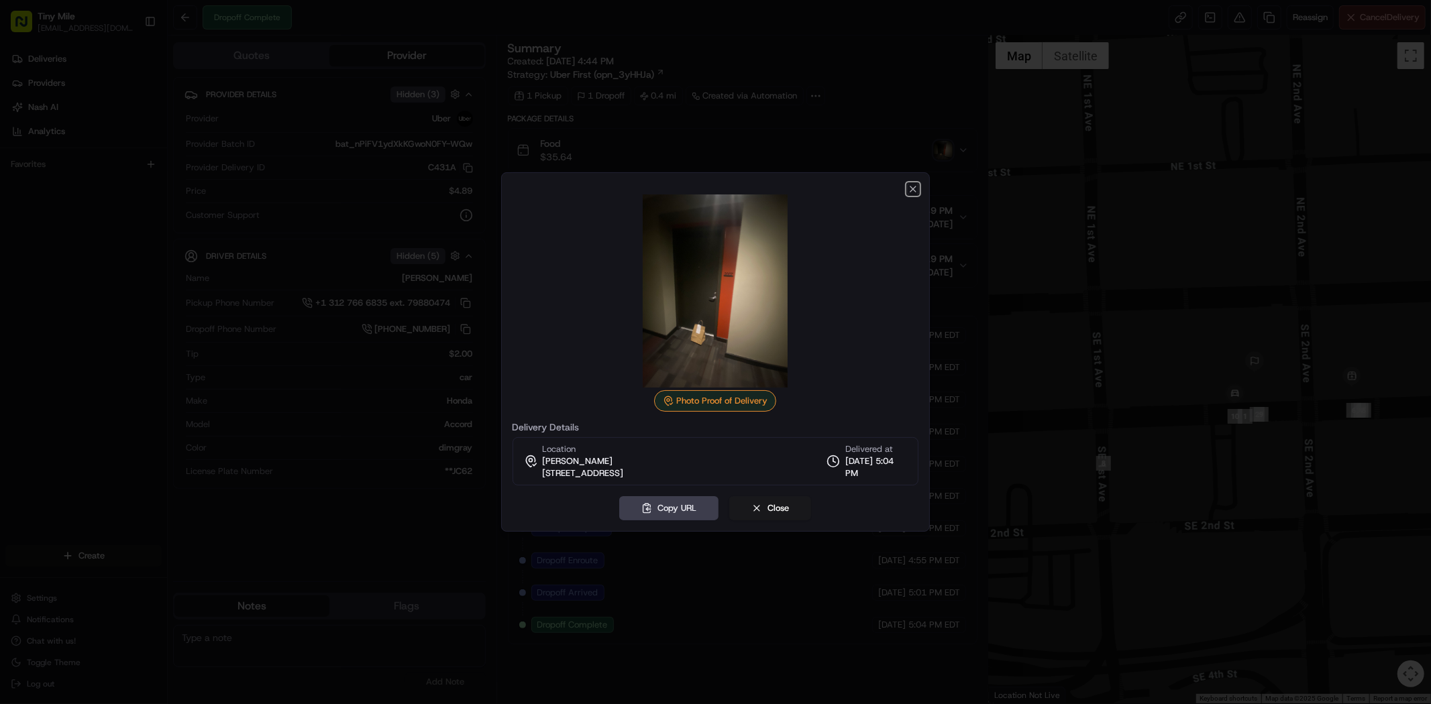
click icon "button"
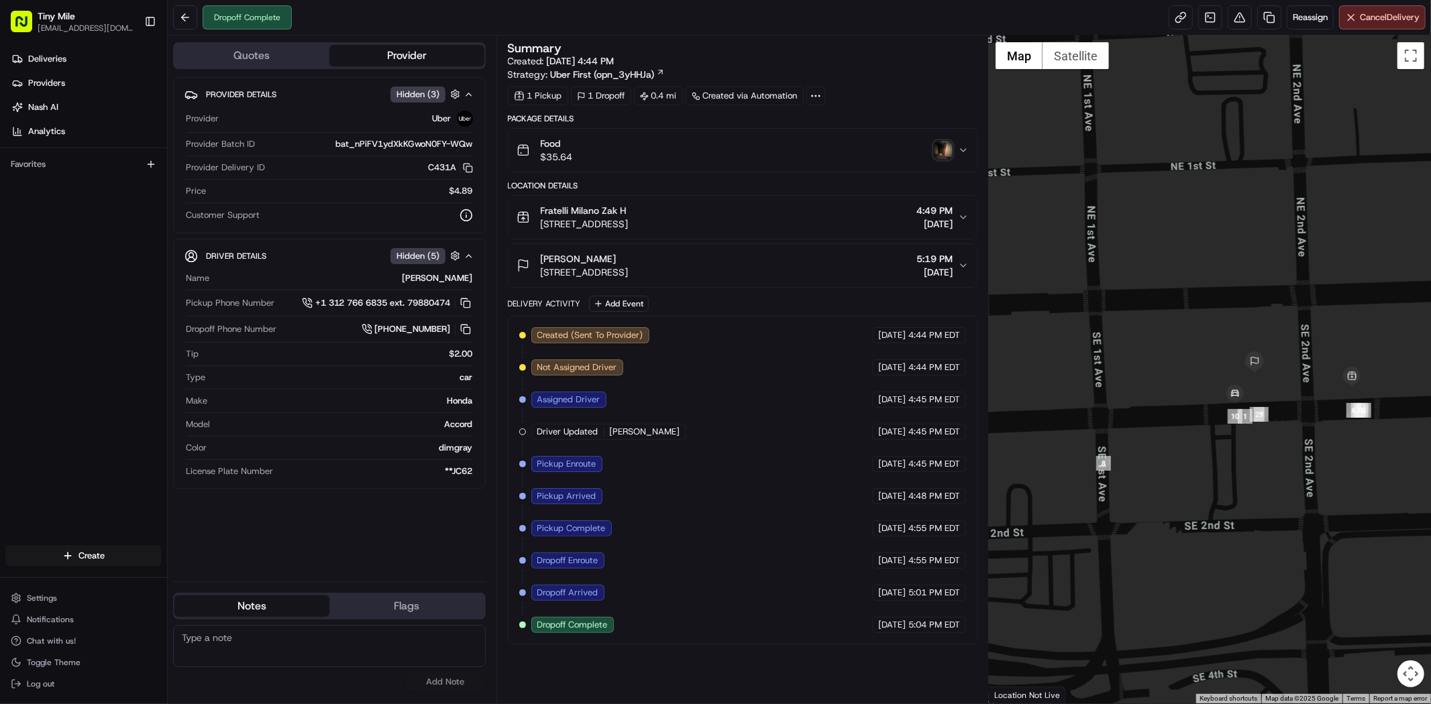
click icon "button"
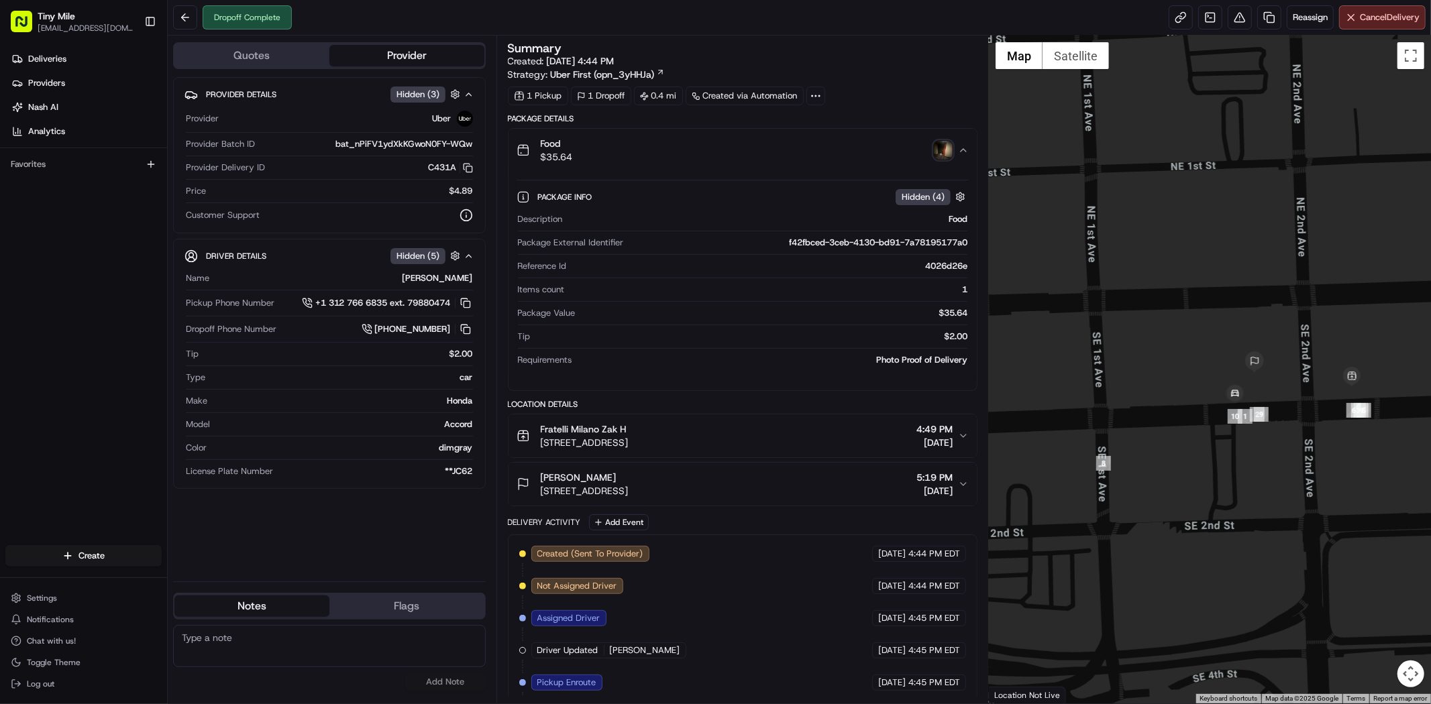
click icon "button"
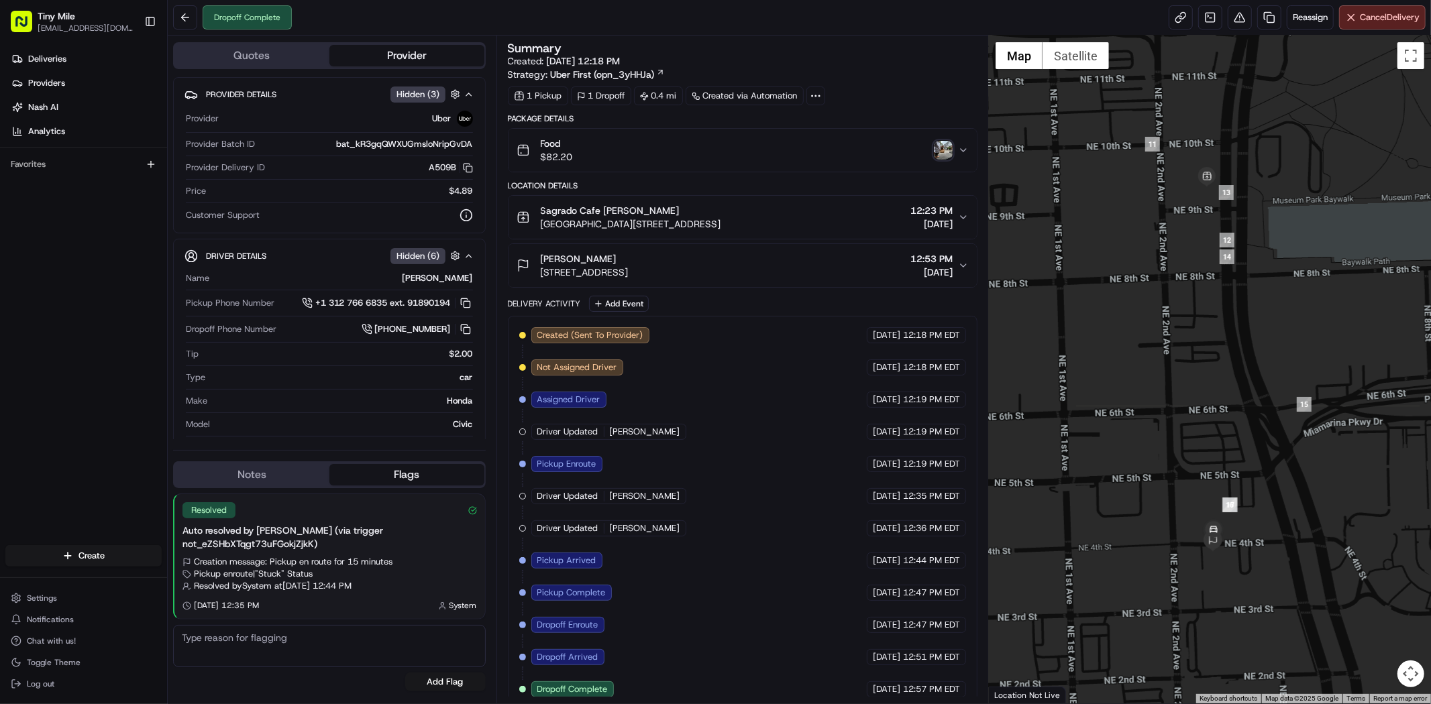
click at [920, 154] on icon "button" at bounding box center [963, 150] width 11 height 11
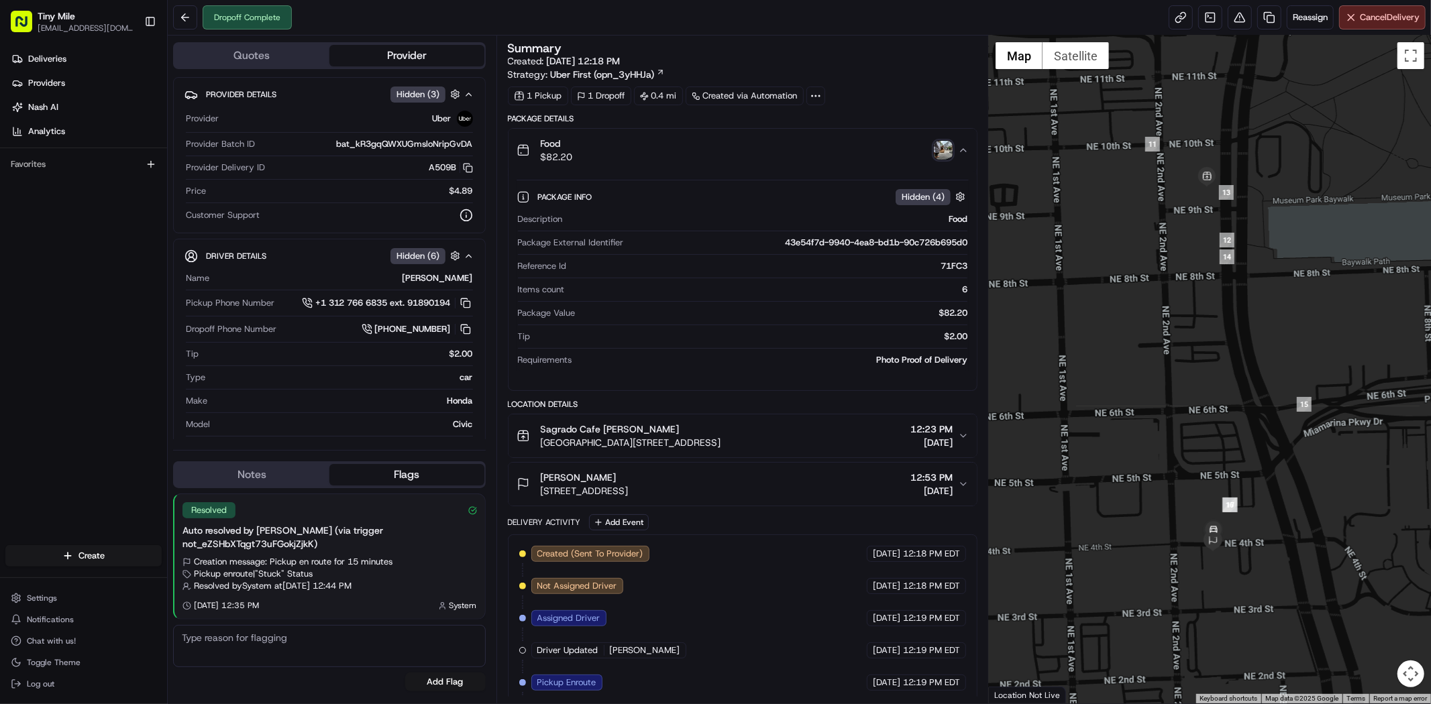
click at [920, 149] on img "button" at bounding box center [943, 150] width 19 height 19
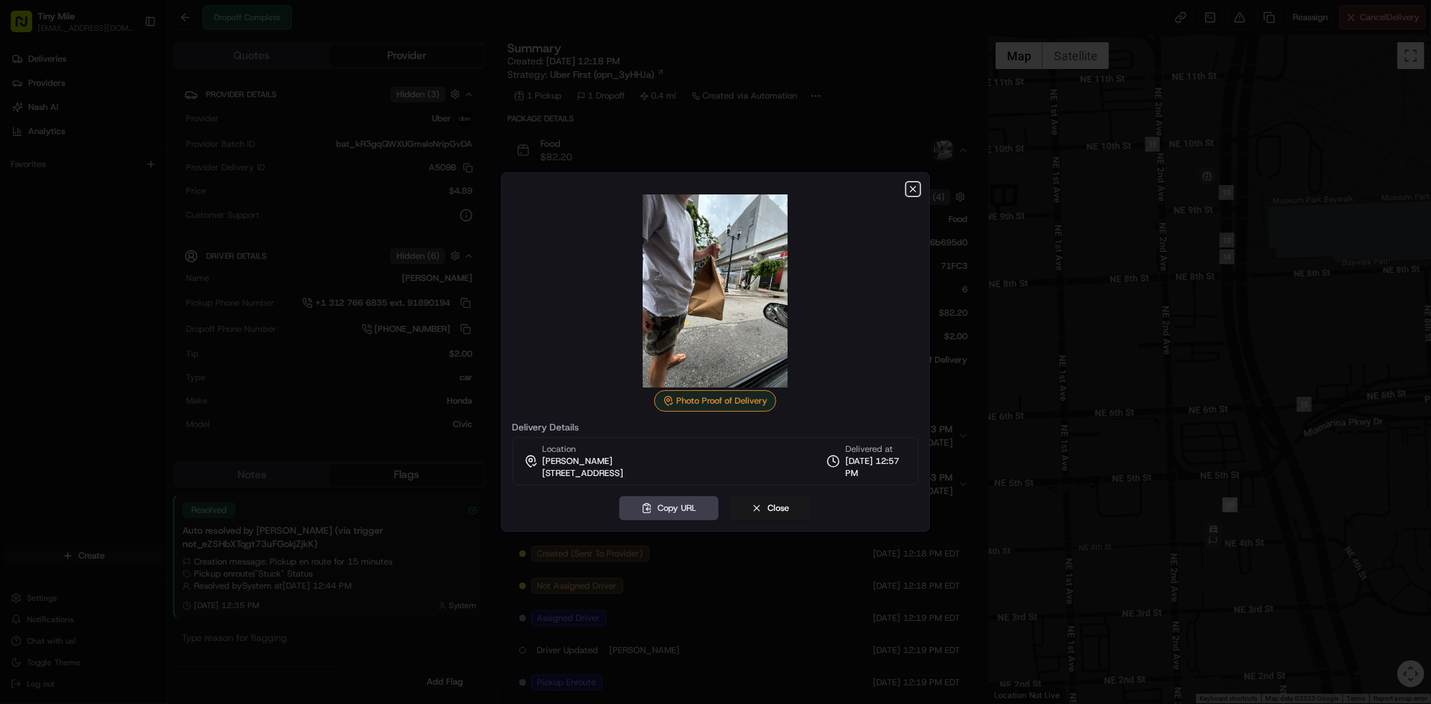
click at [916, 191] on icon "button" at bounding box center [913, 189] width 11 height 11
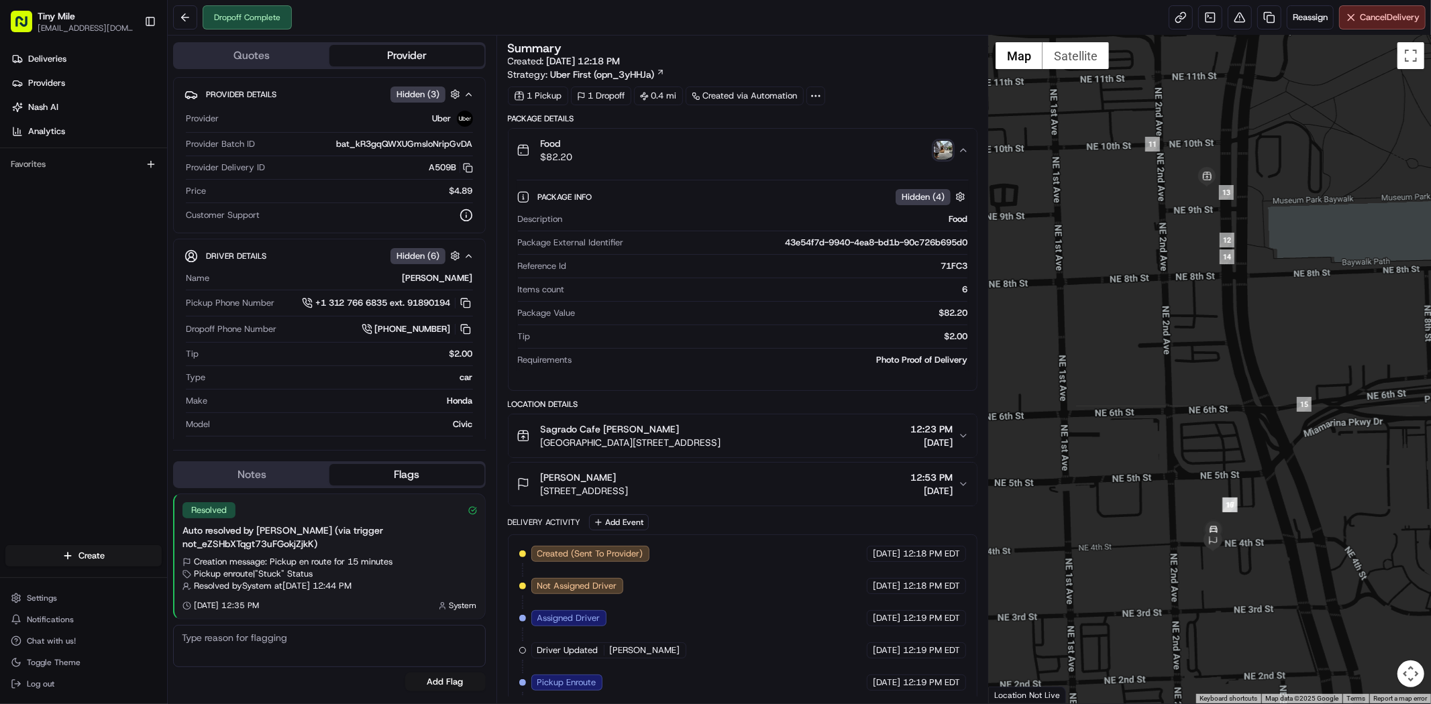
click at [920, 157] on button "Food $82.20" at bounding box center [743, 150] width 468 height 43
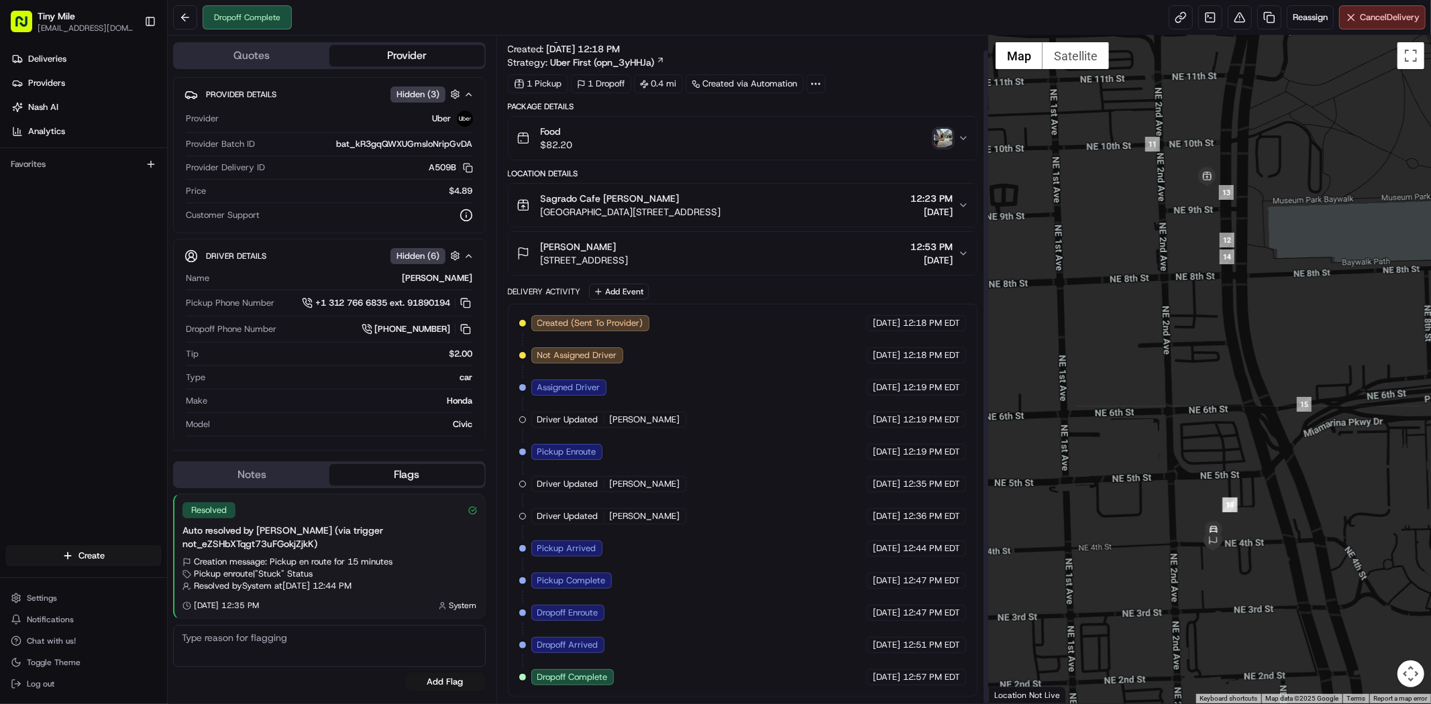
scroll to position [15, 0]
